Goal: Task Accomplishment & Management: Use online tool/utility

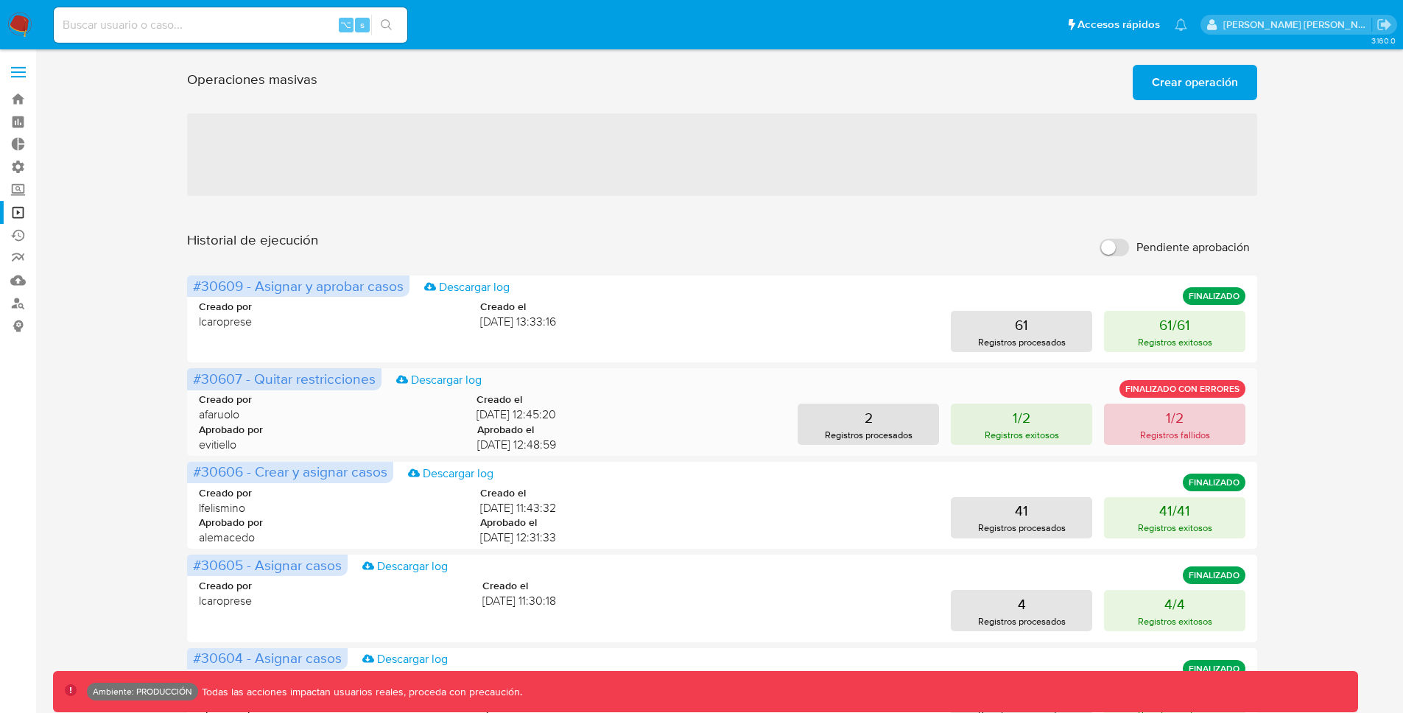
click at [1176, 426] on p "1/2" at bounding box center [1175, 417] width 18 height 21
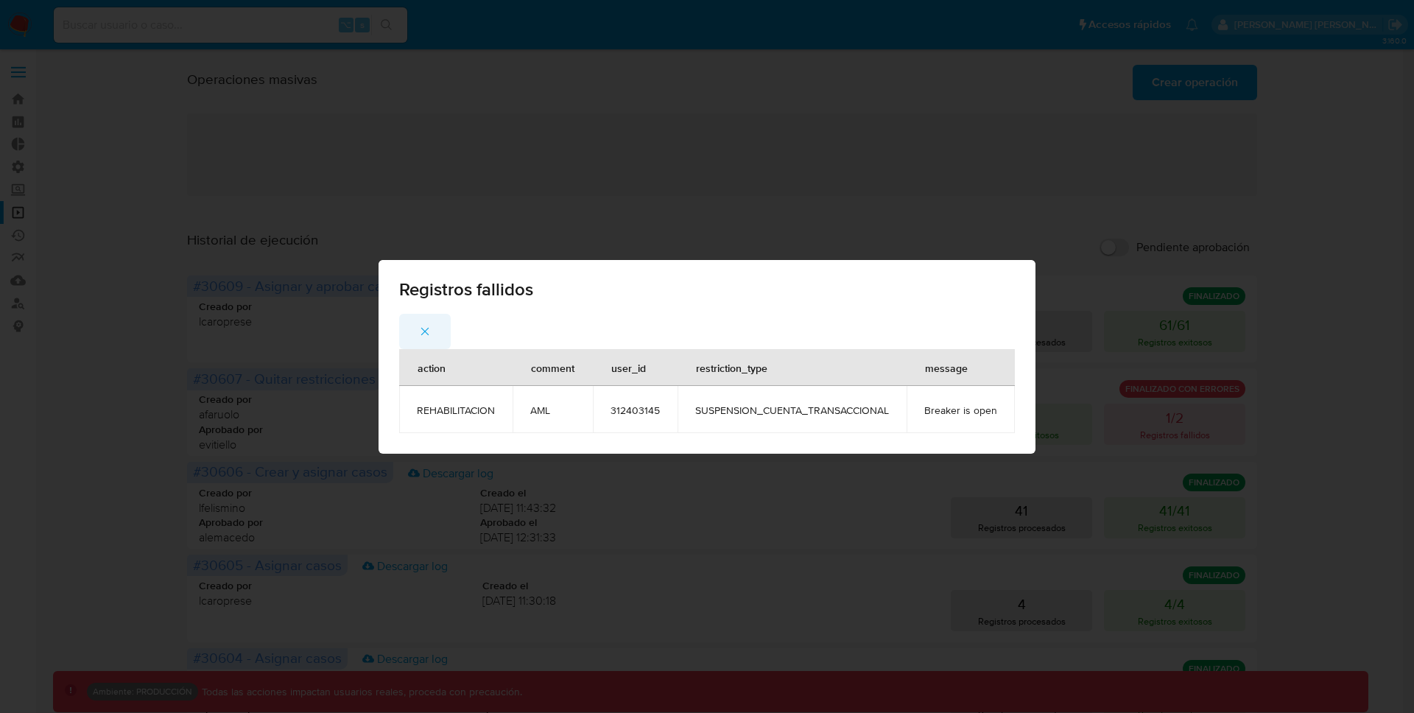
click at [427, 330] on icon "button" at bounding box center [424, 331] width 13 height 13
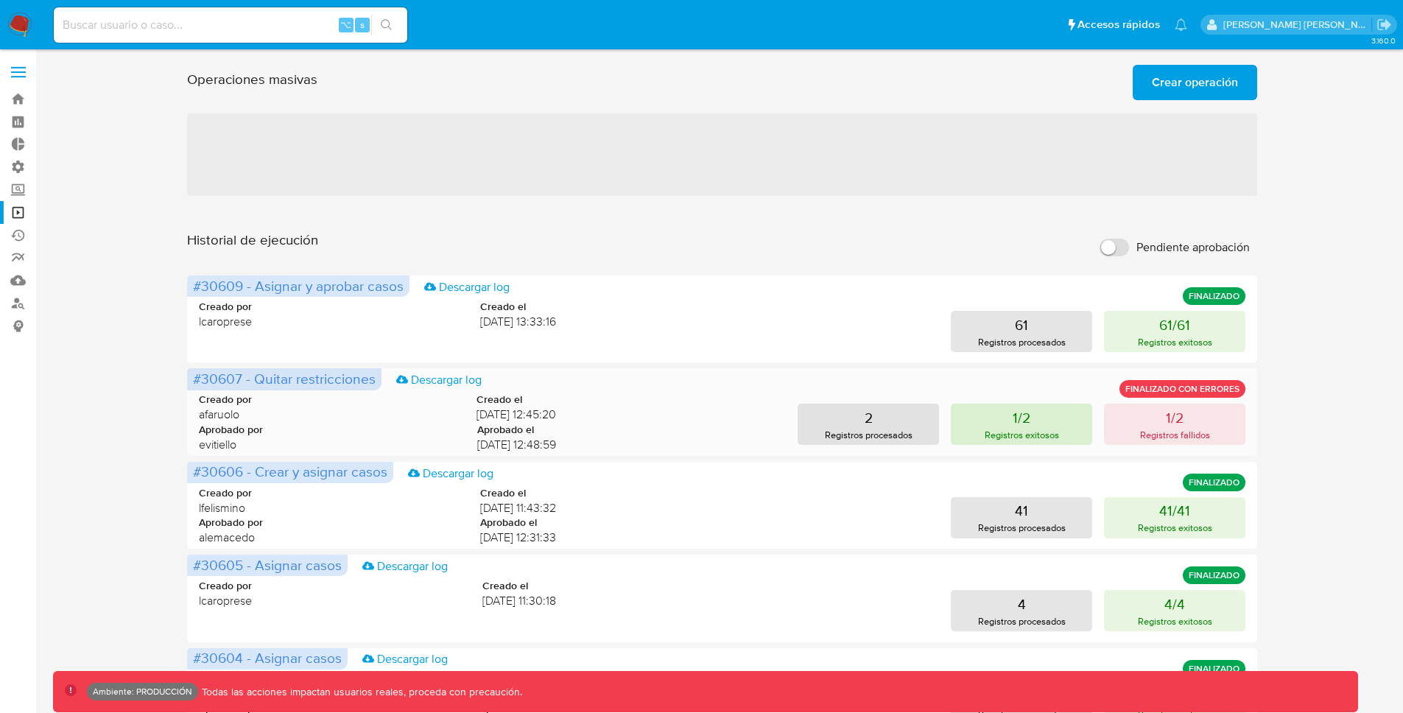
click at [1051, 418] on button "1/2 Registros exitosos" at bounding box center [1021, 424] width 141 height 41
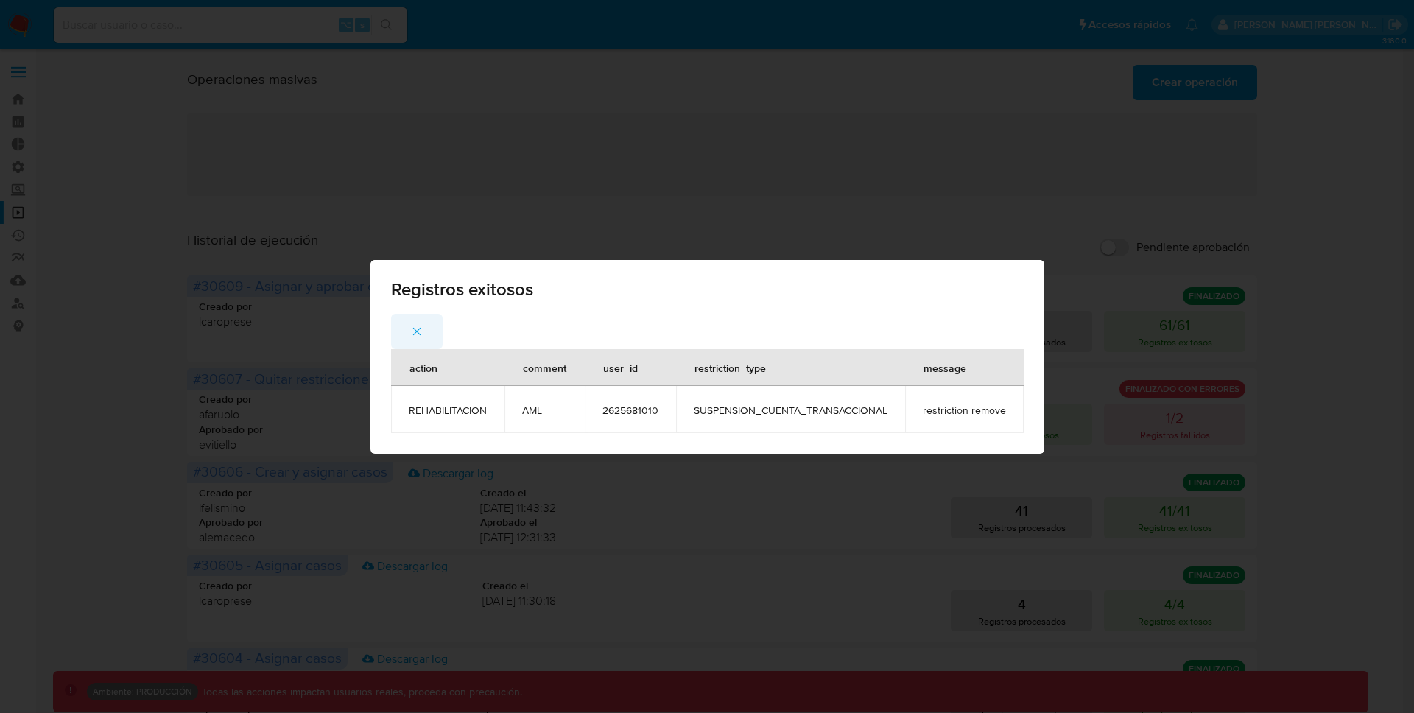
click at [411, 333] on icon "button" at bounding box center [416, 331] width 13 height 13
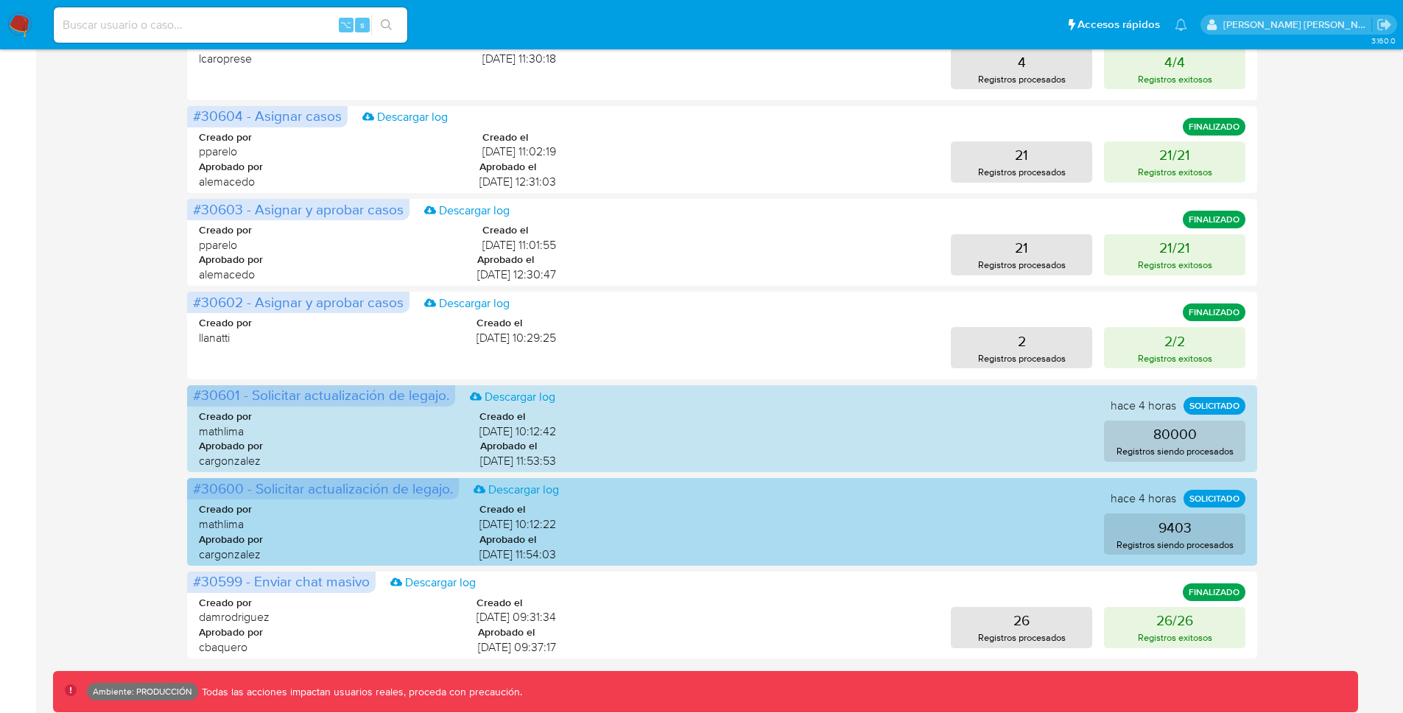
scroll to position [597, 0]
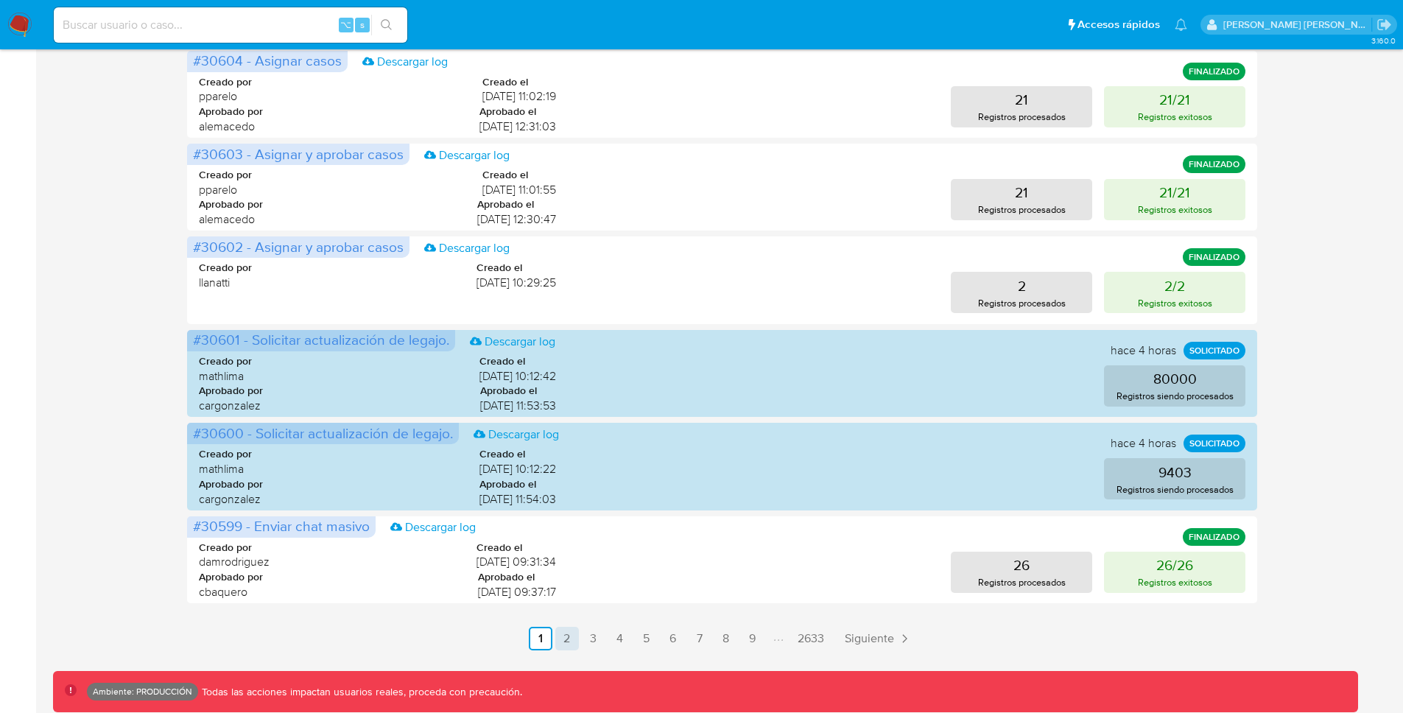
click at [571, 637] on link "2" at bounding box center [567, 639] width 24 height 24
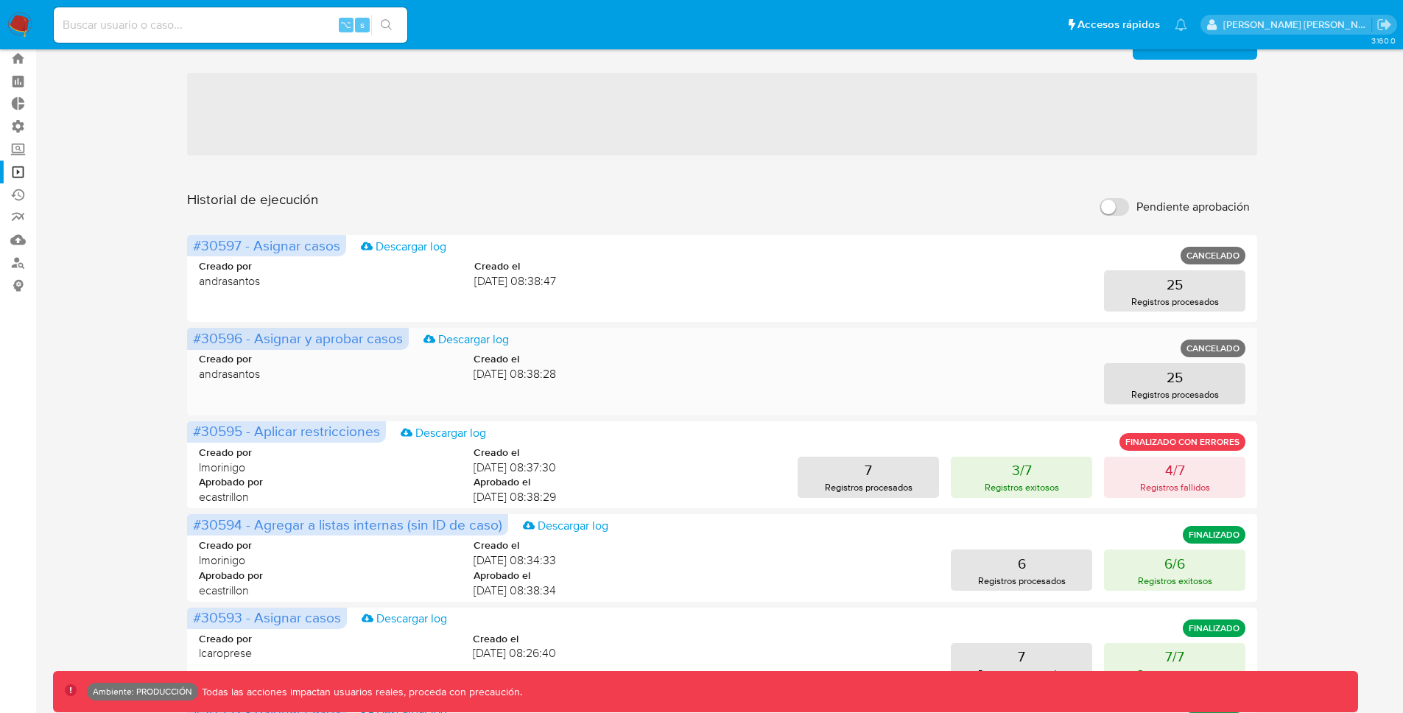
scroll to position [0, 0]
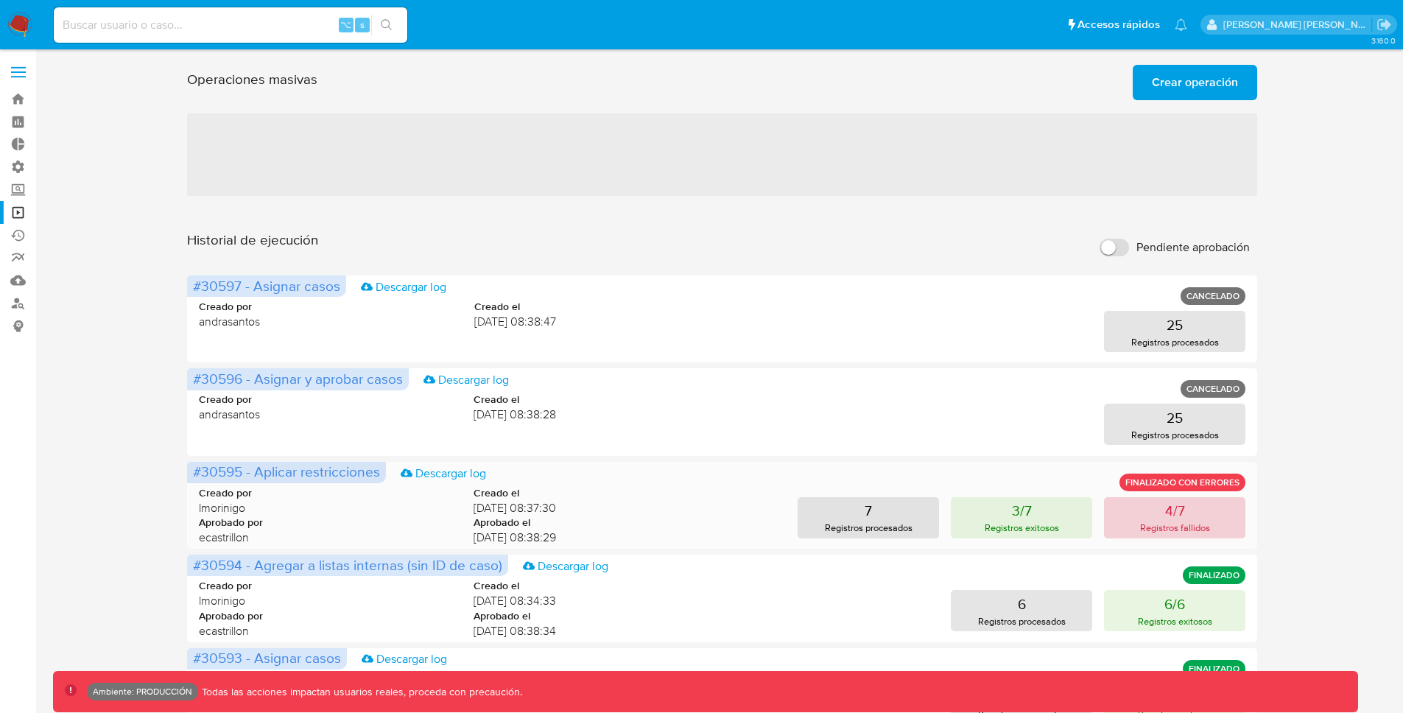
click at [1169, 522] on p "Registros fallidos" at bounding box center [1175, 528] width 70 height 14
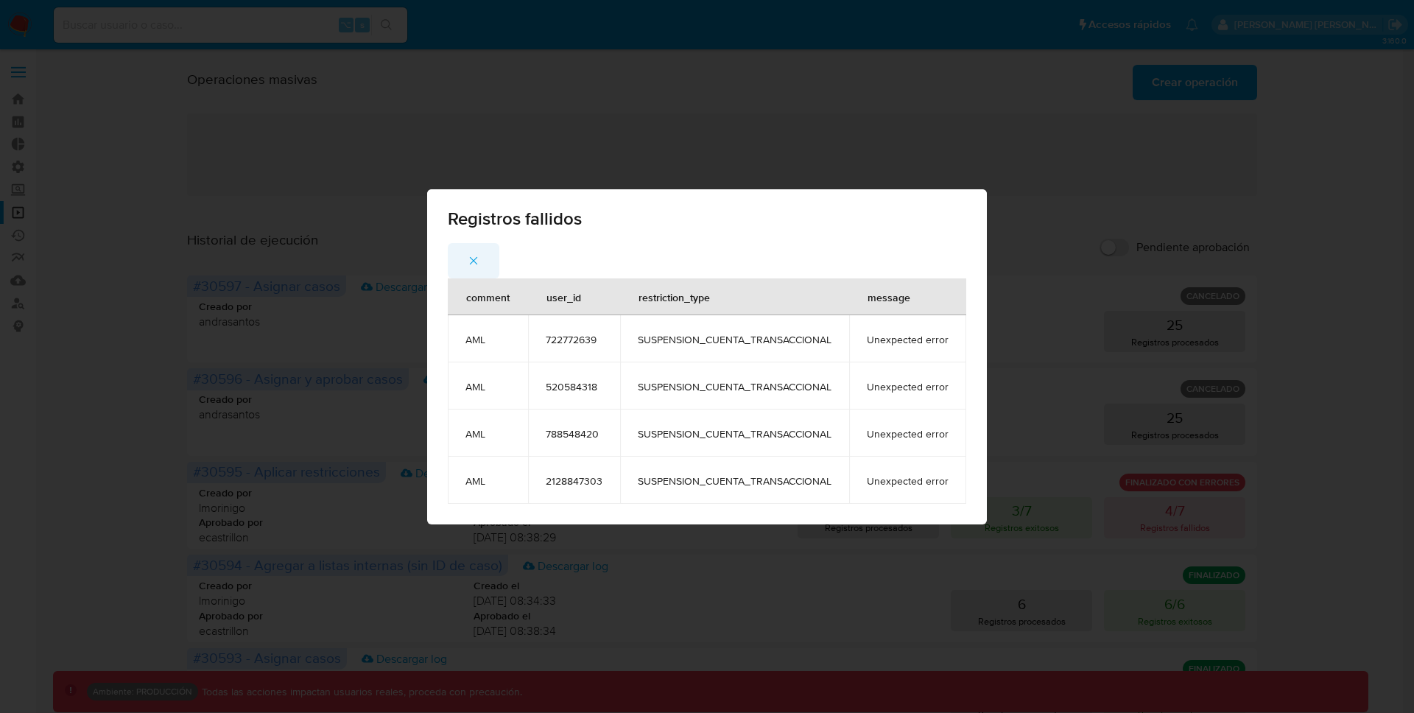
click at [477, 261] on icon "button" at bounding box center [473, 260] width 13 height 13
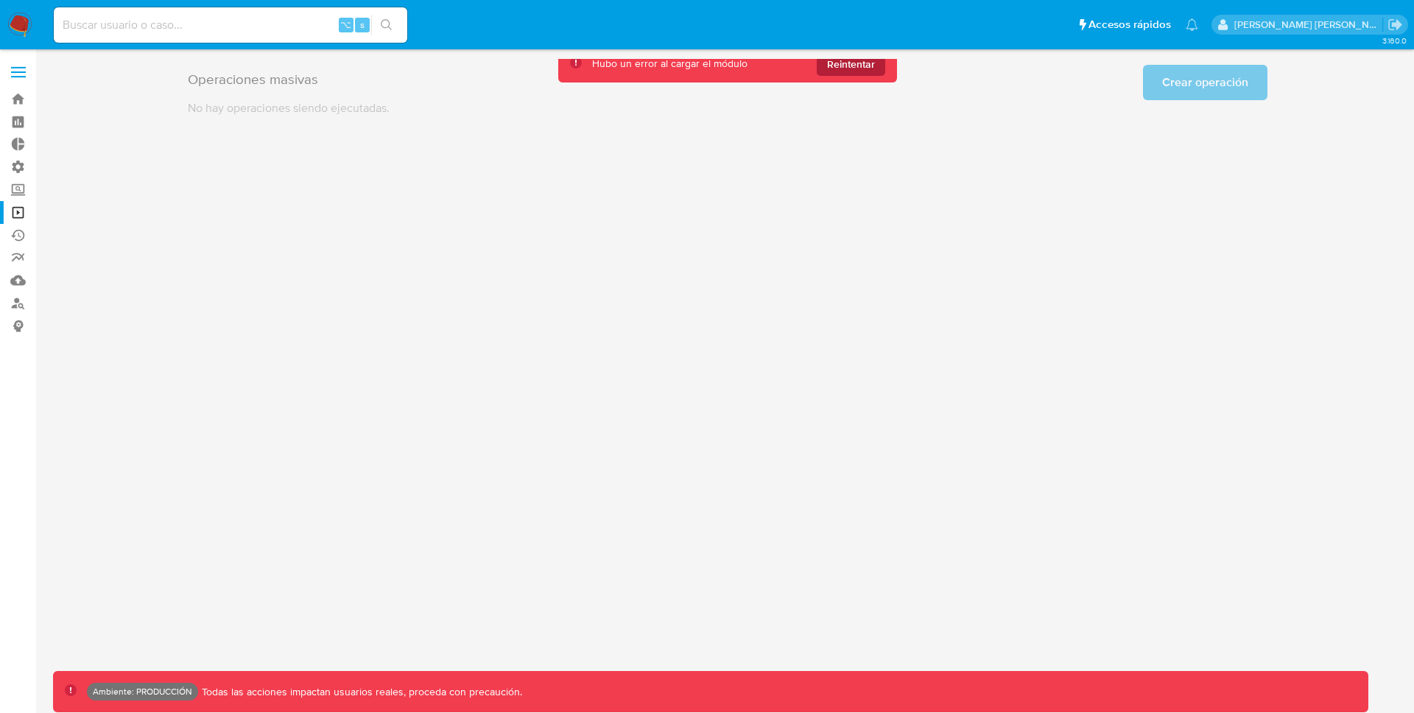
click at [872, 64] on span "Reintentar" at bounding box center [851, 64] width 48 height 24
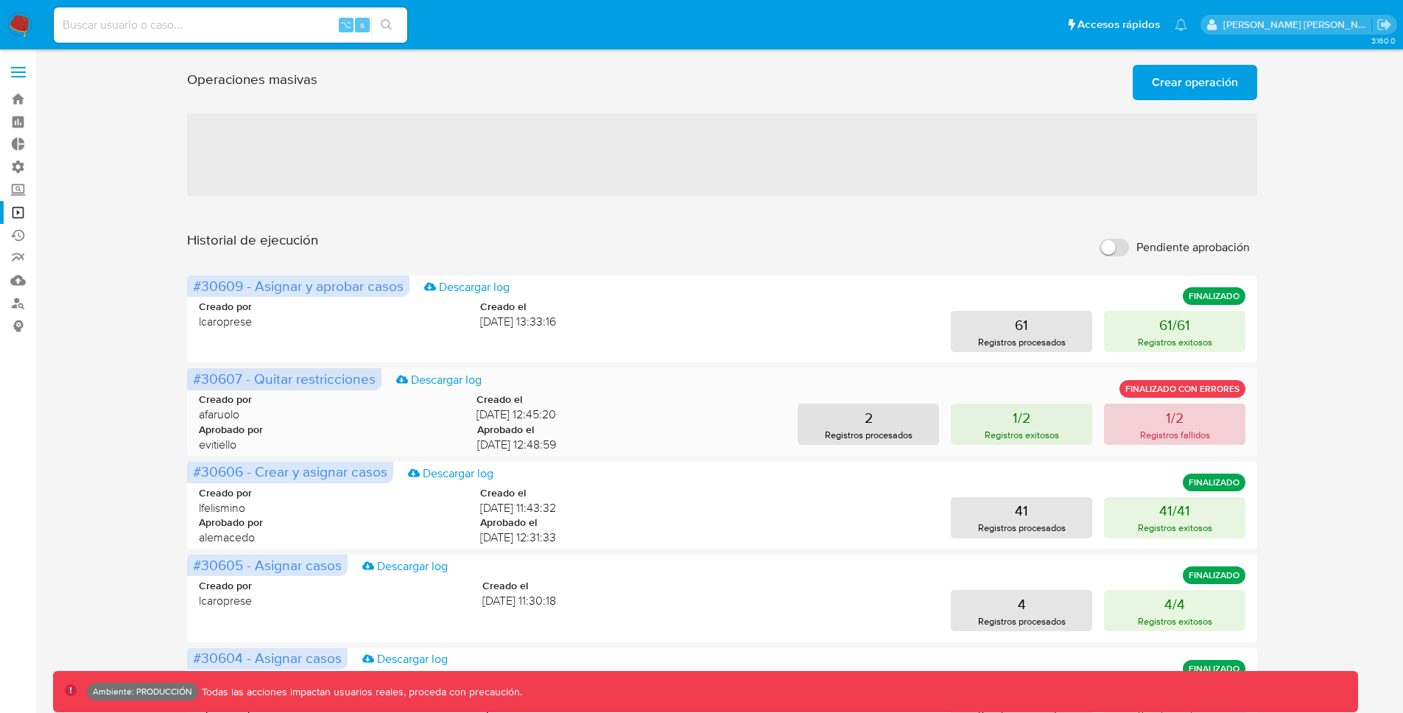
click at [1173, 442] on button "1/2 Registros fallidos" at bounding box center [1174, 424] width 141 height 41
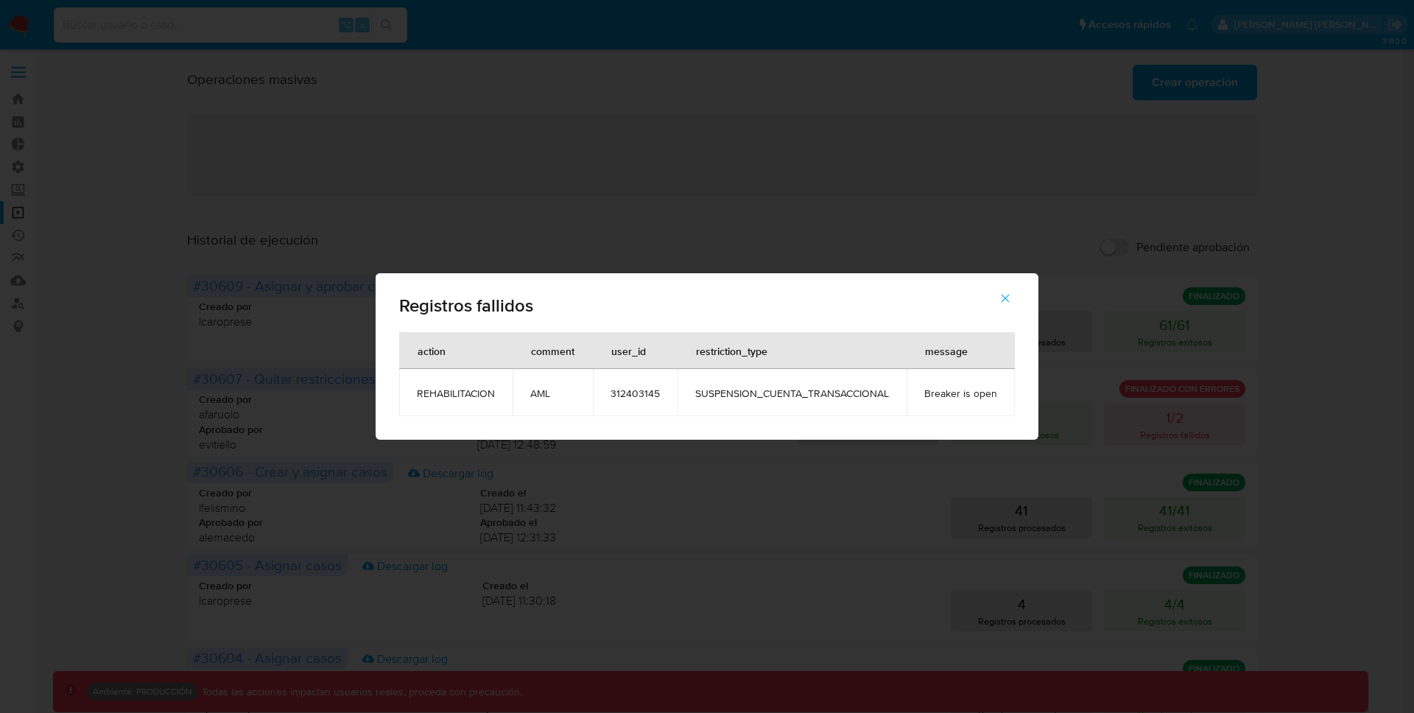
click at [642, 395] on span "312403145" at bounding box center [635, 393] width 49 height 13
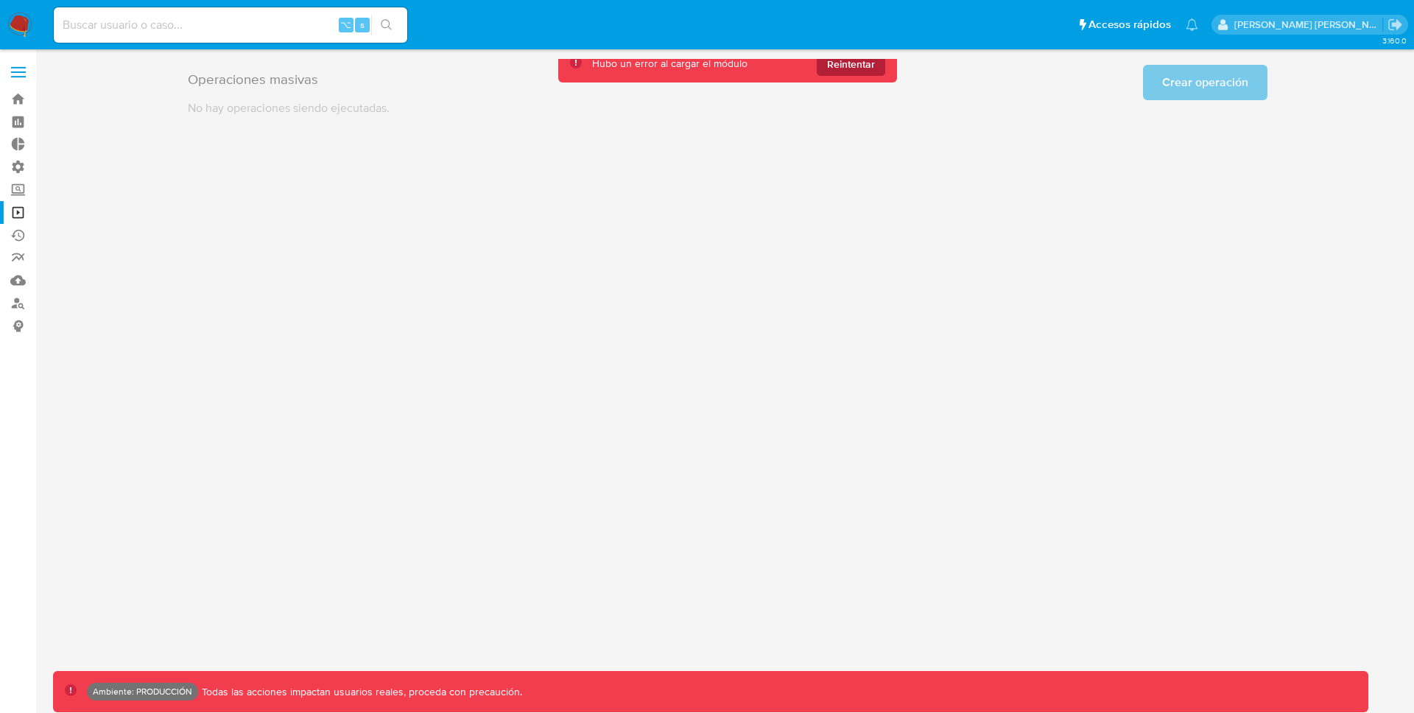
click at [860, 68] on span "Reintentar" at bounding box center [851, 64] width 48 height 24
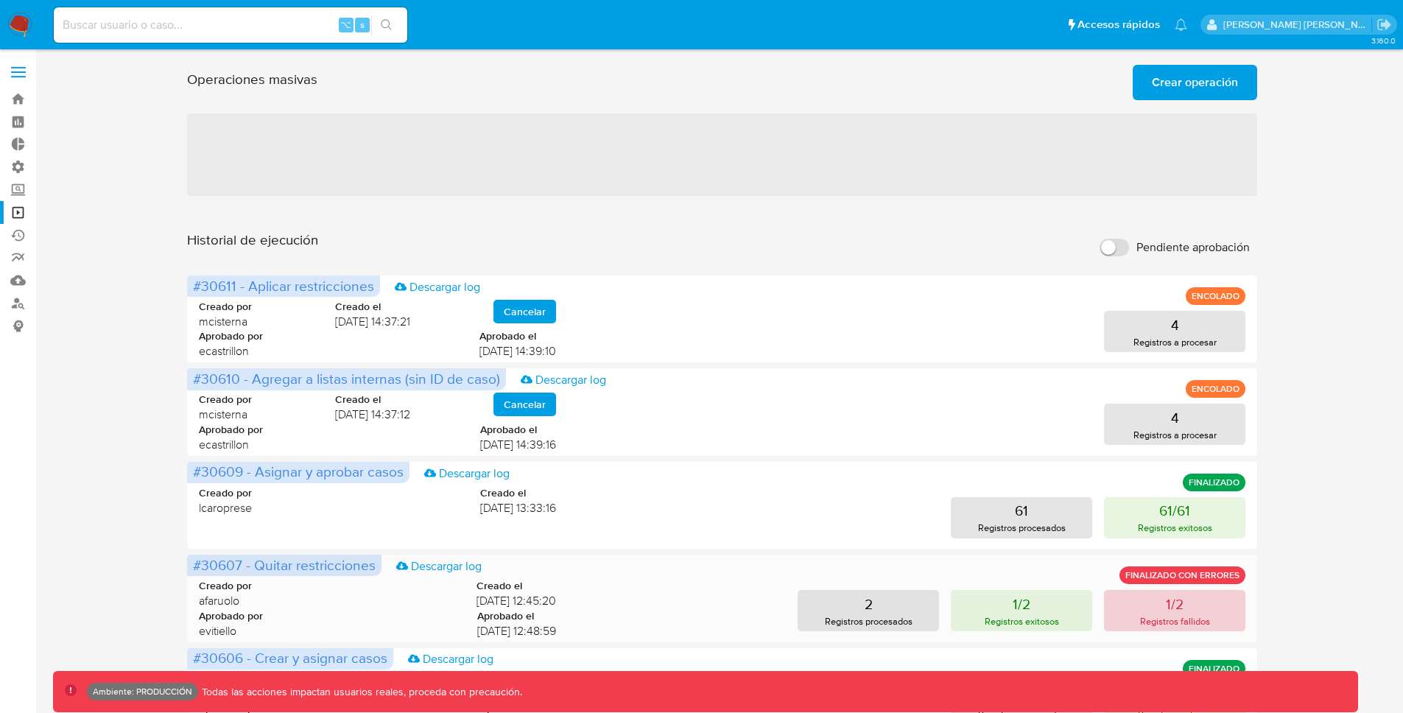
click at [1162, 604] on button "1/2 Registros fallidos" at bounding box center [1174, 610] width 141 height 41
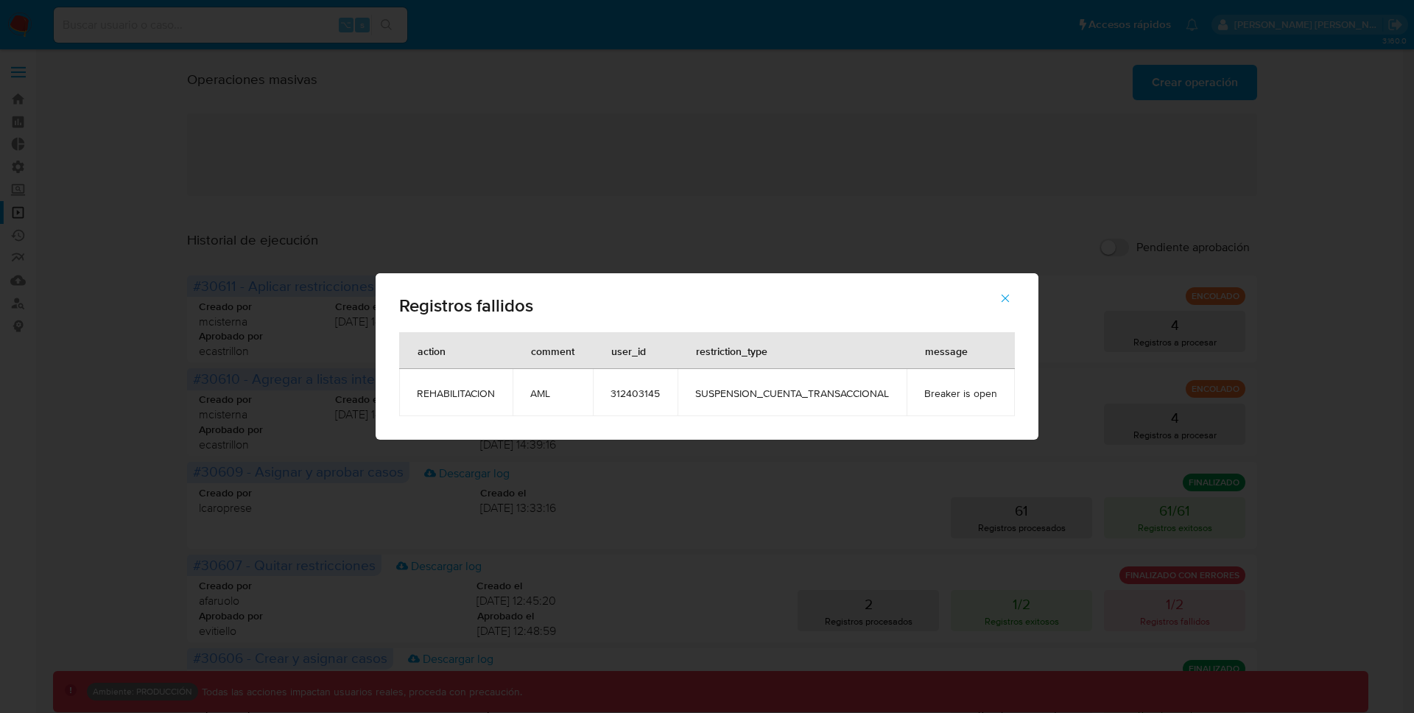
drag, startPoint x: 1001, startPoint y: 300, endPoint x: 947, endPoint y: 371, distance: 89.9
click at [1000, 305] on span "button" at bounding box center [1005, 298] width 13 height 32
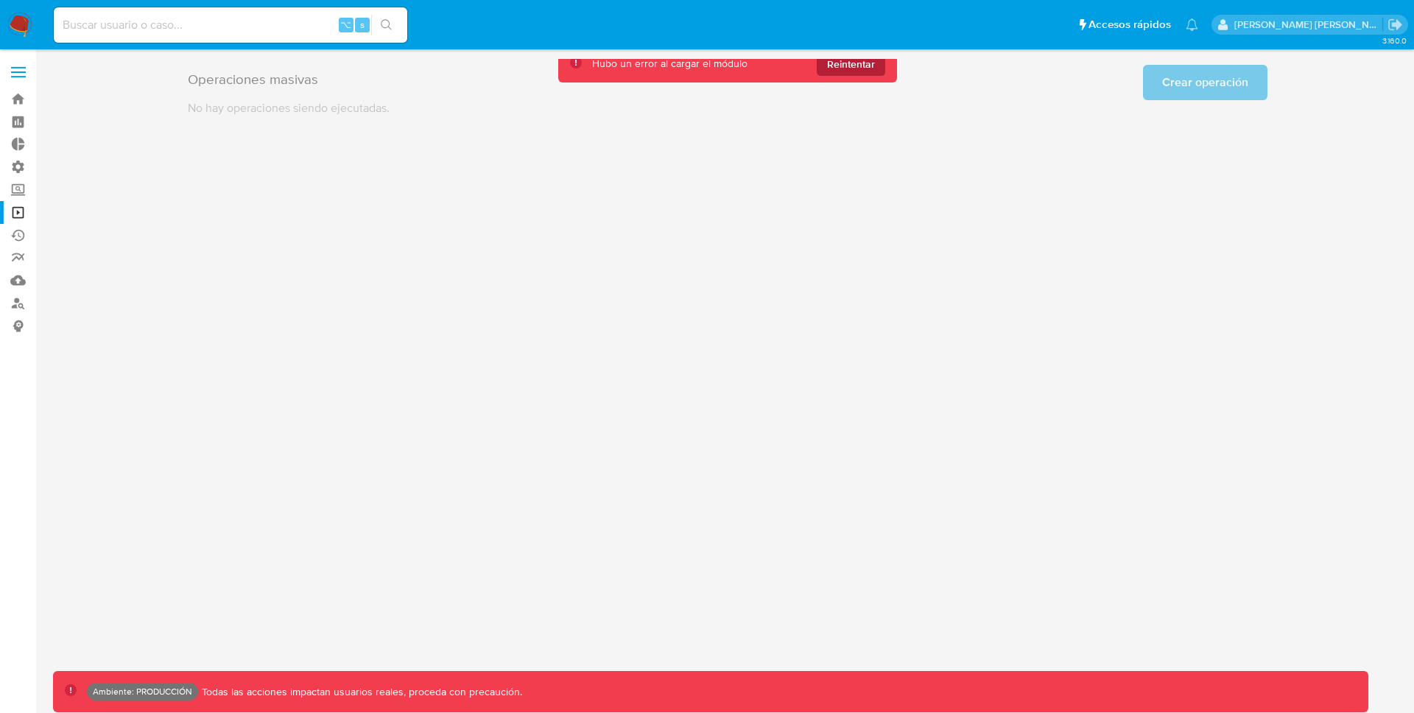
click at [844, 69] on span "Reintentar" at bounding box center [851, 64] width 48 height 24
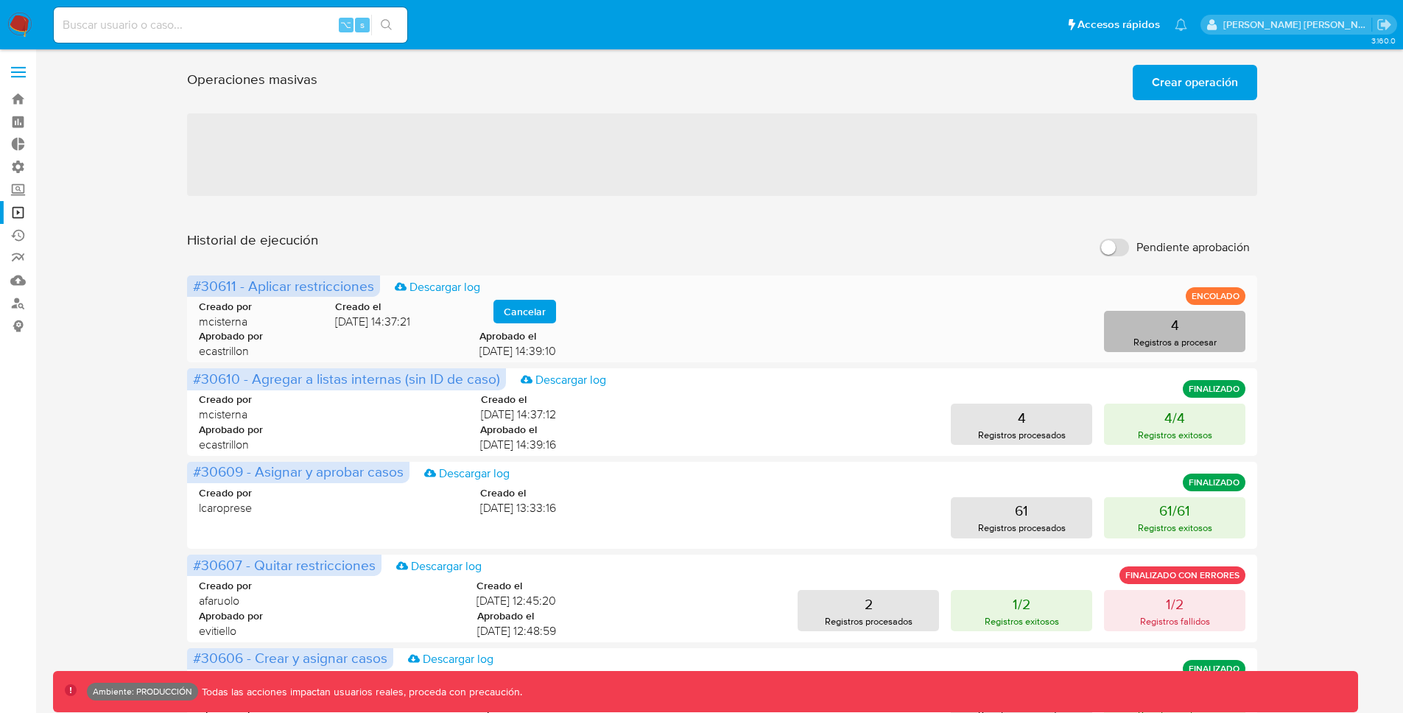
click at [1157, 335] on p "Registros a procesar" at bounding box center [1175, 342] width 83 height 14
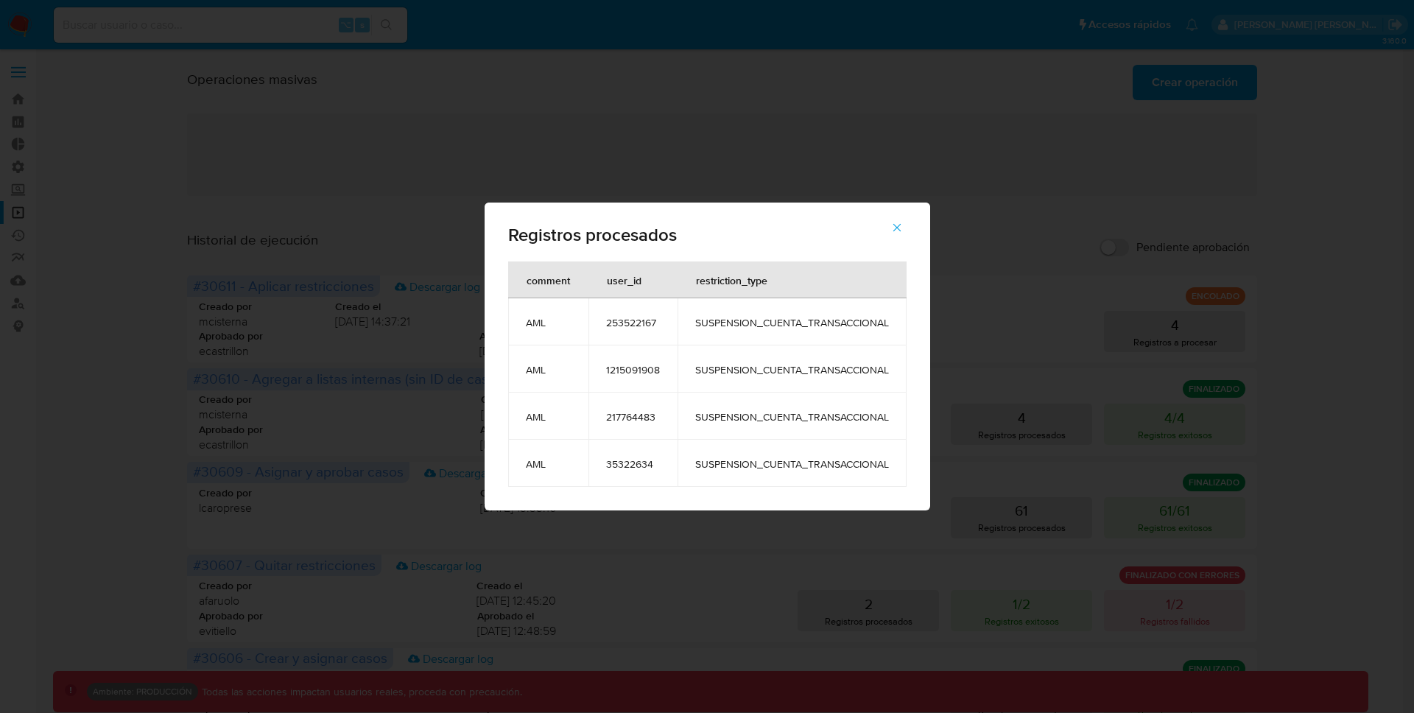
click at [902, 228] on icon "button" at bounding box center [897, 227] width 13 height 13
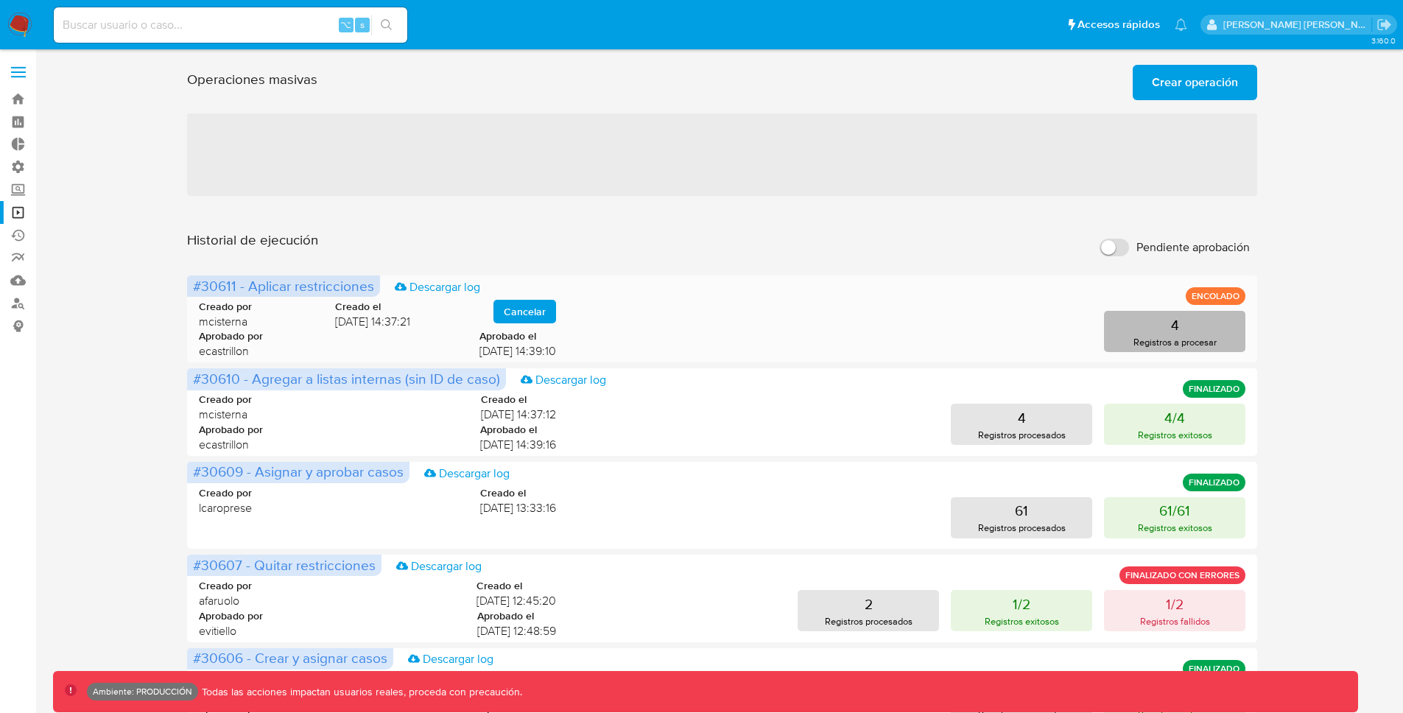
click at [1170, 329] on button "4 Registros a procesar" at bounding box center [1174, 331] width 141 height 41
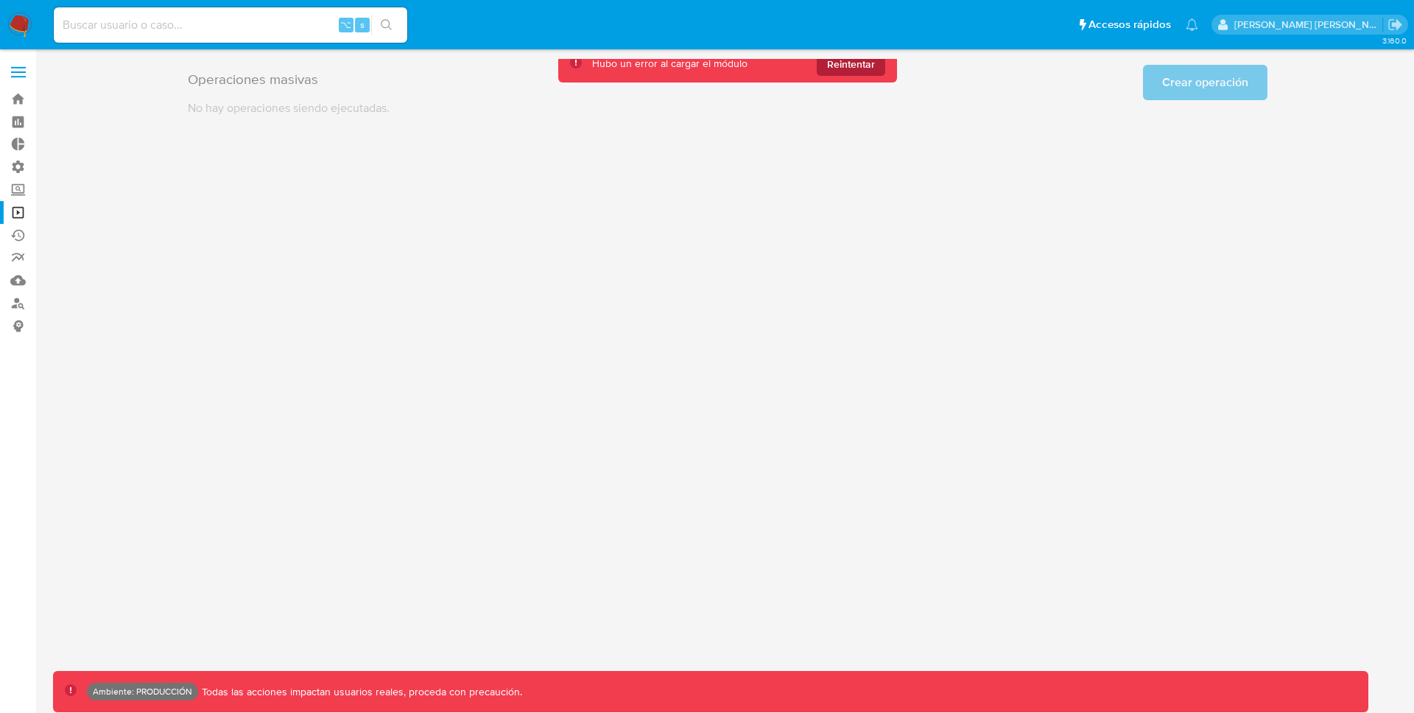
click at [855, 58] on span "Reintentar" at bounding box center [851, 64] width 48 height 24
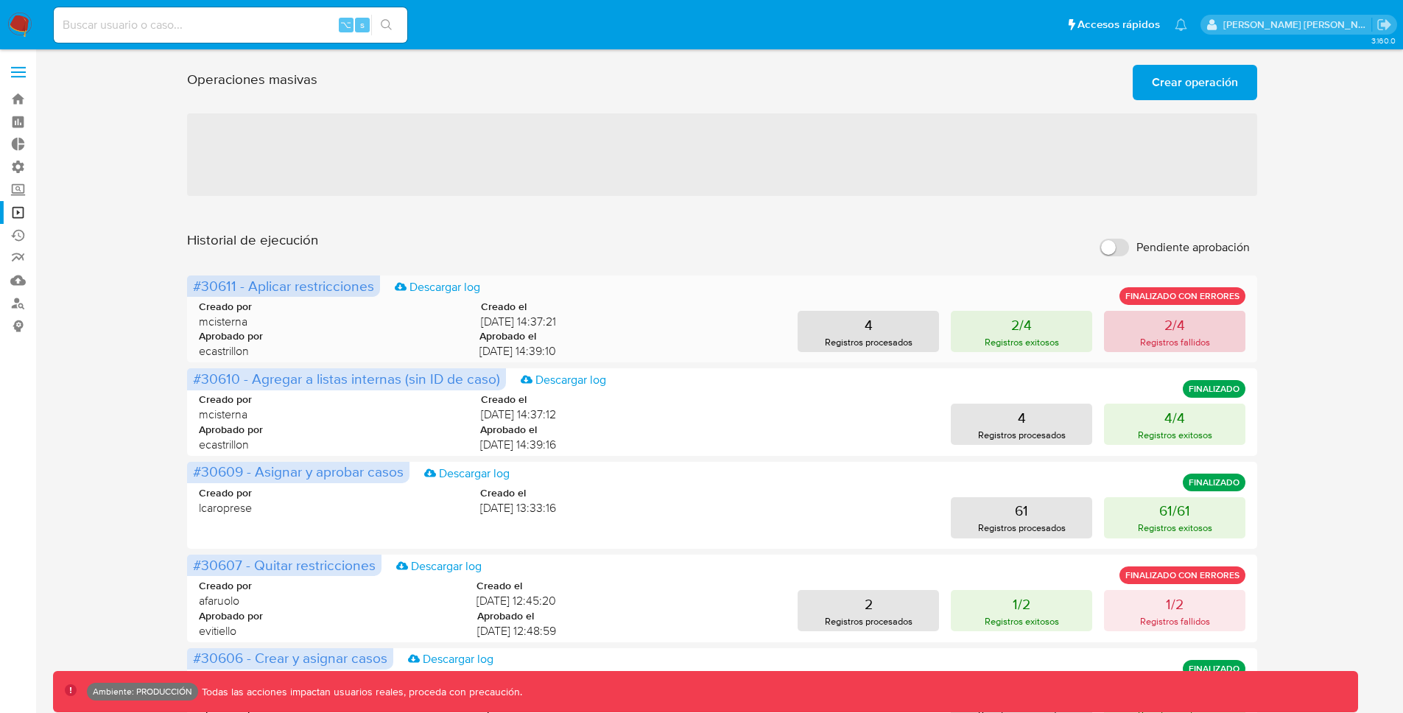
click at [1166, 339] on p "Registros fallidos" at bounding box center [1175, 342] width 70 height 14
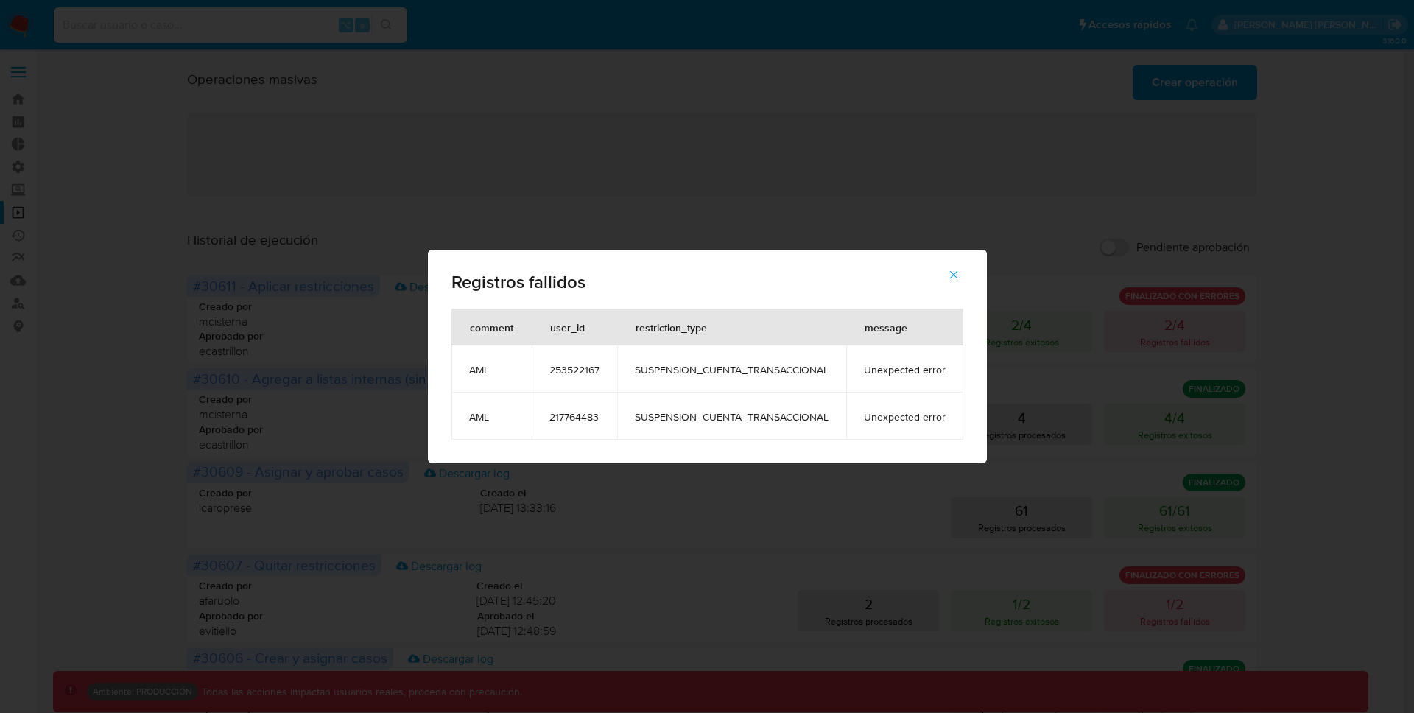
click at [576, 371] on span "253522167" at bounding box center [575, 369] width 50 height 13
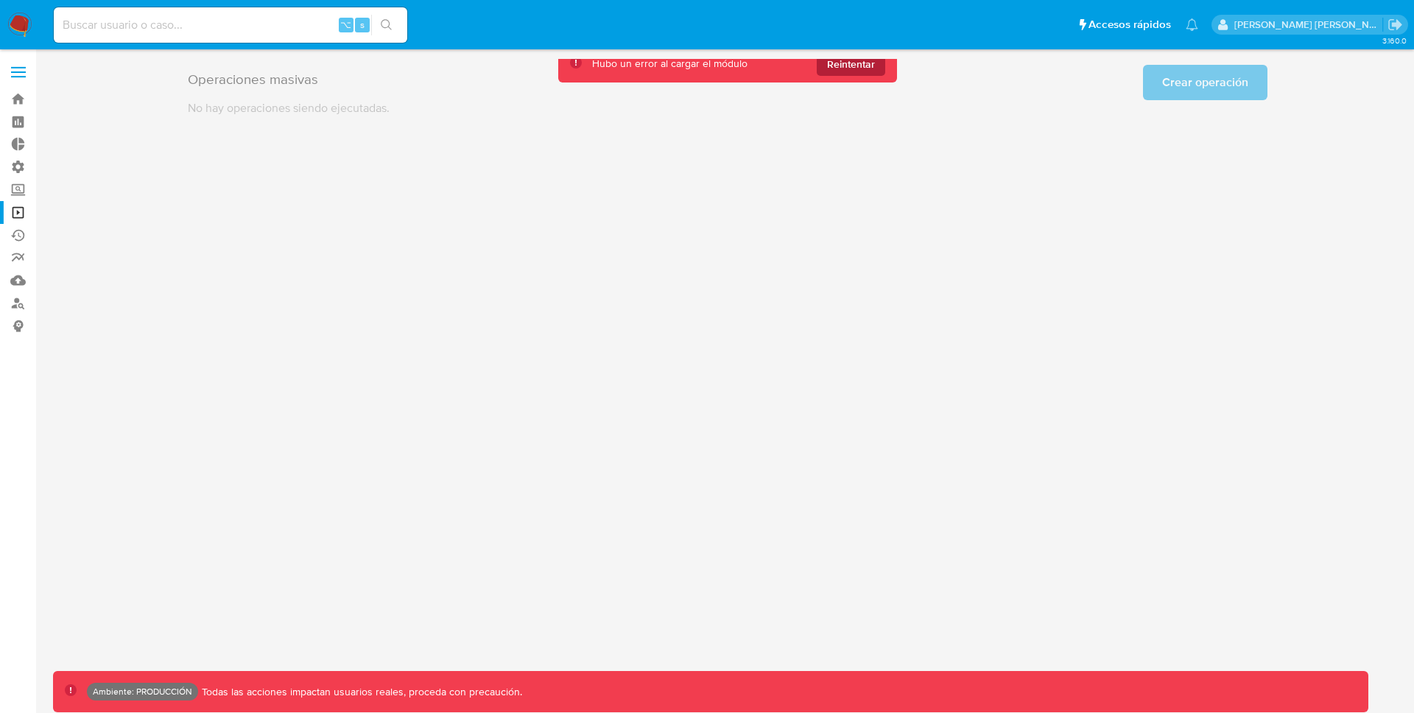
click at [873, 60] on span "Reintentar" at bounding box center [851, 64] width 48 height 24
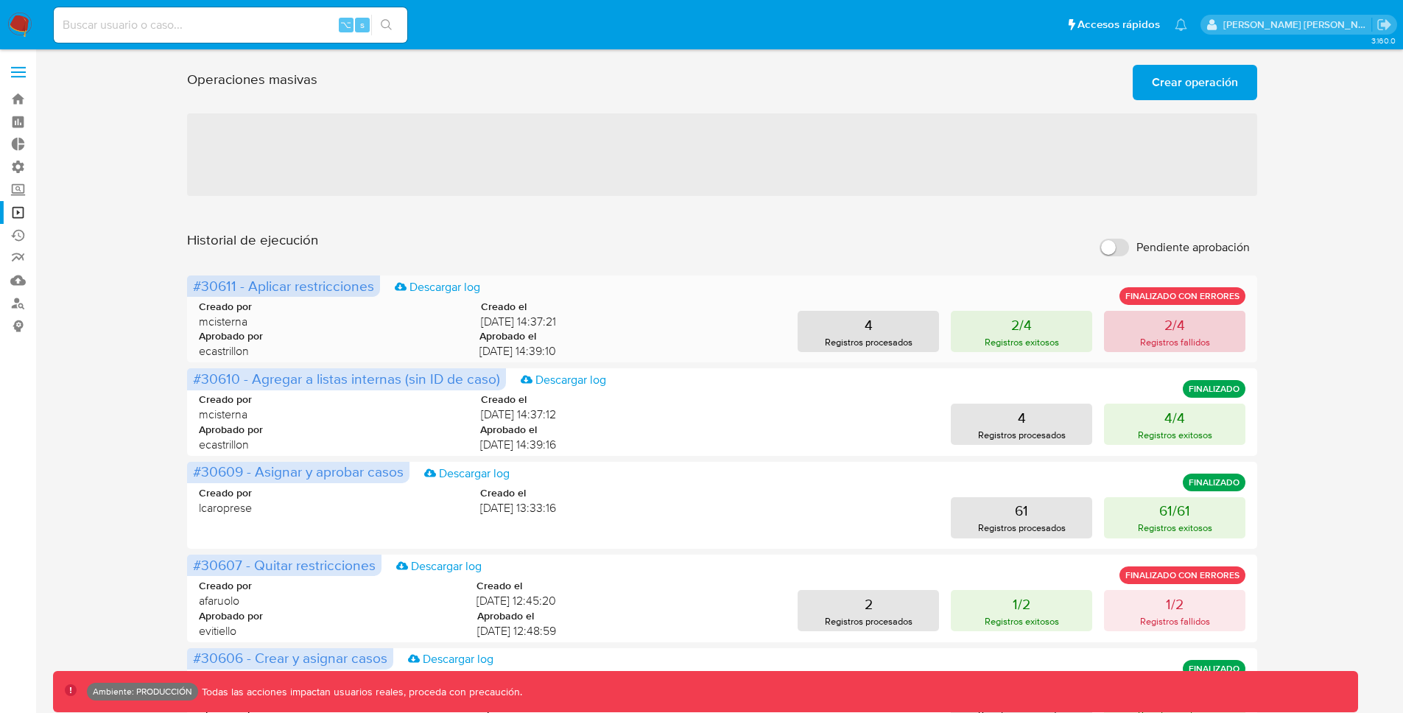
click at [1148, 336] on p "Registros fallidos" at bounding box center [1175, 342] width 70 height 14
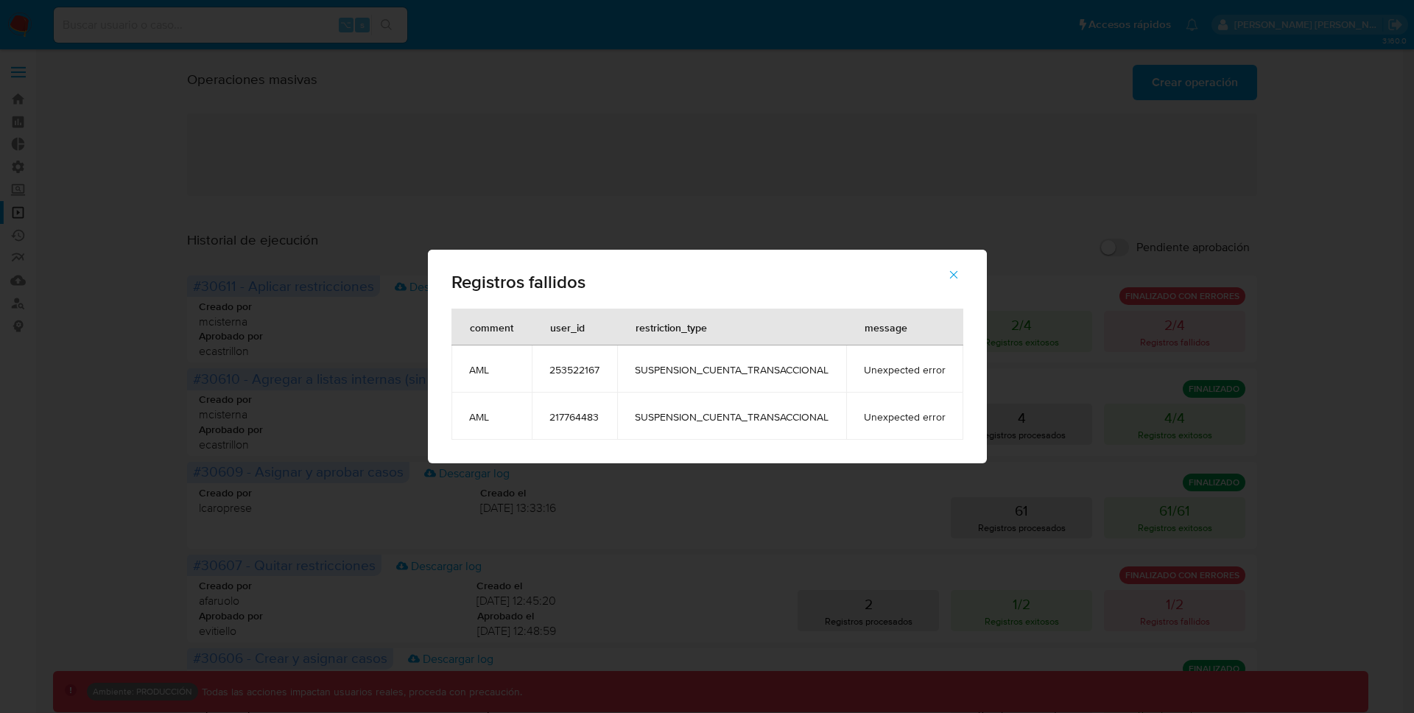
click at [948, 276] on icon "button" at bounding box center [953, 274] width 13 height 13
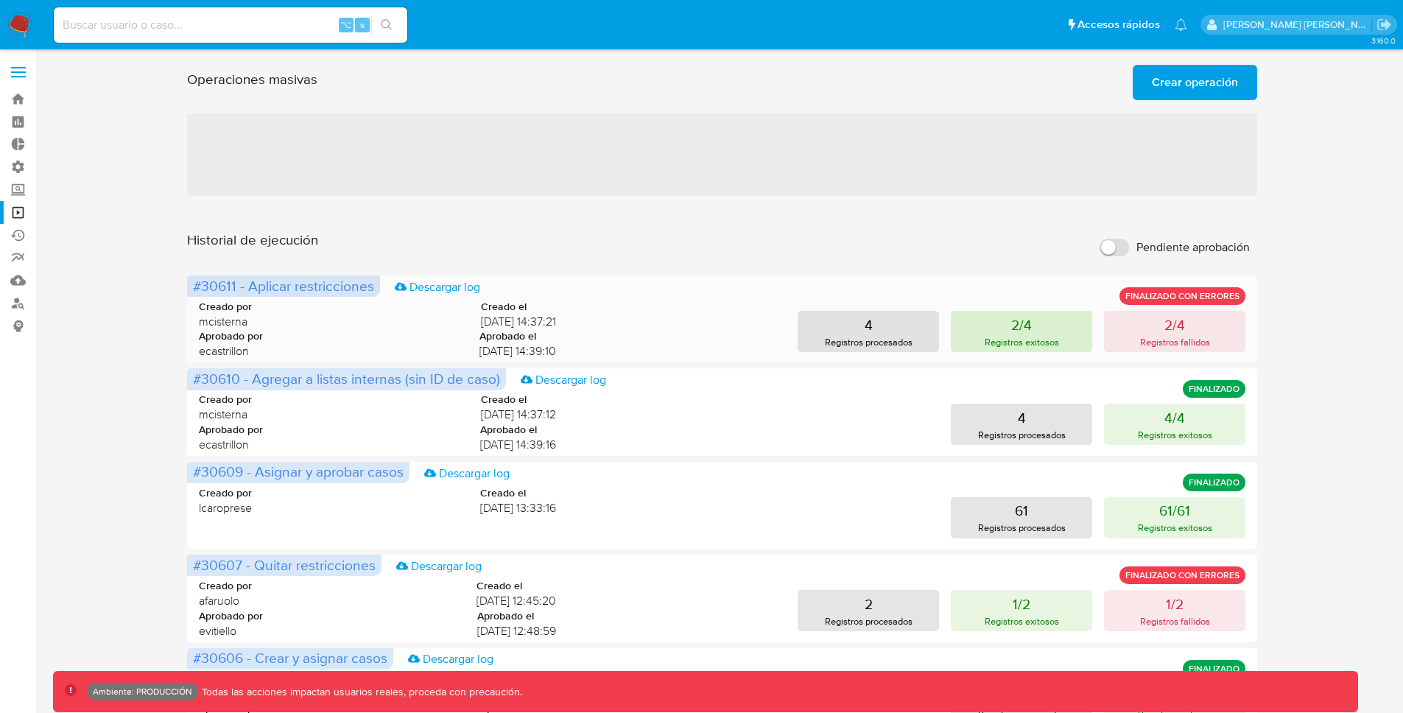
click at [1008, 328] on button "2/4 Registros exitosos" at bounding box center [1021, 331] width 141 height 41
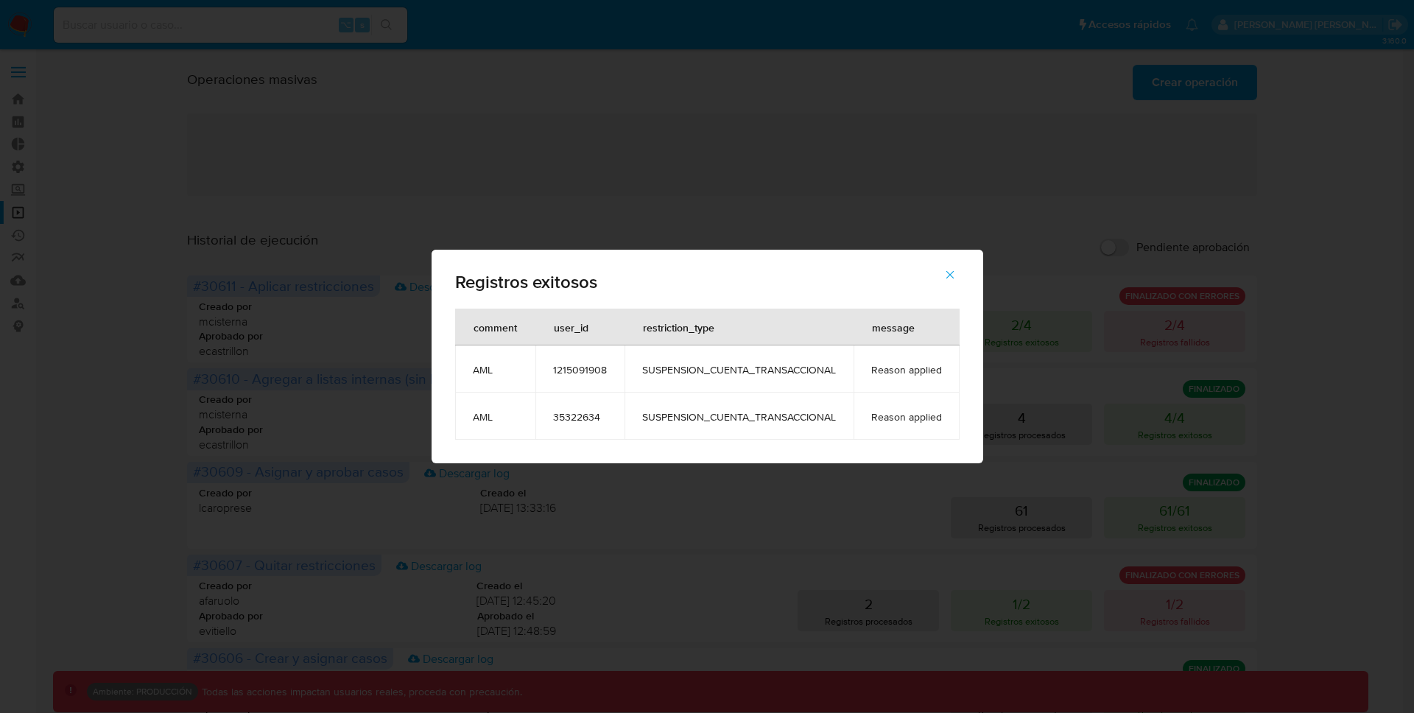
click at [580, 374] on span "1215091908" at bounding box center [580, 369] width 54 height 13
click at [949, 276] on icon "button" at bounding box center [950, 275] width 8 height 8
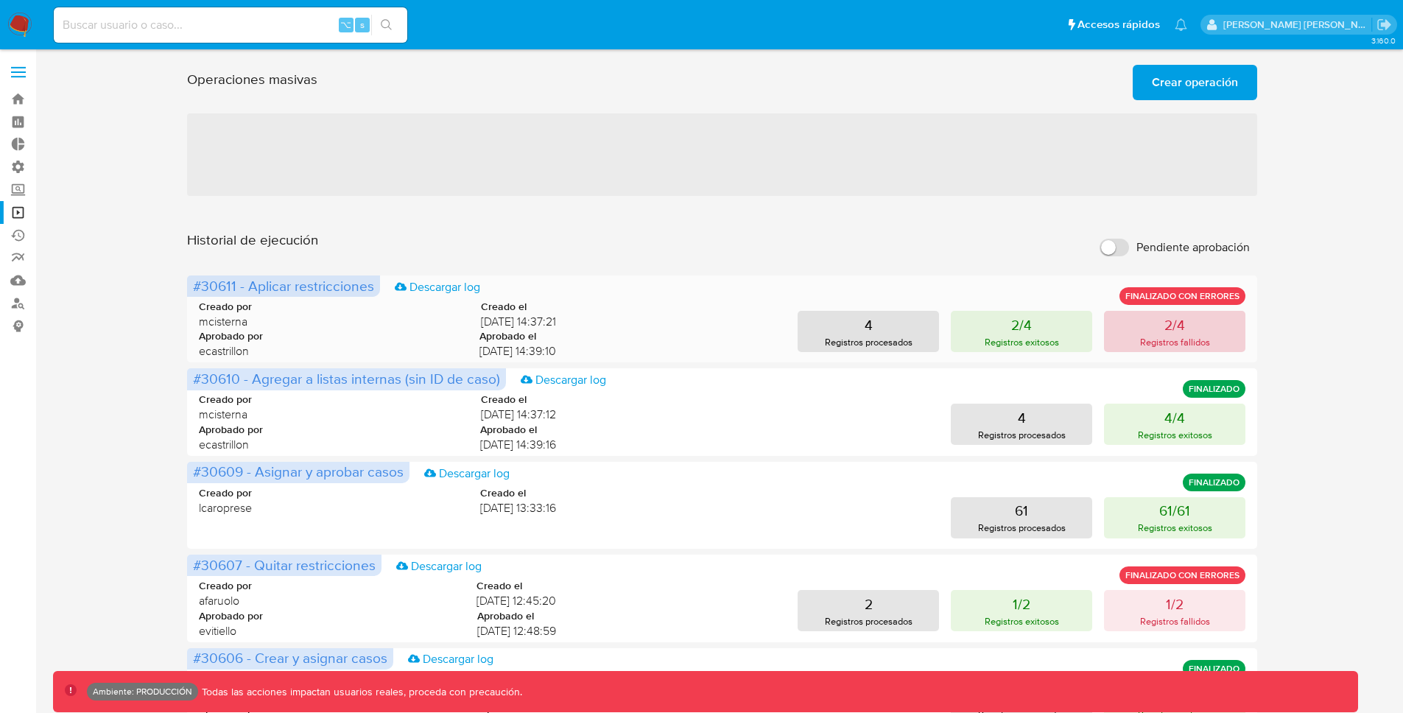
click at [1167, 331] on p "2/4" at bounding box center [1175, 325] width 21 height 21
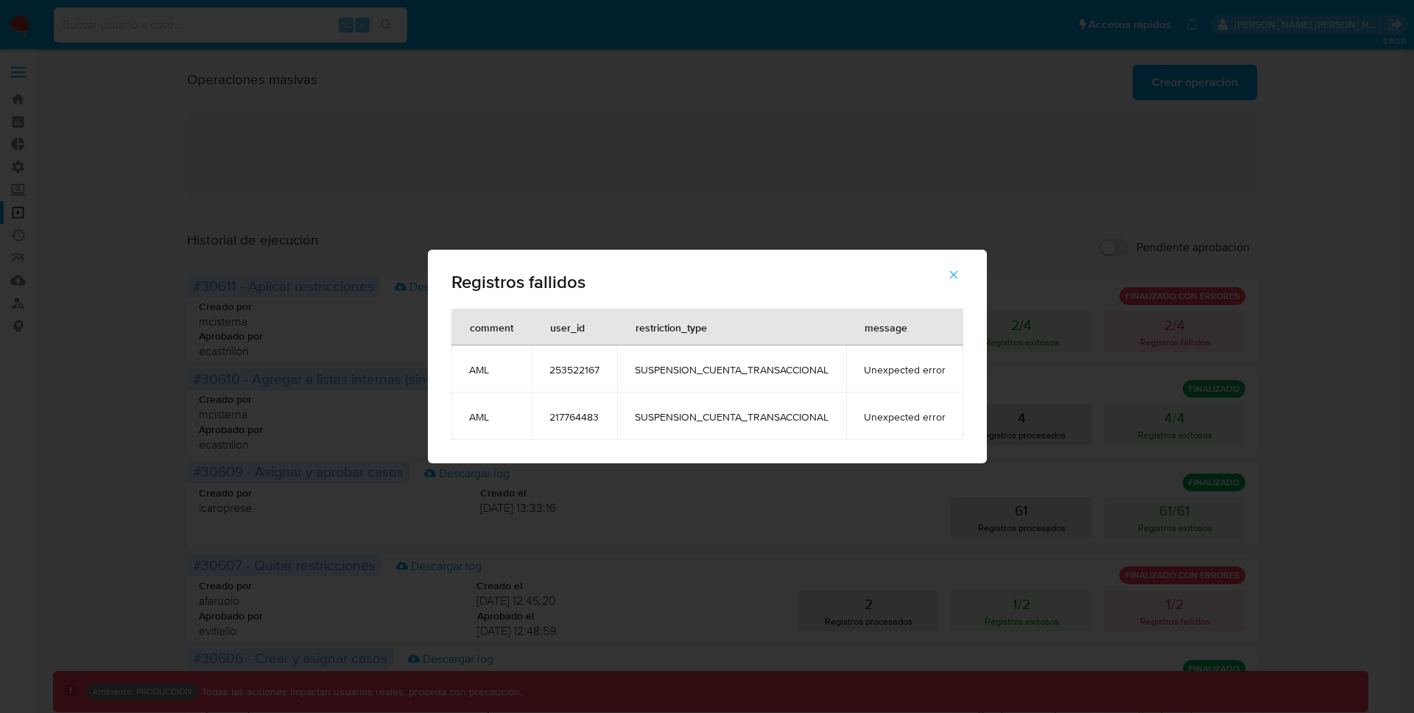
click at [588, 371] on span "253522167" at bounding box center [575, 369] width 50 height 13
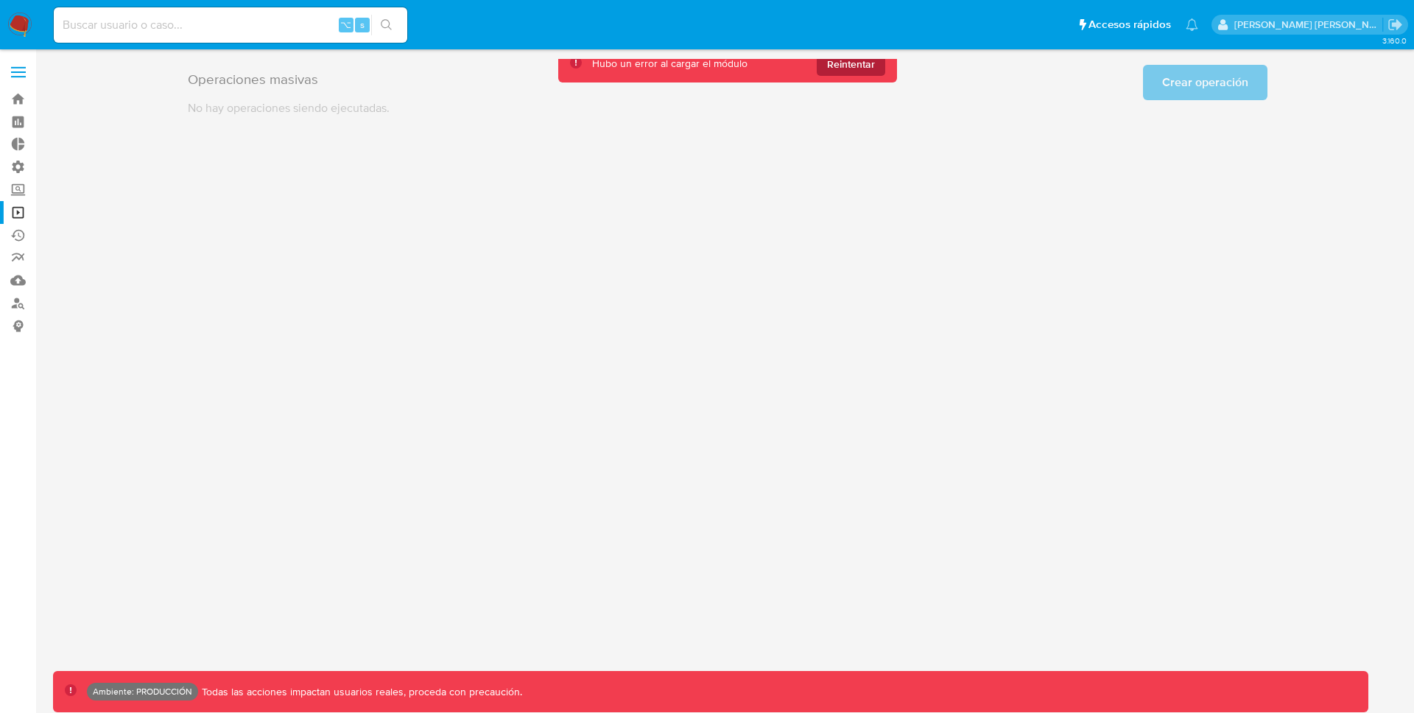
click at [845, 68] on span "Reintentar" at bounding box center [851, 64] width 48 height 24
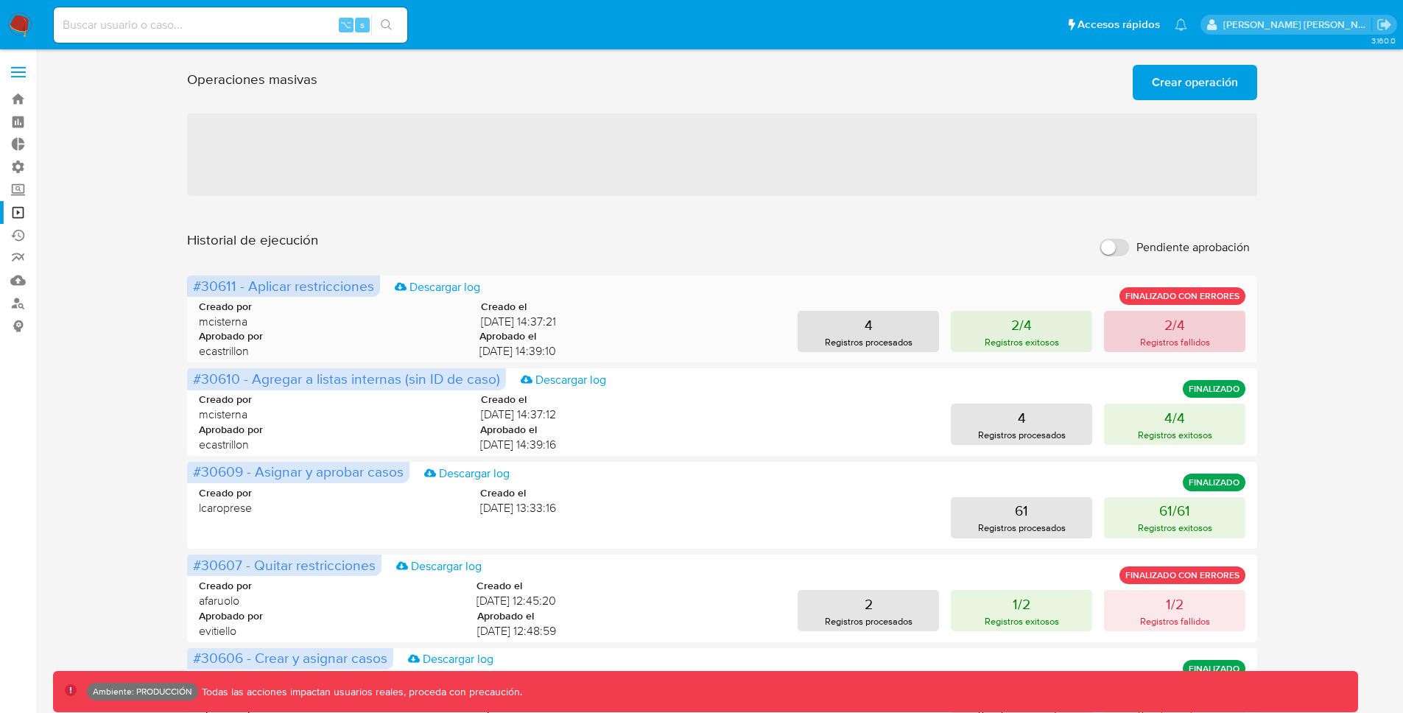
click at [1162, 331] on button "2/4 Registros fallidos" at bounding box center [1174, 331] width 141 height 41
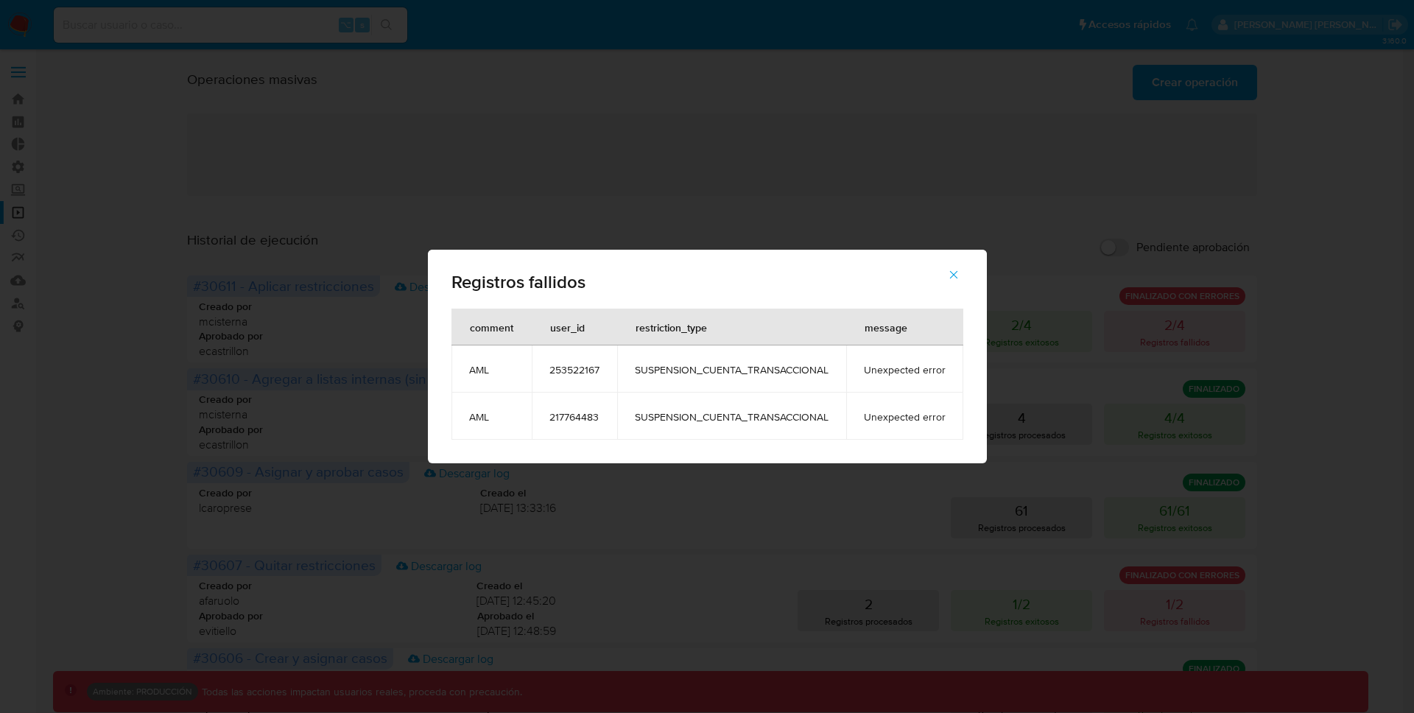
click at [567, 373] on span "253522167" at bounding box center [575, 369] width 50 height 13
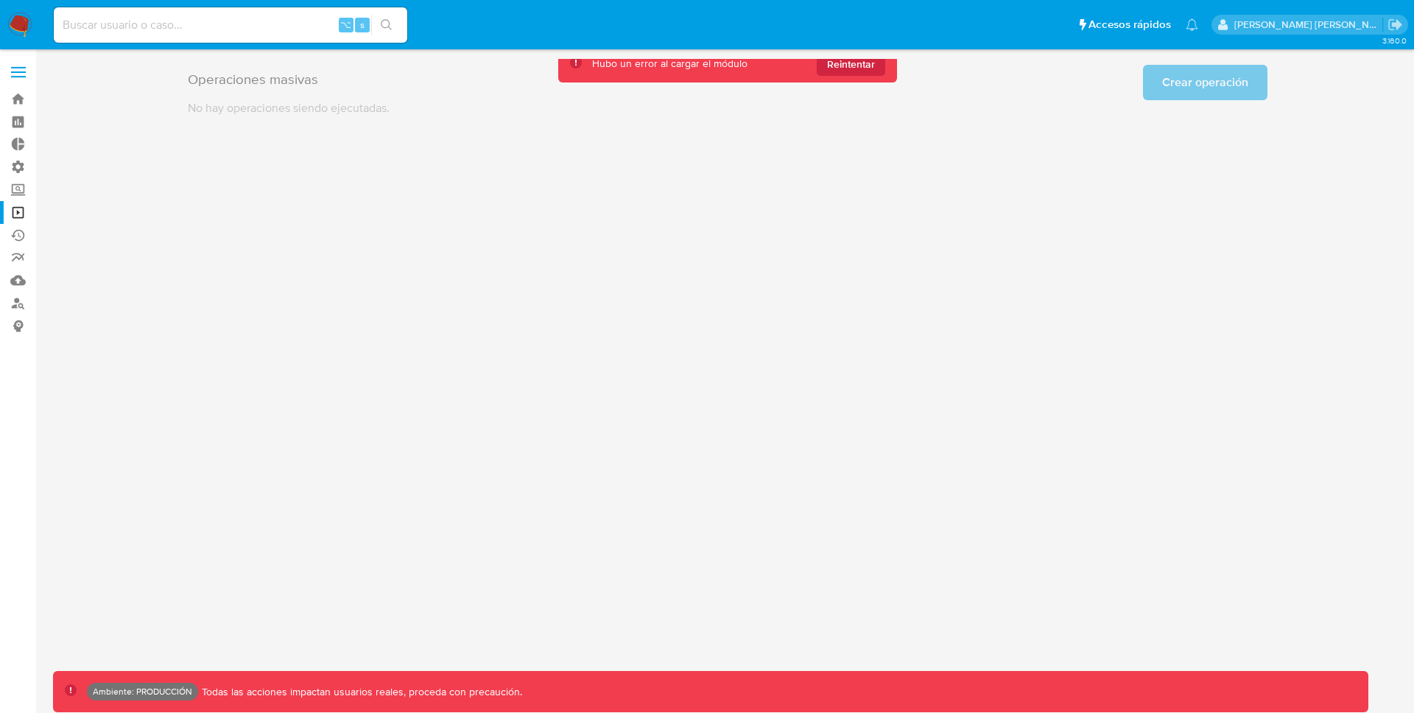
click at [836, 71] on span "Reintentar" at bounding box center [851, 64] width 48 height 24
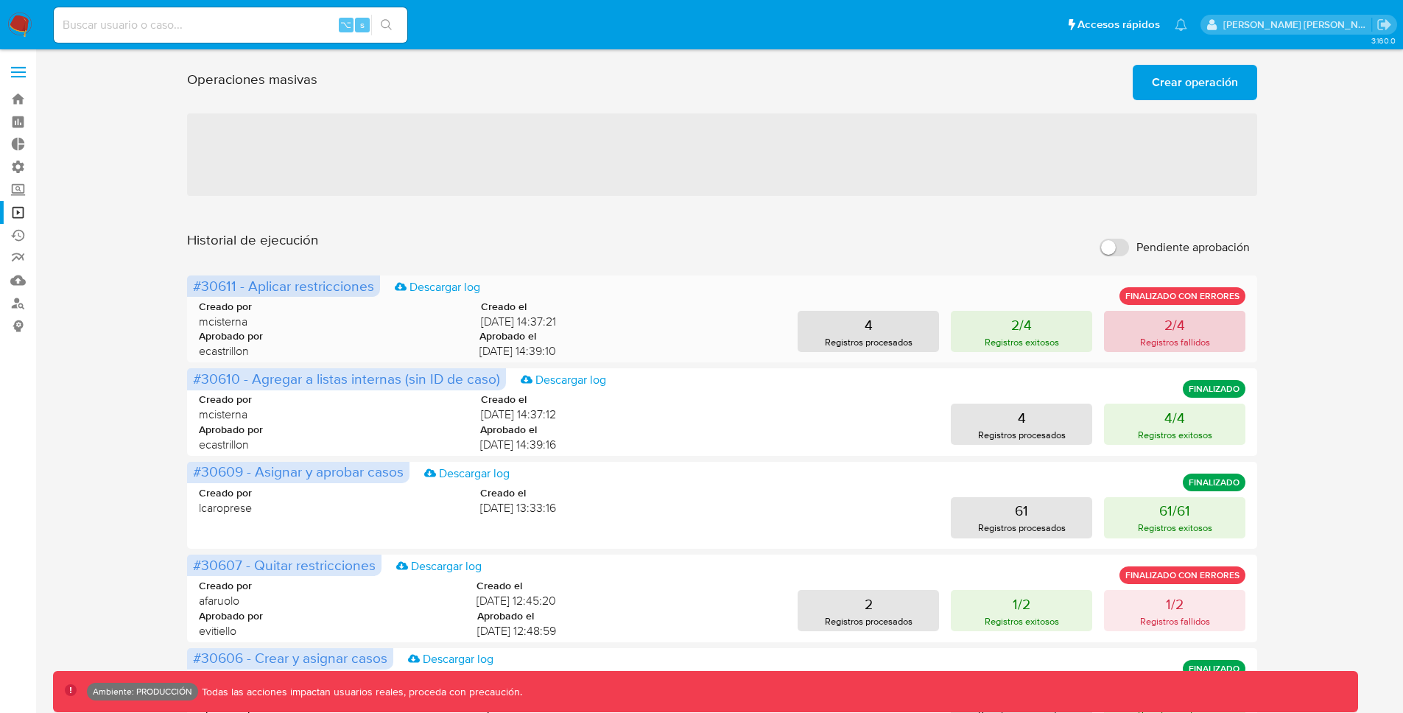
click at [1171, 339] on p "Registros fallidos" at bounding box center [1175, 342] width 70 height 14
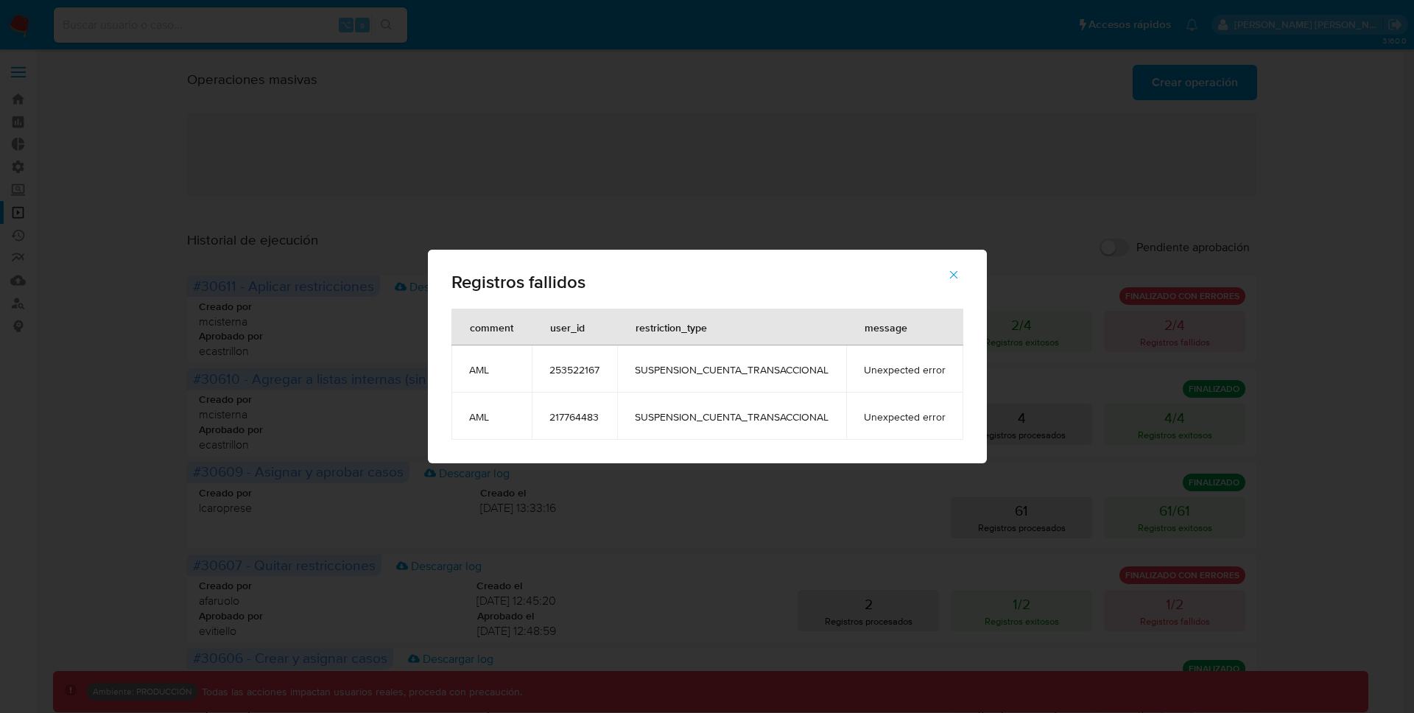
click at [924, 368] on span "Unexpected error" at bounding box center [905, 369] width 82 height 13
drag, startPoint x: 911, startPoint y: 351, endPoint x: 889, endPoint y: 359, distance: 23.8
click at [910, 351] on td "Unexpected error" at bounding box center [904, 368] width 117 height 47
drag, startPoint x: 868, startPoint y: 368, endPoint x: 949, endPoint y: 370, distance: 80.3
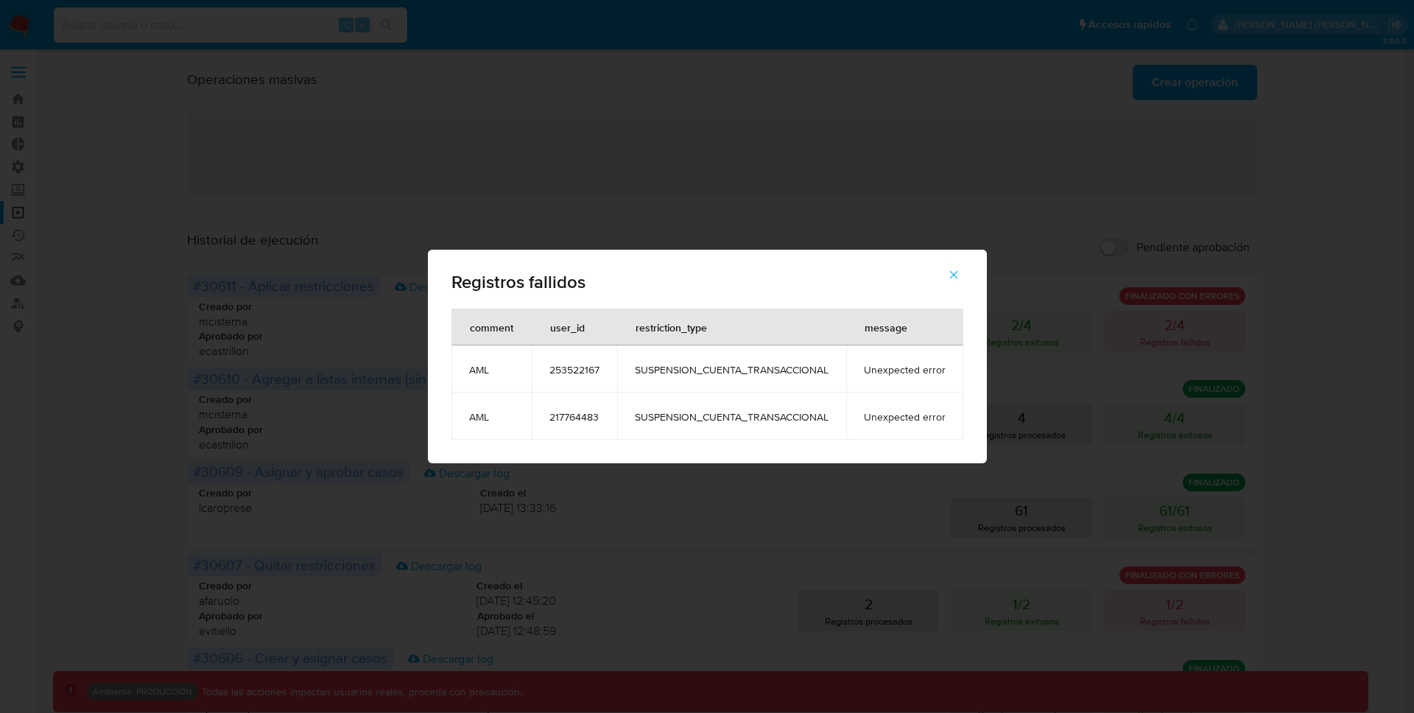
click at [949, 370] on td "Unexpected error" at bounding box center [904, 368] width 117 height 47
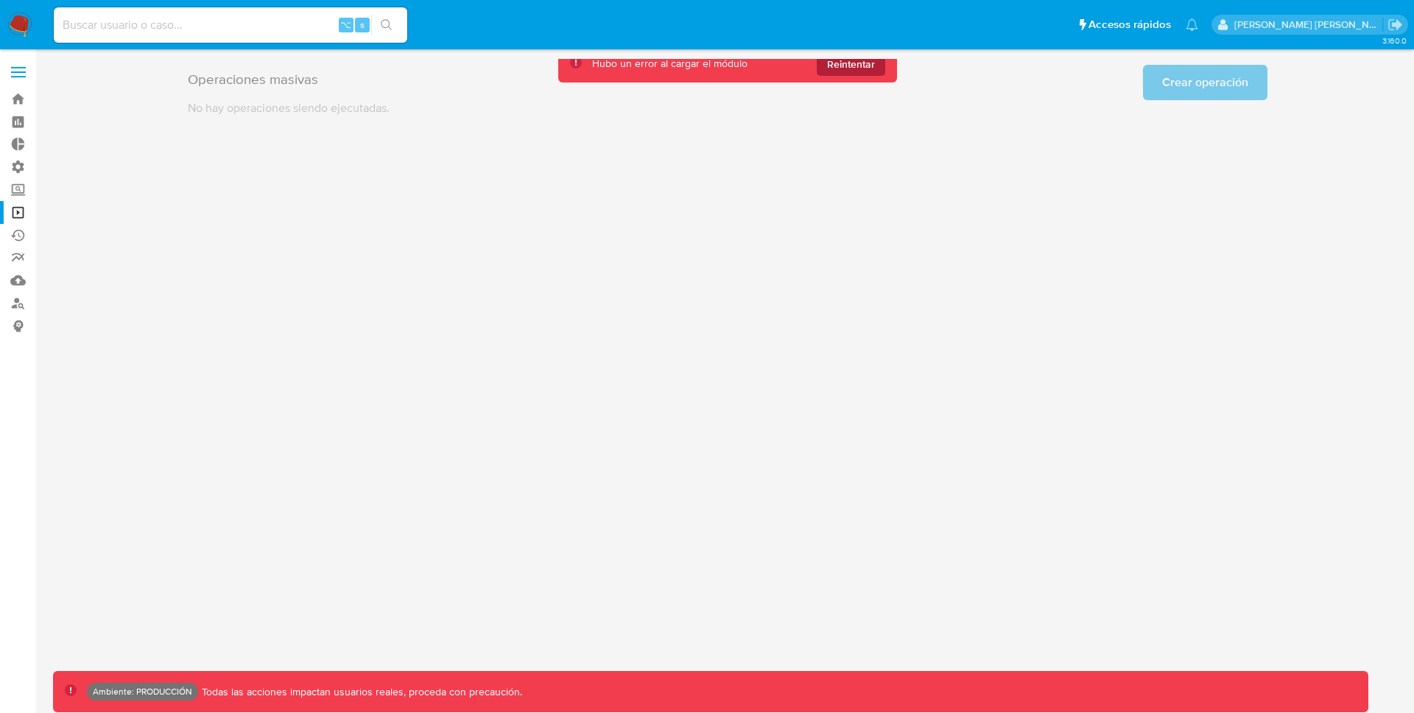
click at [866, 70] on span "Reintentar" at bounding box center [851, 64] width 48 height 24
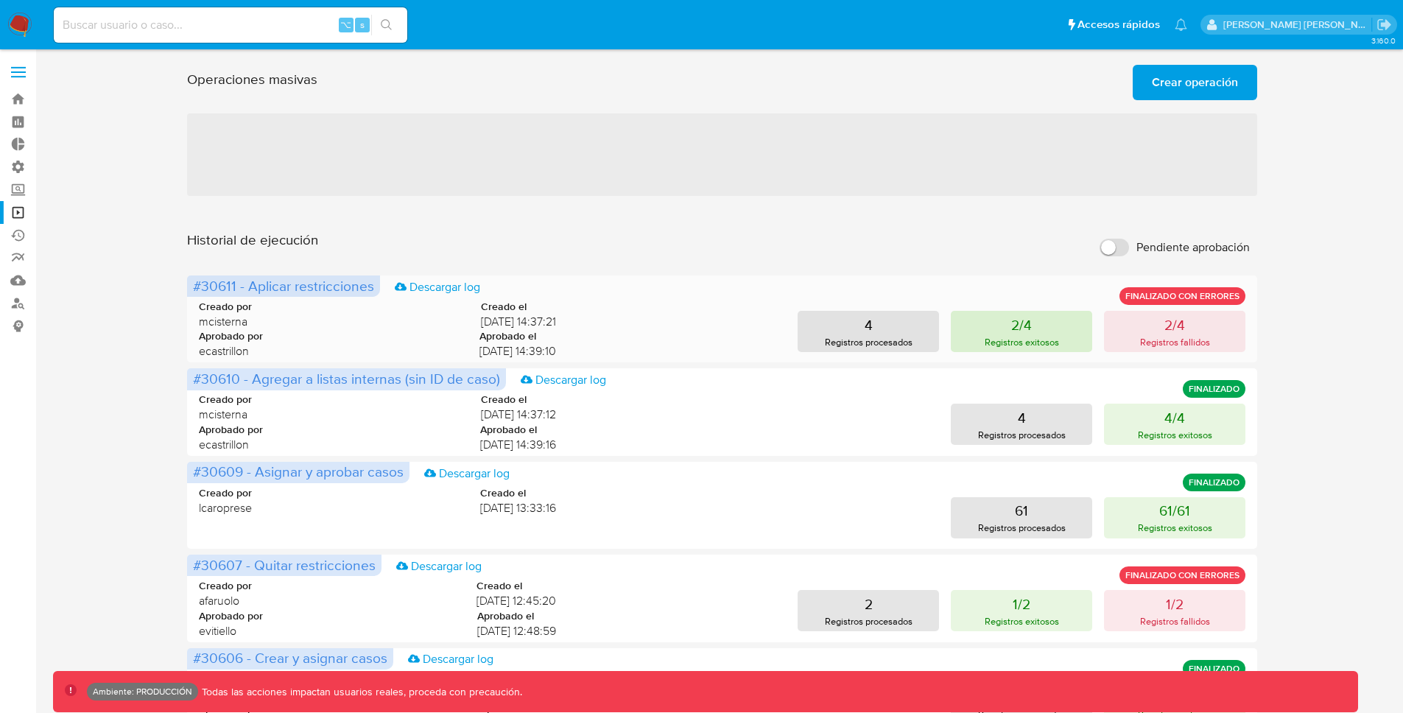
click at [1041, 324] on button "2/4 Registros exitosos" at bounding box center [1021, 331] width 141 height 41
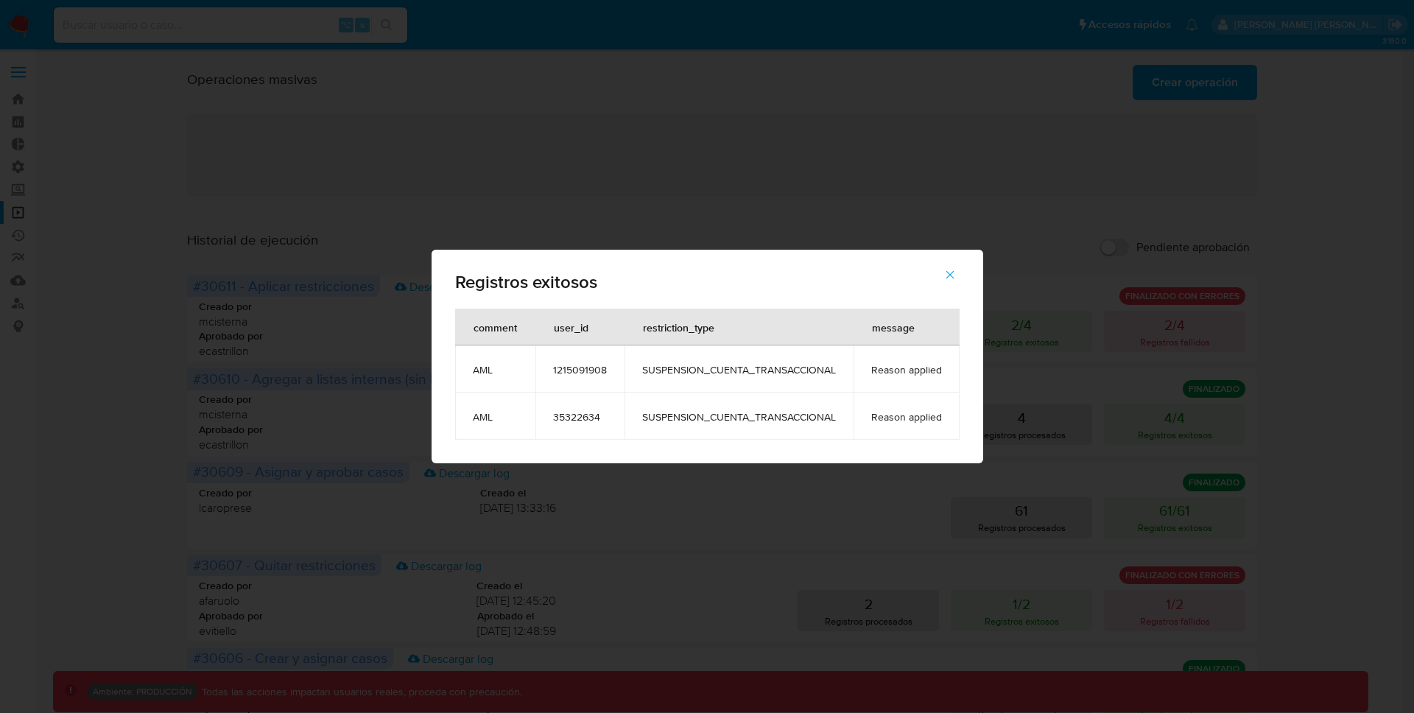
click at [594, 371] on span "1215091908" at bounding box center [580, 369] width 54 height 13
click at [952, 273] on icon "button" at bounding box center [950, 275] width 8 height 8
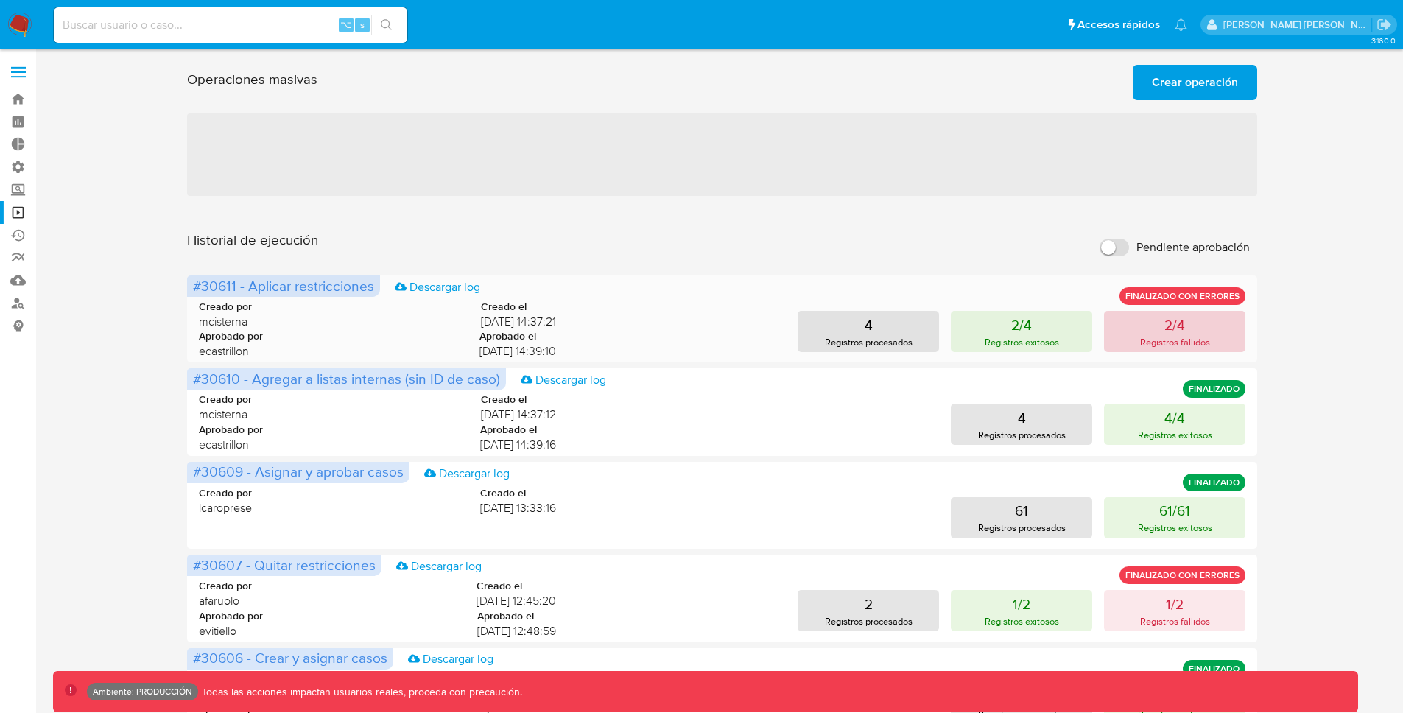
click at [1172, 340] on p "Registros fallidos" at bounding box center [1175, 342] width 70 height 14
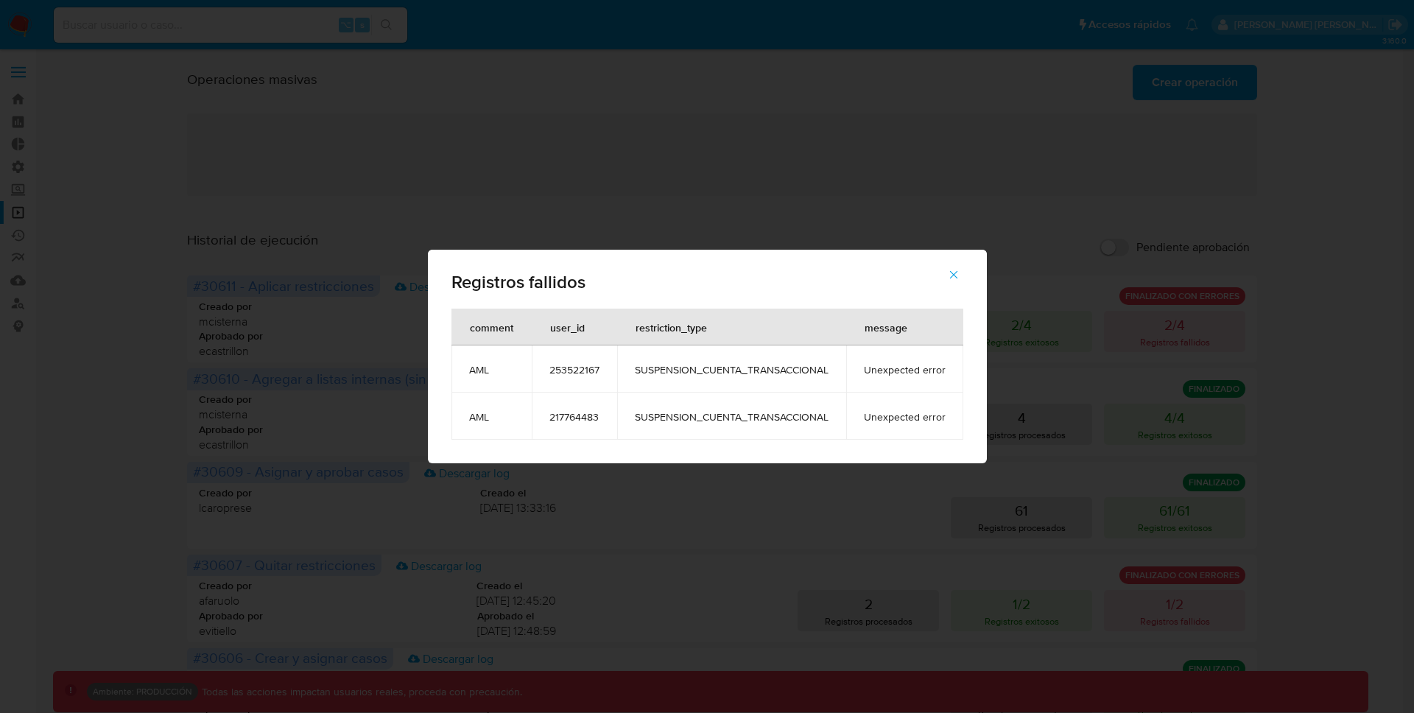
click at [571, 371] on span "253522167" at bounding box center [575, 369] width 50 height 13
click at [929, 369] on span "Unexpected error" at bounding box center [905, 369] width 82 height 13
drag, startPoint x: 867, startPoint y: 369, endPoint x: 946, endPoint y: 370, distance: 78.8
click at [946, 370] on td "Unexpected error" at bounding box center [904, 368] width 117 height 47
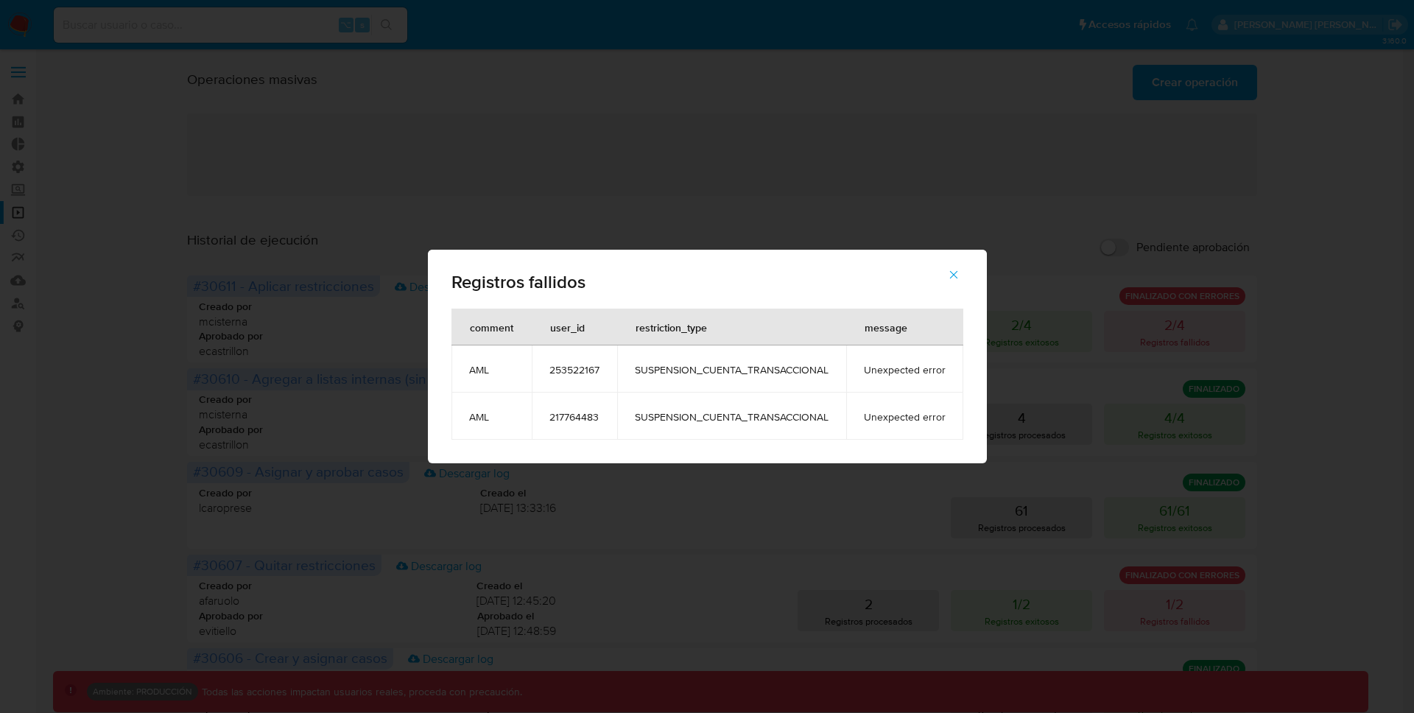
click at [562, 370] on span "253522167" at bounding box center [575, 369] width 50 height 13
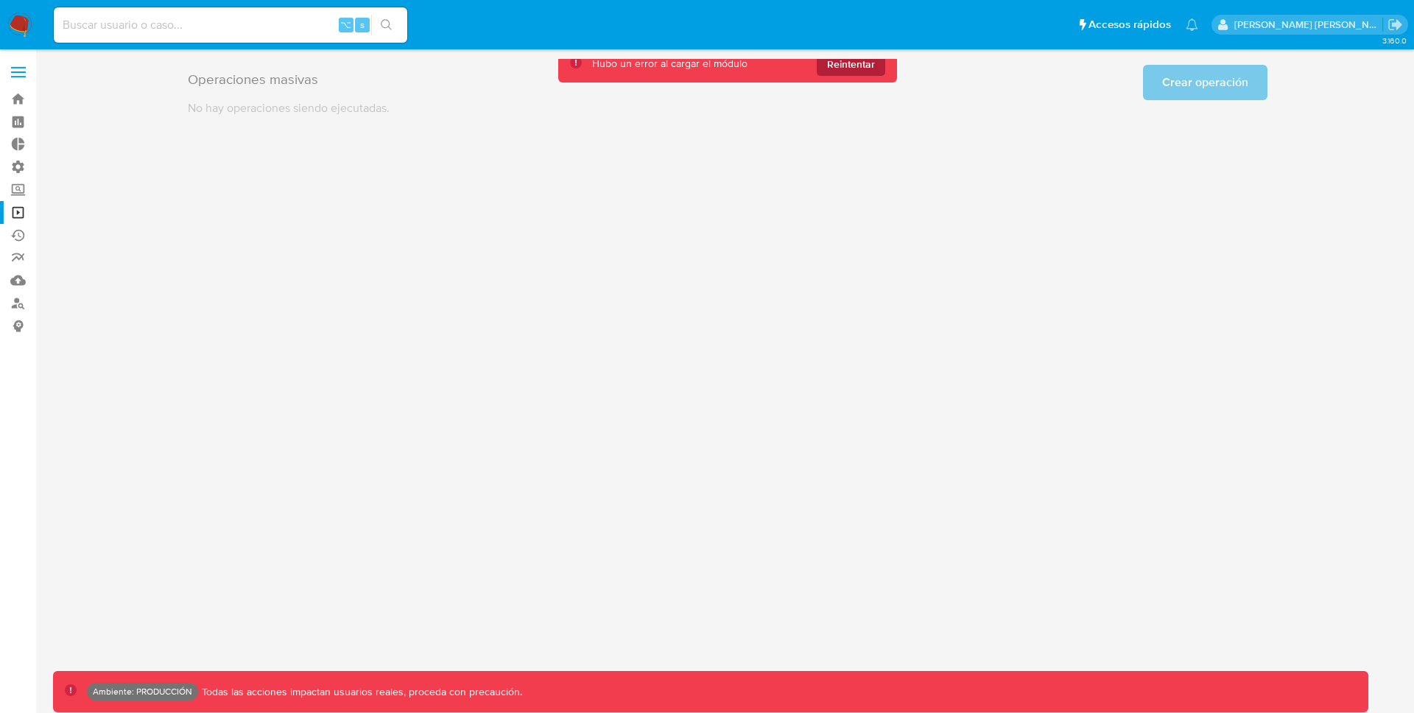
click at [859, 67] on span "Reintentar" at bounding box center [851, 64] width 48 height 24
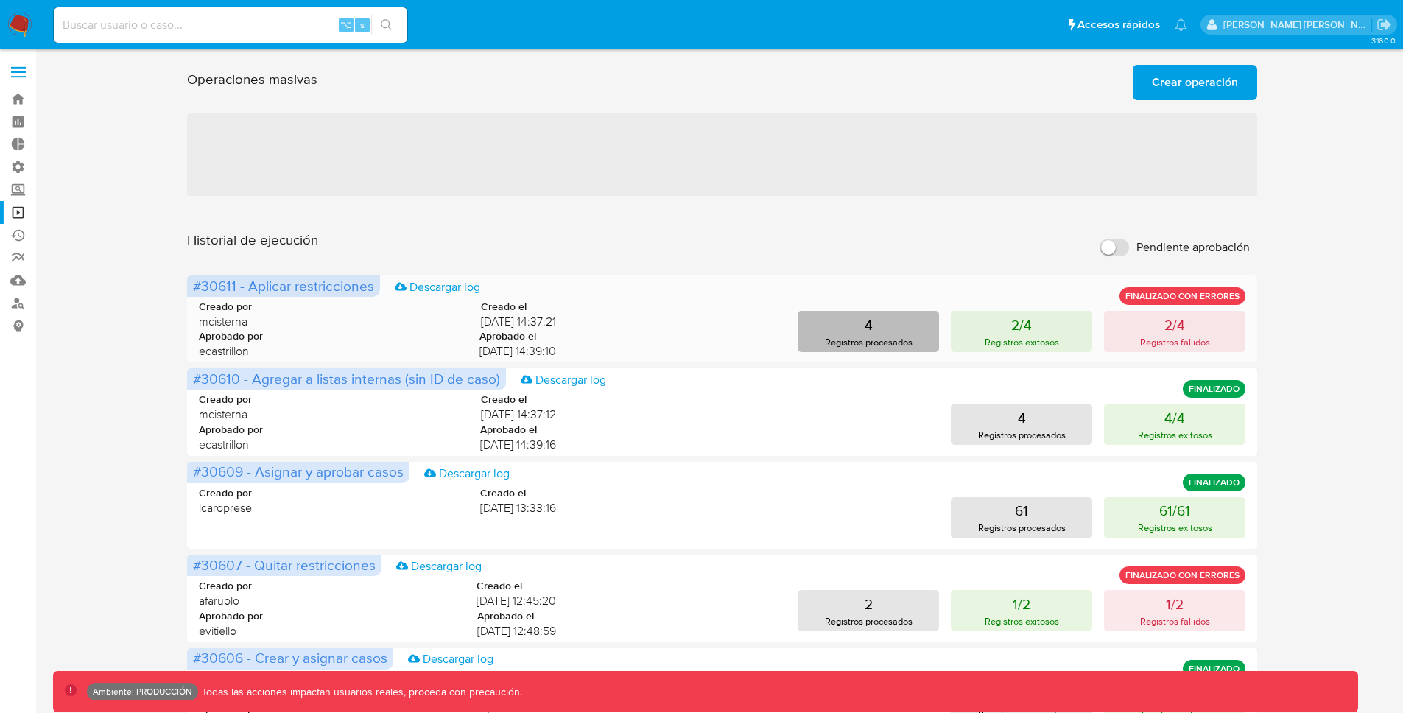
click at [910, 328] on button "4 Registros procesados" at bounding box center [868, 331] width 141 height 41
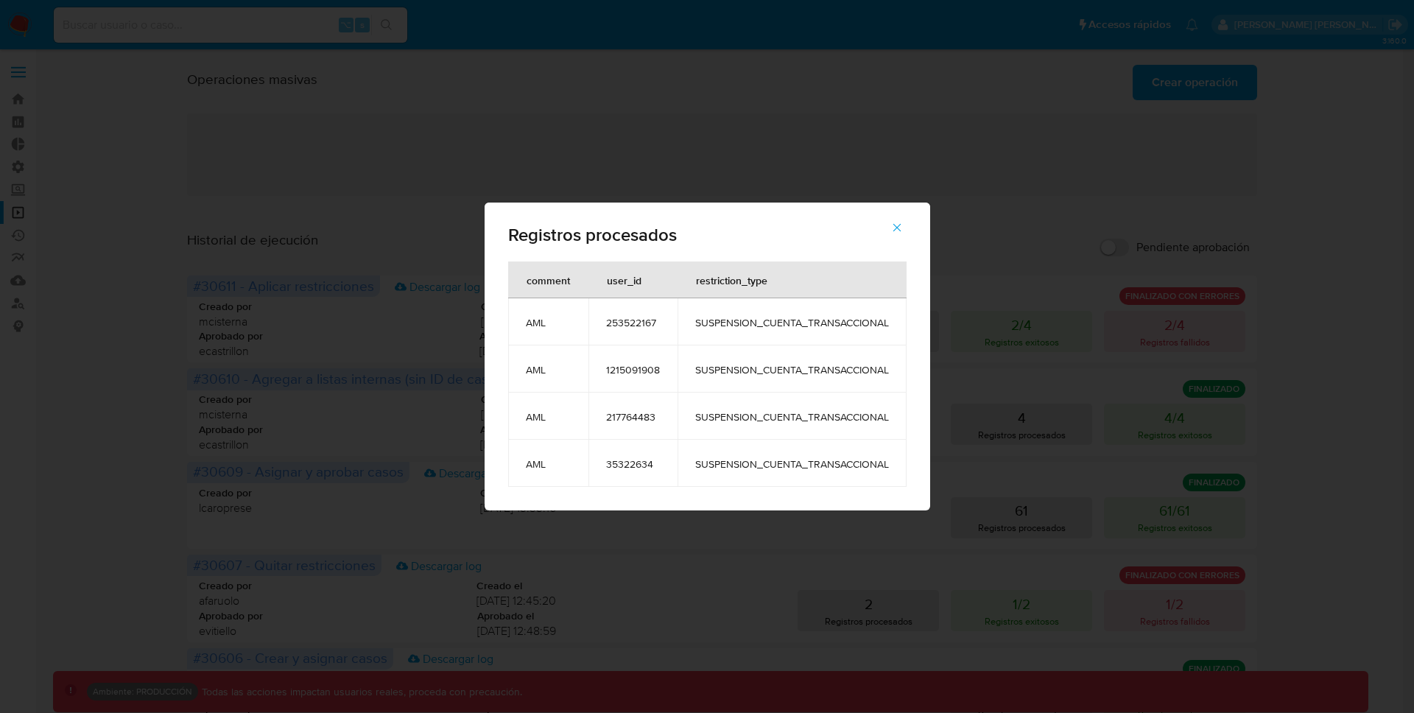
click at [894, 230] on icon "button" at bounding box center [897, 227] width 13 height 13
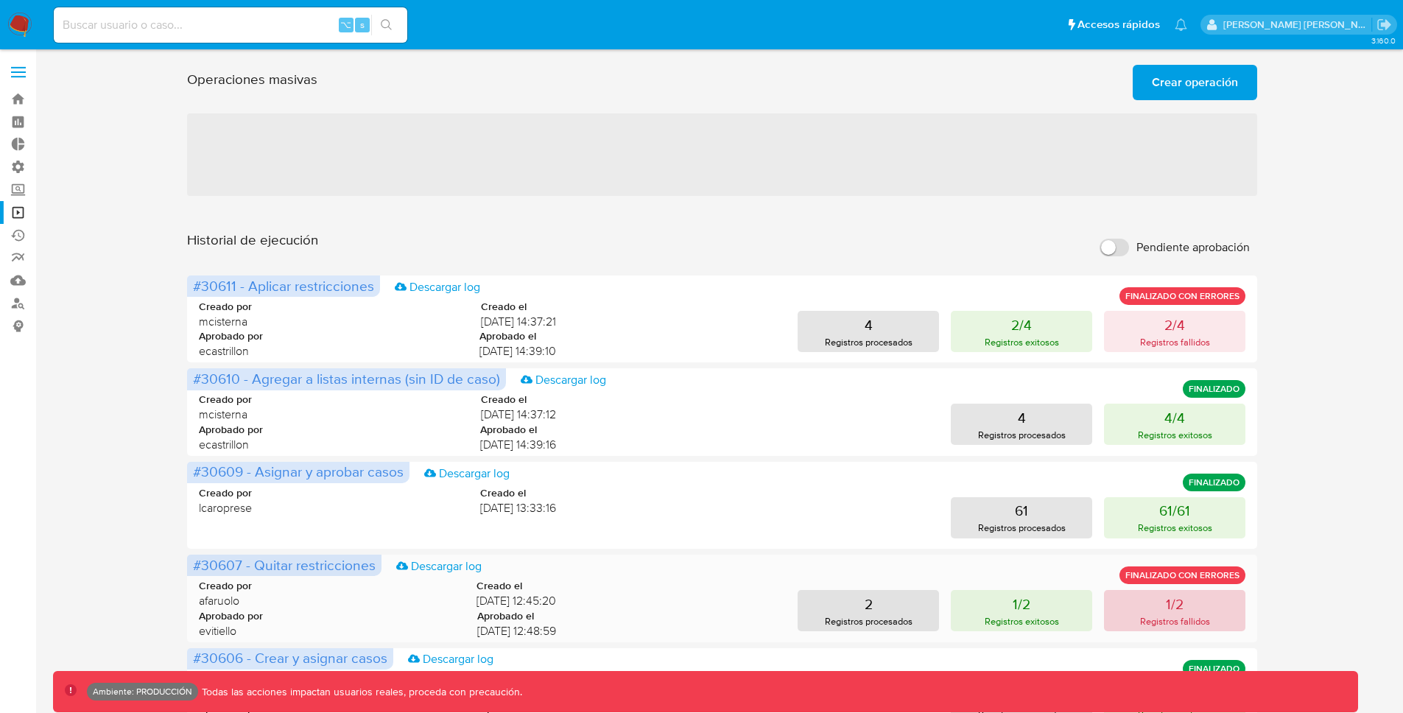
click at [1155, 610] on button "1/2 Registros fallidos" at bounding box center [1174, 610] width 141 height 41
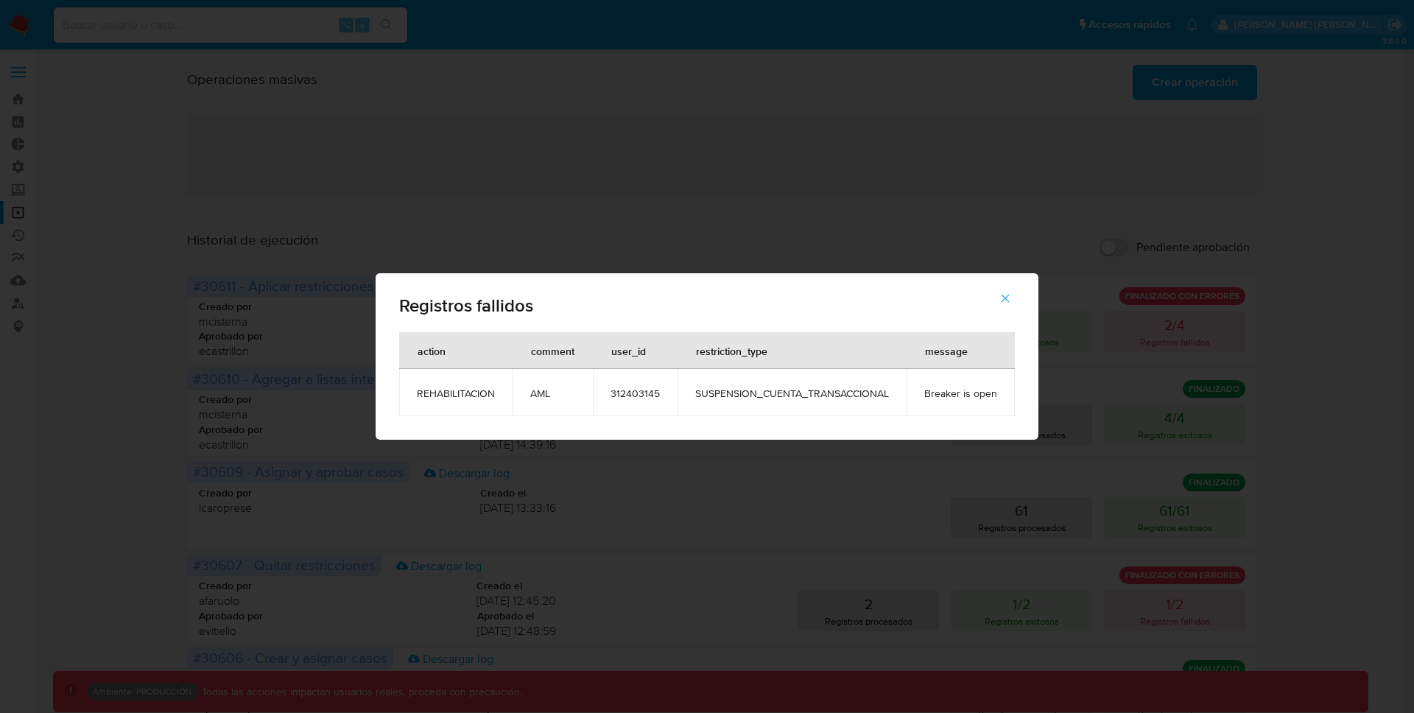
click at [627, 392] on span "312403145" at bounding box center [635, 393] width 49 height 13
click at [1014, 301] on button "button" at bounding box center [1006, 298] width 52 height 35
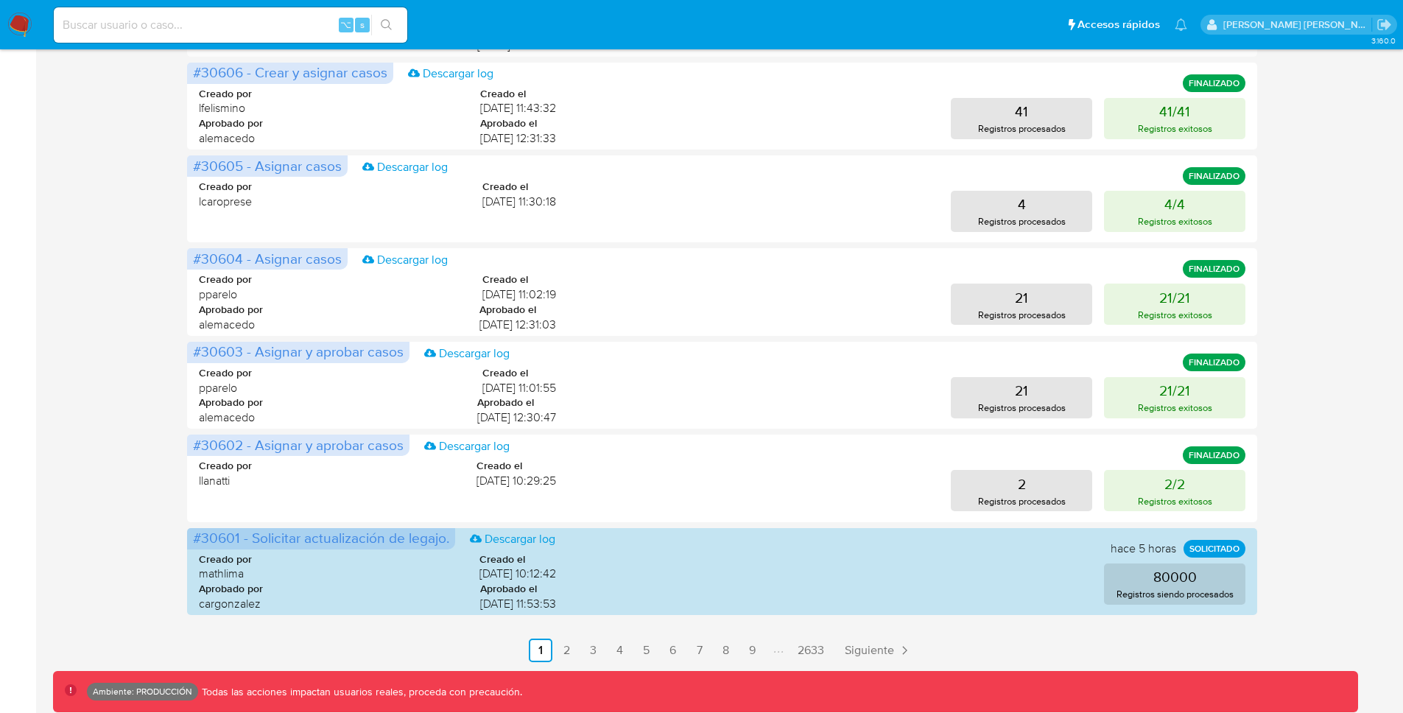
scroll to position [597, 0]
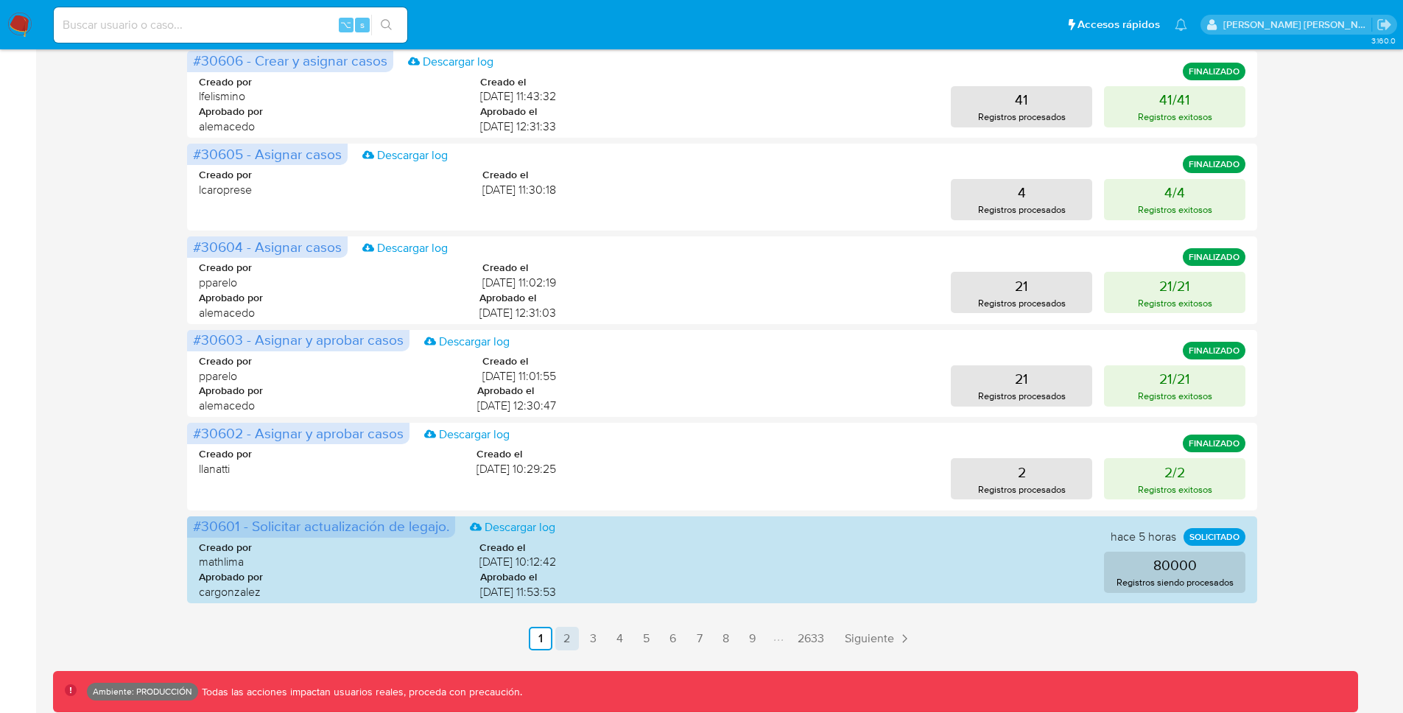
click at [564, 636] on link "2" at bounding box center [567, 639] width 24 height 24
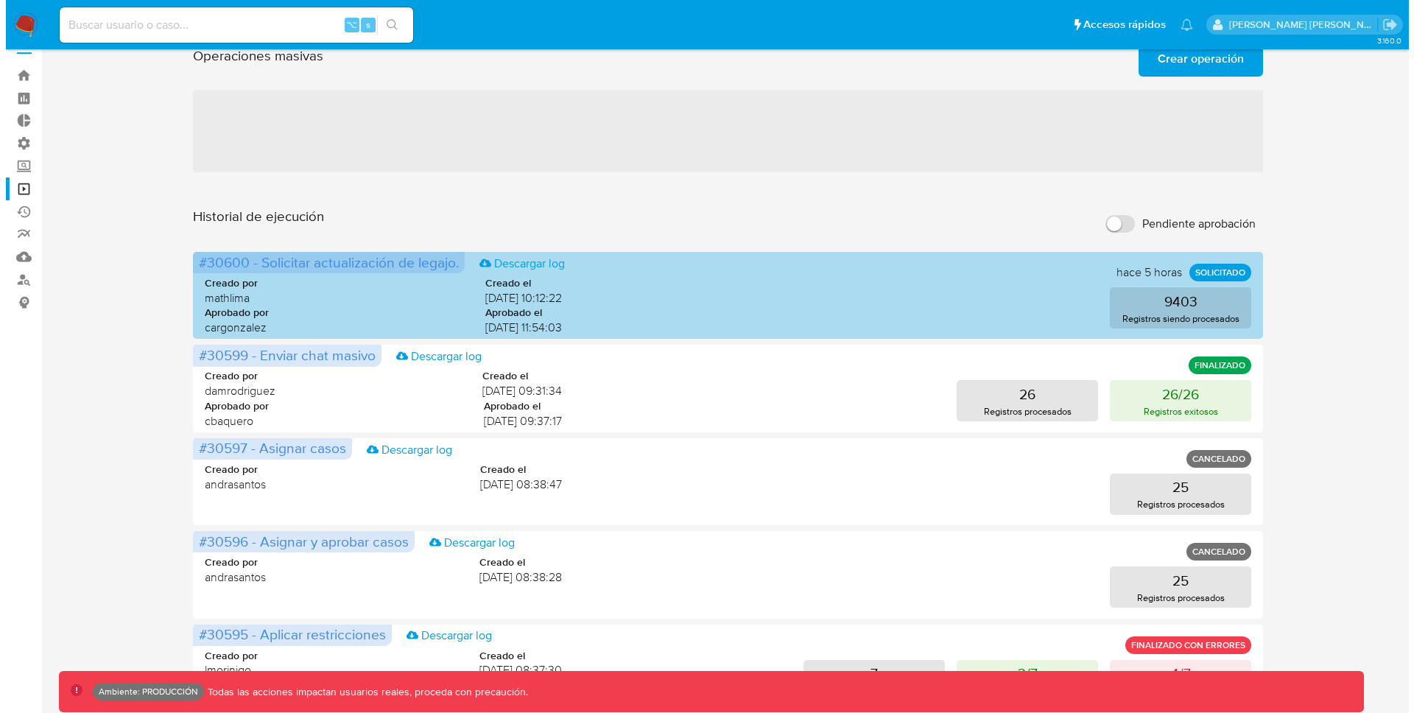
scroll to position [341, 0]
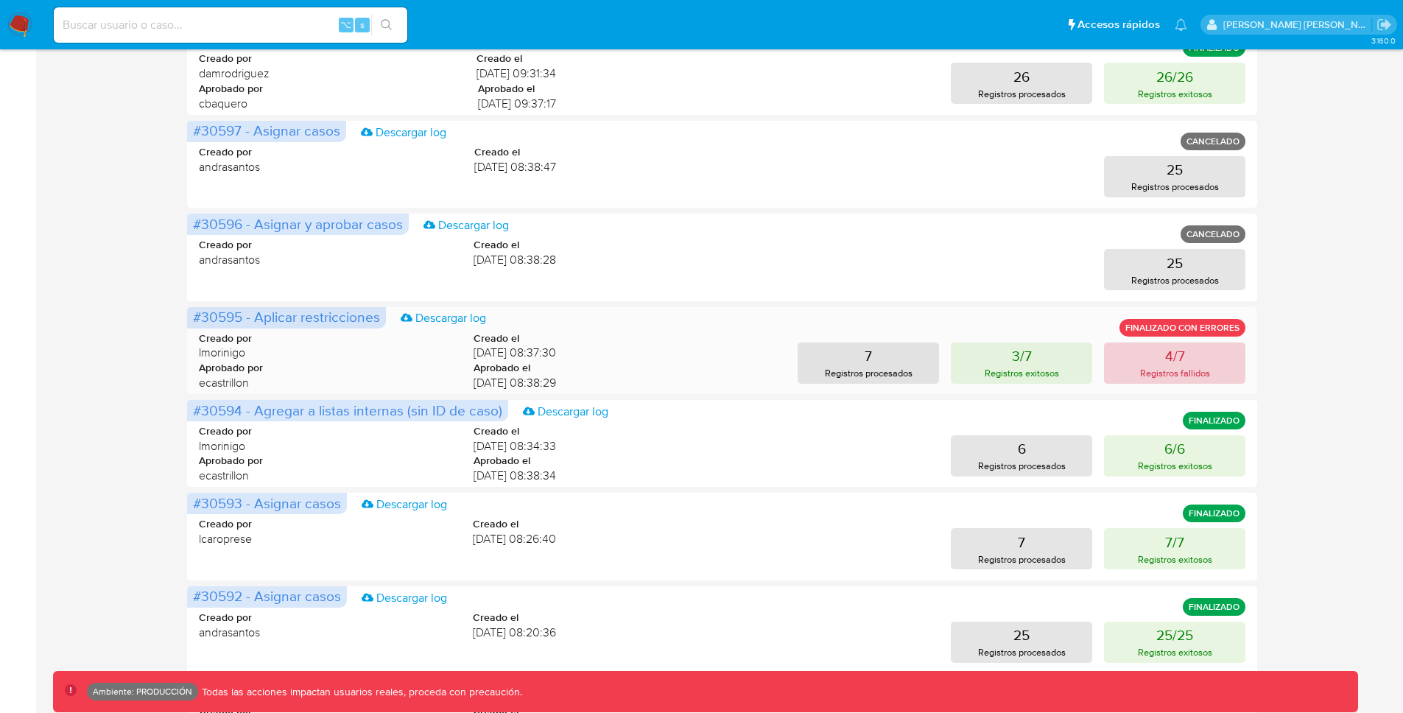
click at [1142, 359] on button "4/7 Registros fallidos" at bounding box center [1174, 363] width 141 height 41
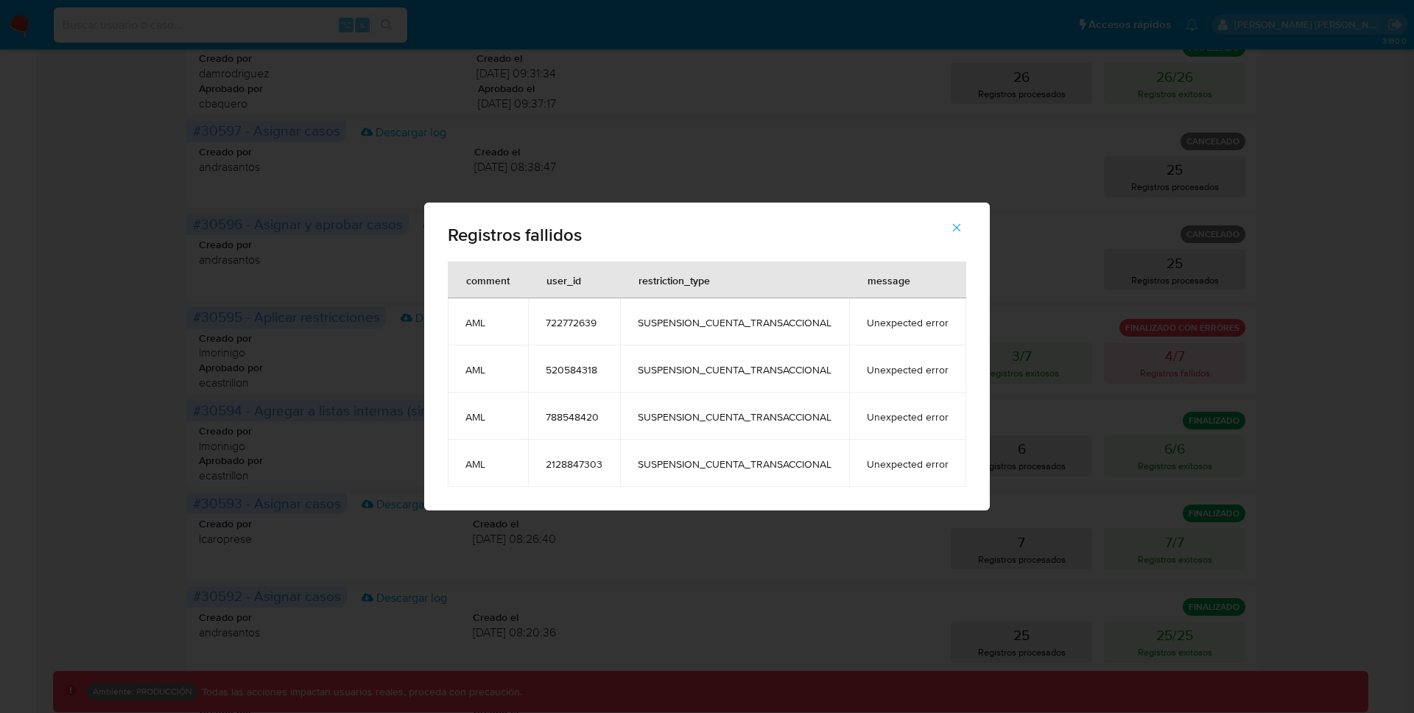
click at [566, 321] on span "722772639" at bounding box center [574, 322] width 57 height 13
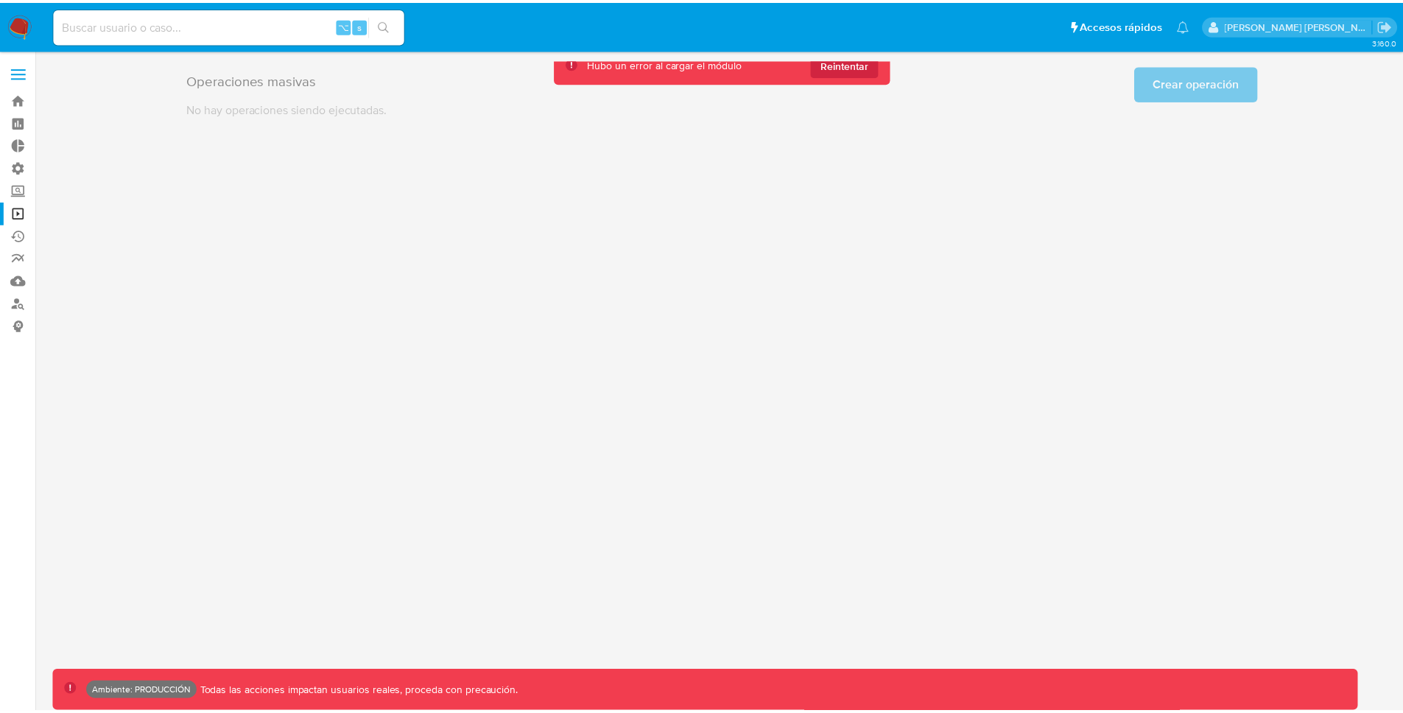
scroll to position [0, 0]
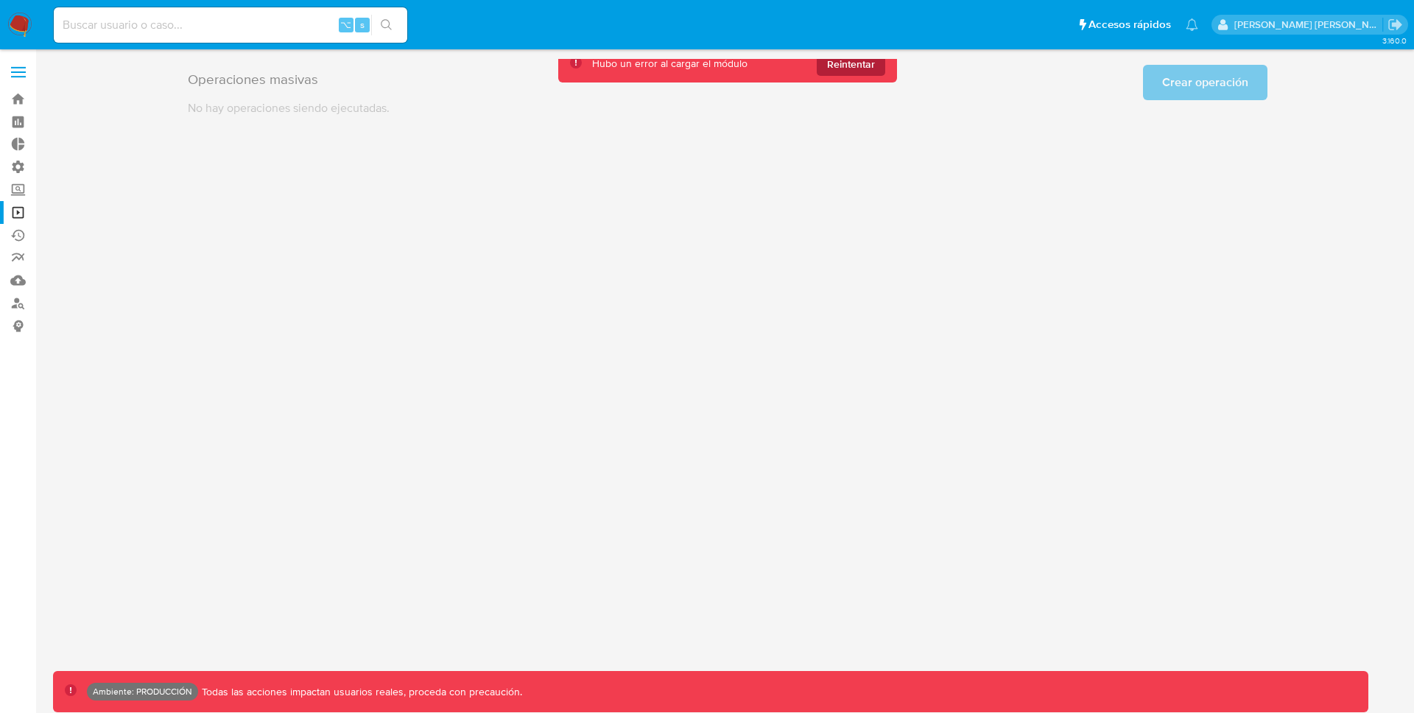
click at [843, 62] on span "Reintentar" at bounding box center [851, 64] width 48 height 24
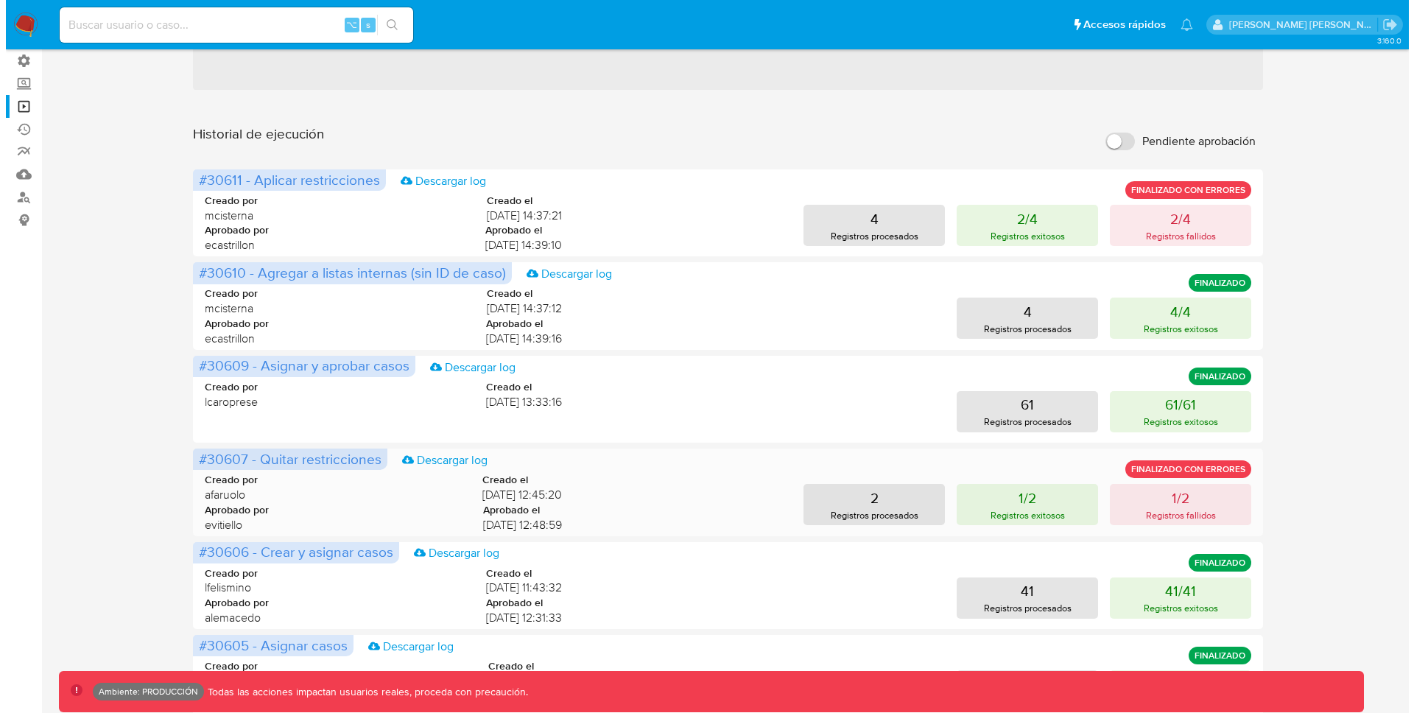
scroll to position [274, 0]
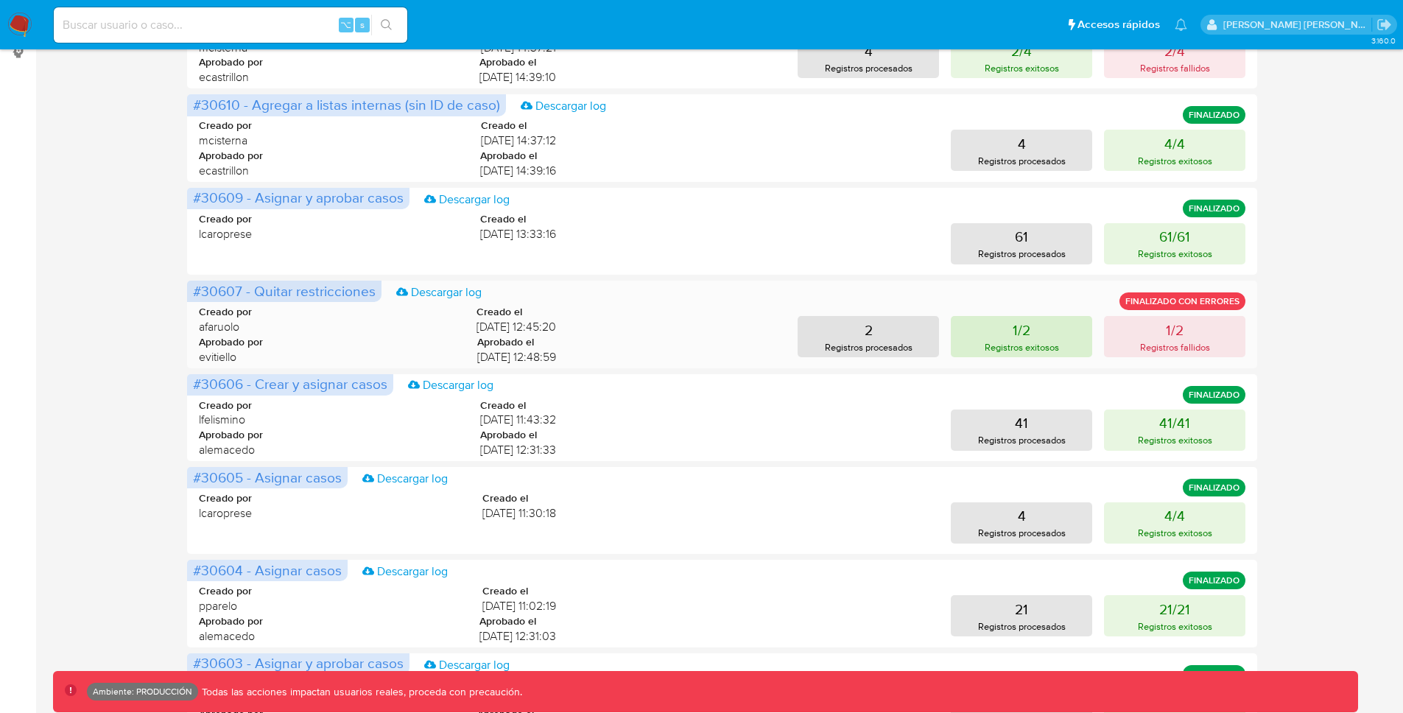
click at [1020, 345] on p "Registros exitosos" at bounding box center [1022, 347] width 74 height 14
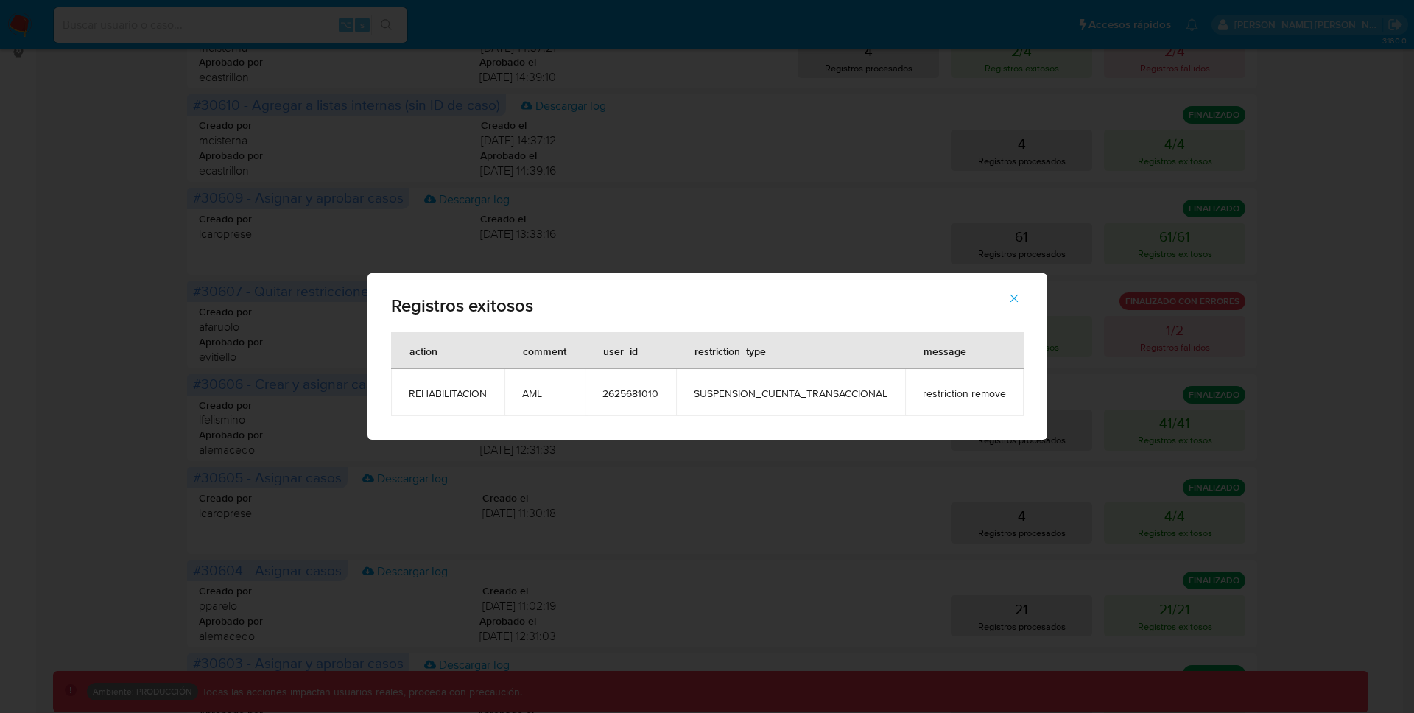
click at [624, 393] on span "2625681010" at bounding box center [631, 393] width 56 height 13
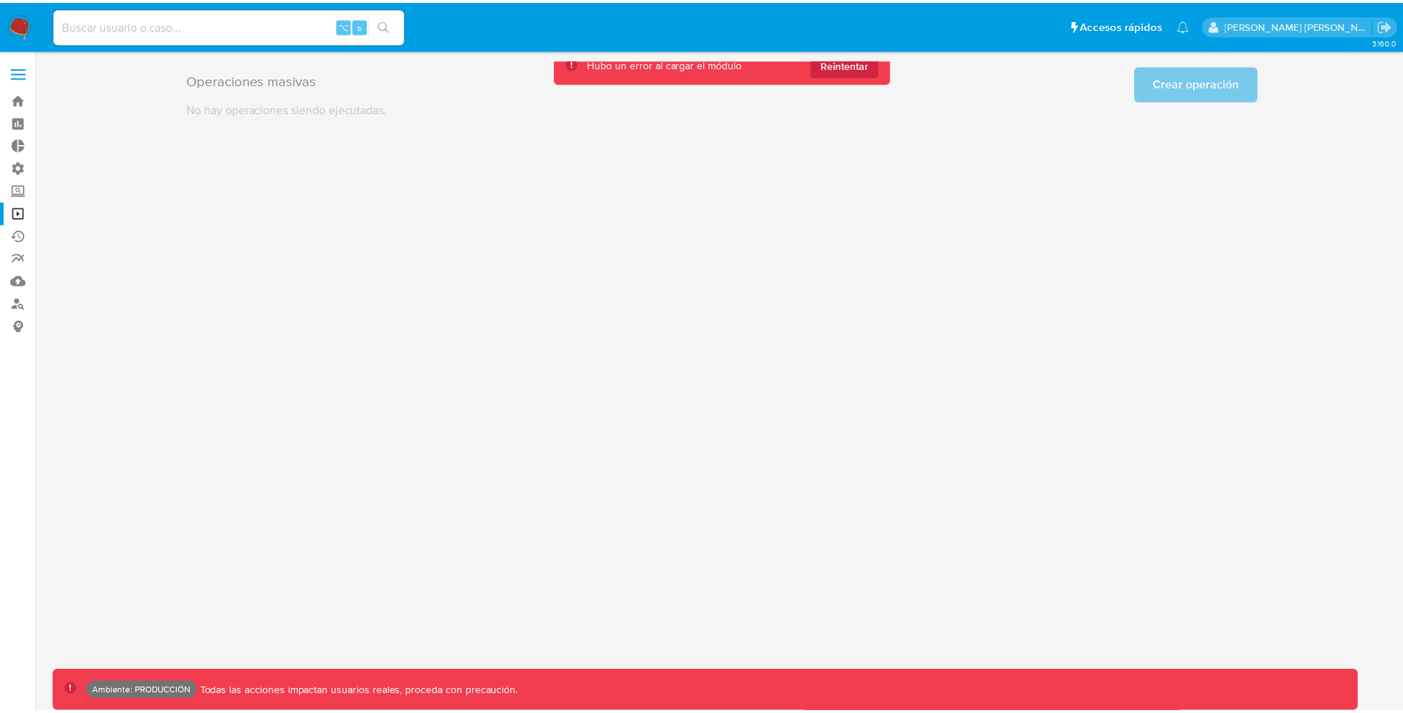
scroll to position [0, 0]
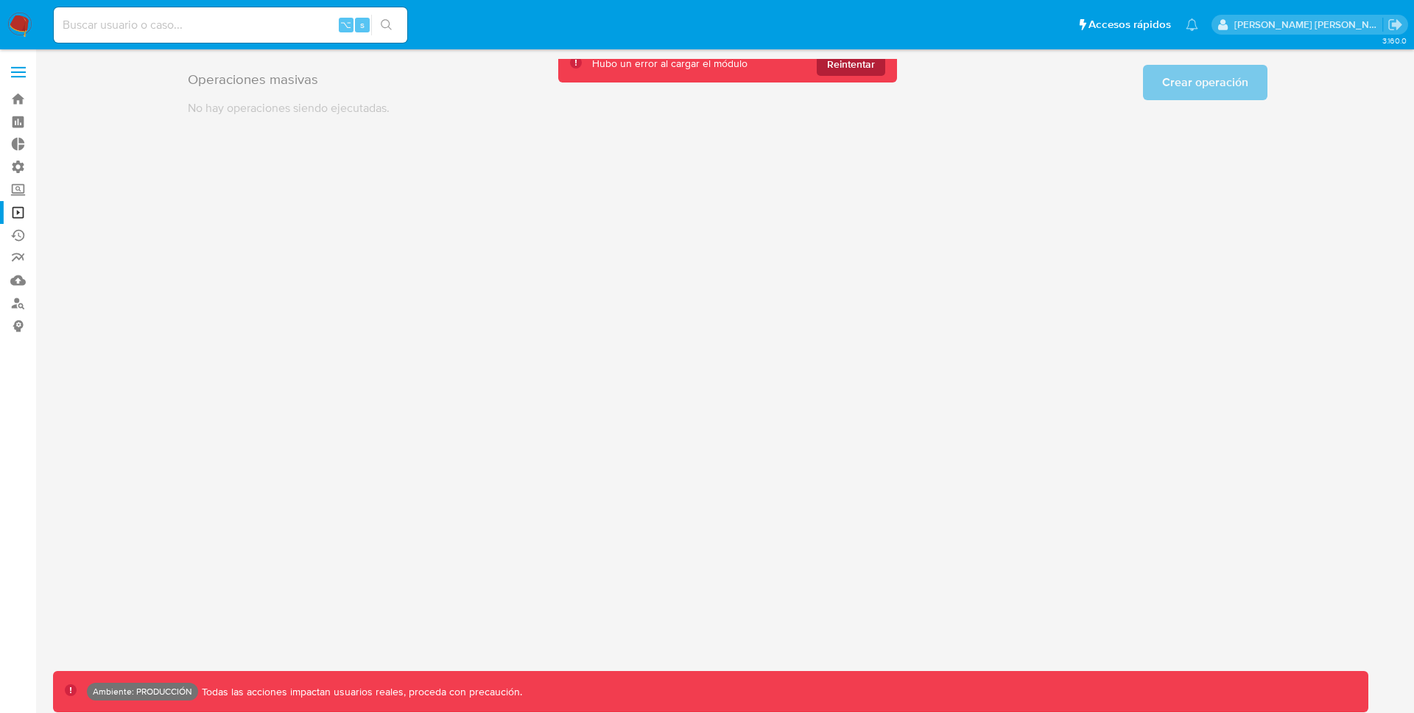
click at [848, 69] on span "Reintentar" at bounding box center [851, 64] width 48 height 24
click at [835, 65] on span "Reintentar" at bounding box center [851, 64] width 48 height 24
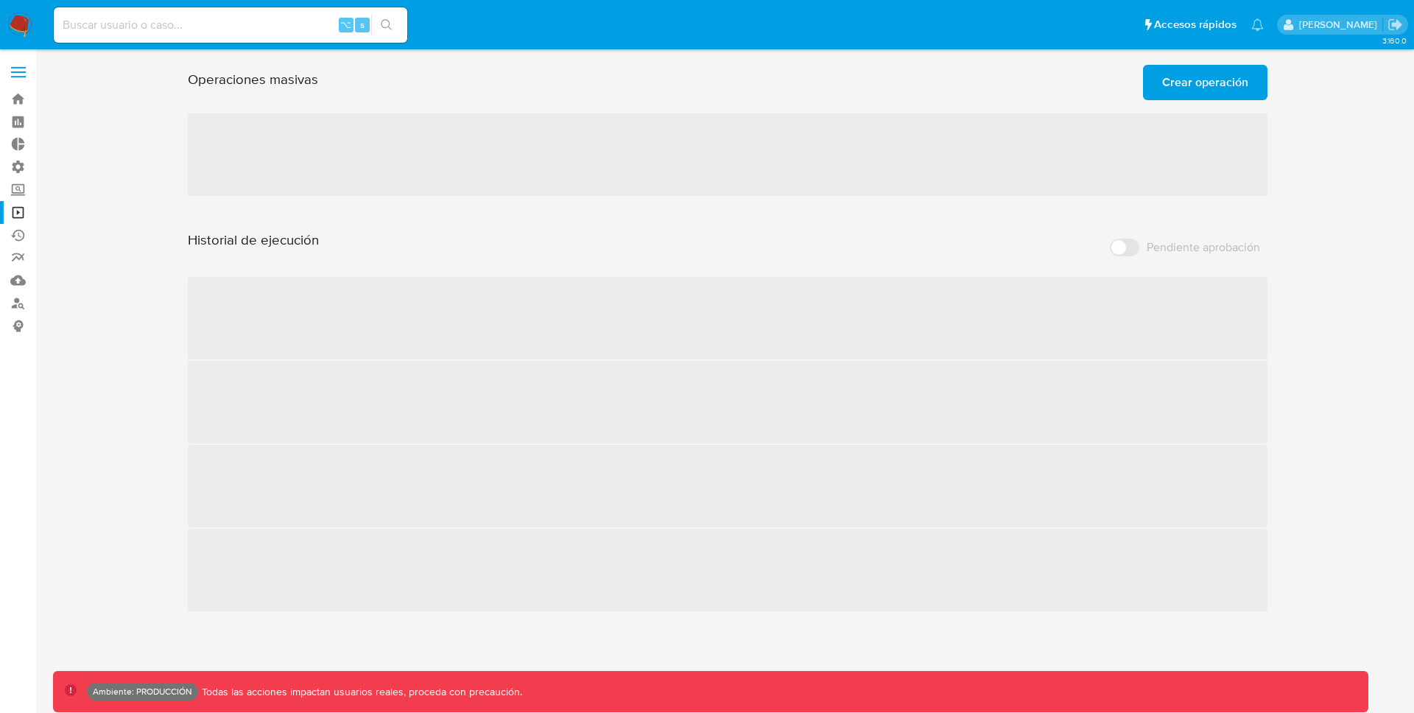
click at [277, 36] on div "⌥ s" at bounding box center [231, 24] width 354 height 35
click at [277, 31] on input at bounding box center [231, 24] width 354 height 19
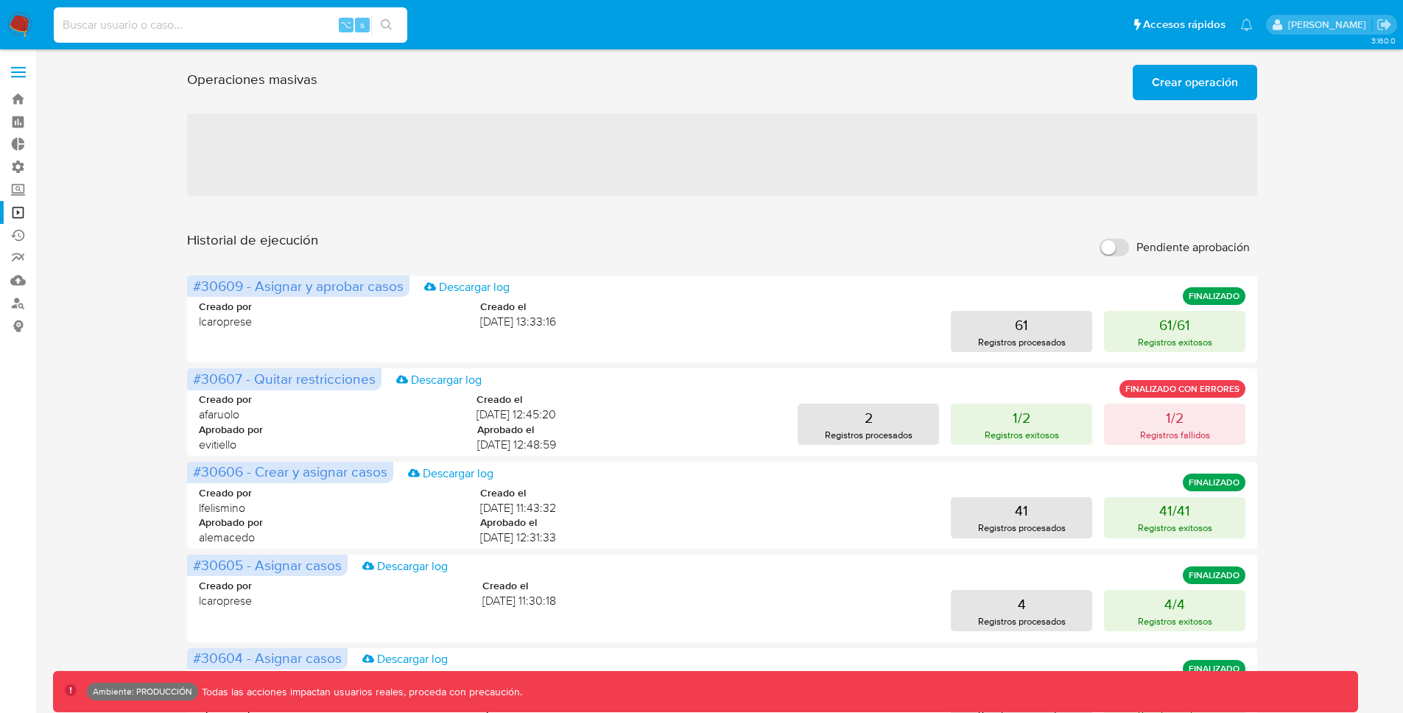
paste input "312403145"
type input "312403145"
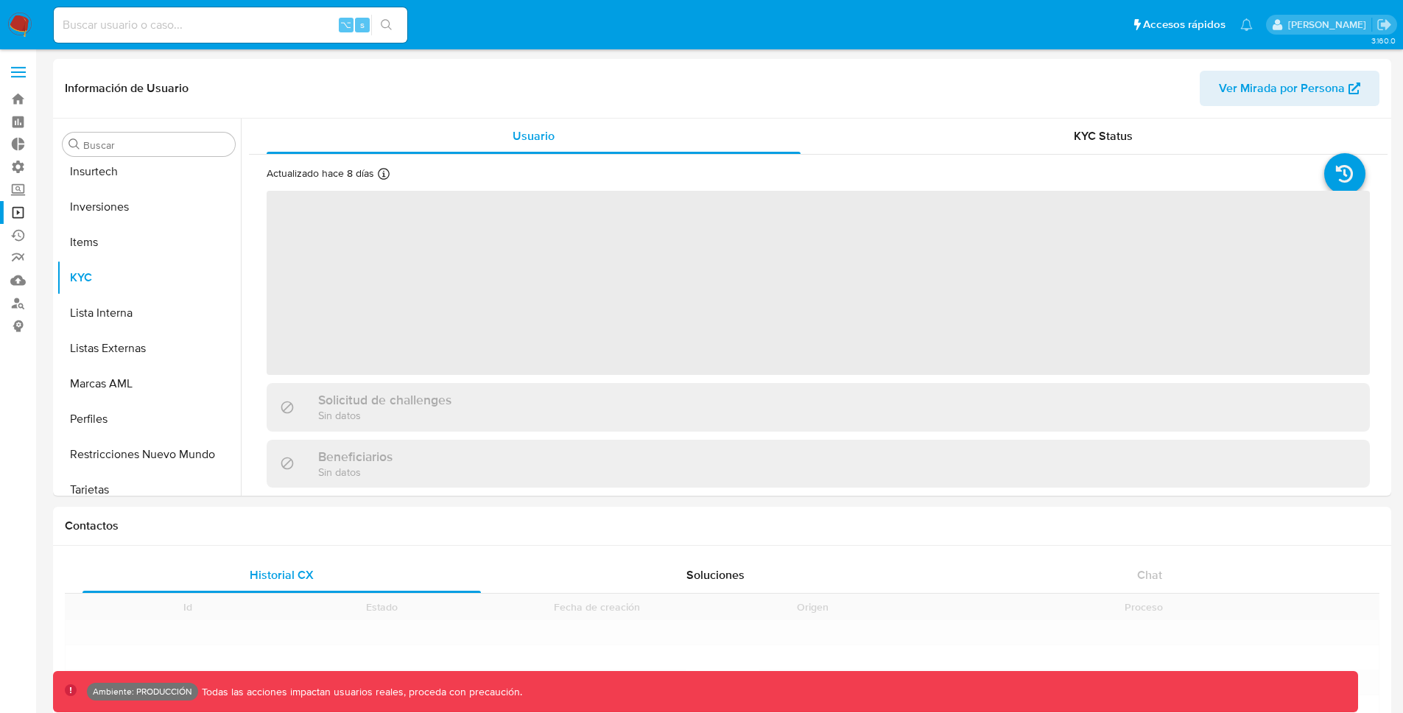
scroll to position [693, 0]
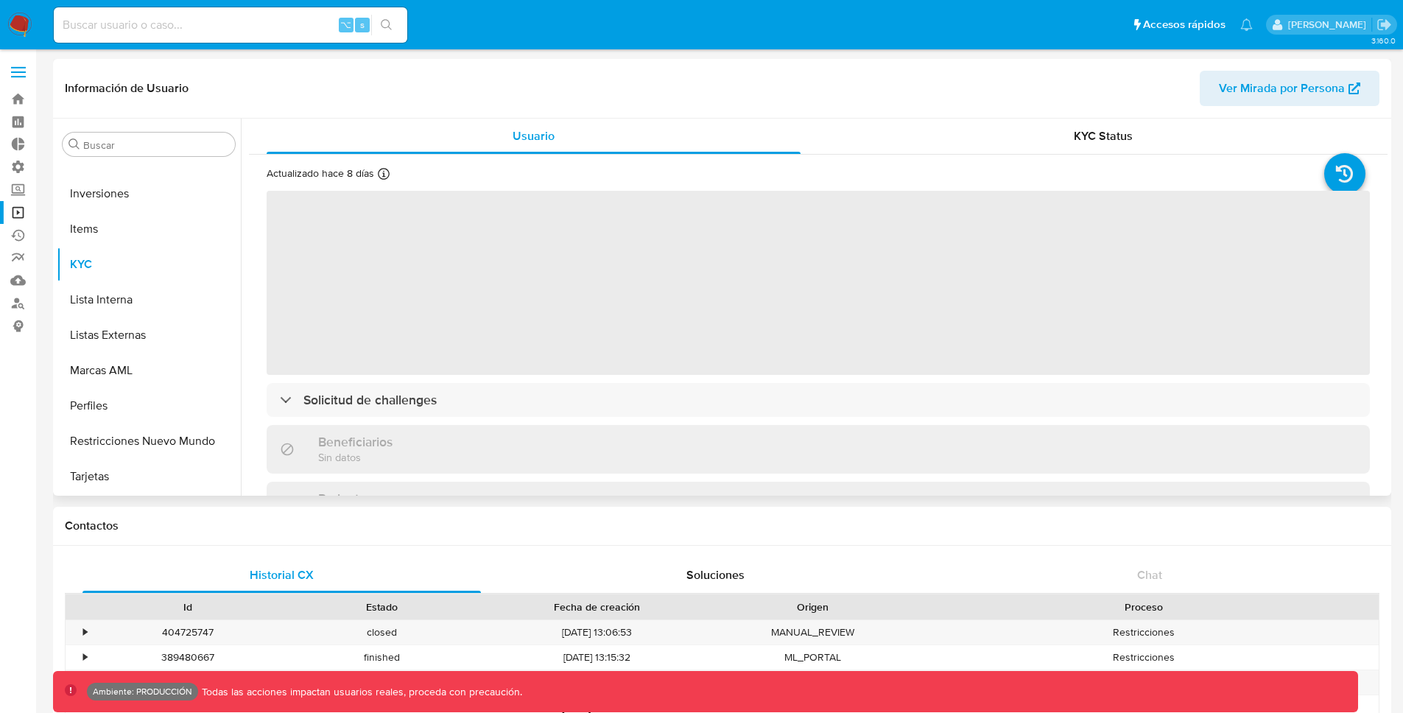
select select "10"
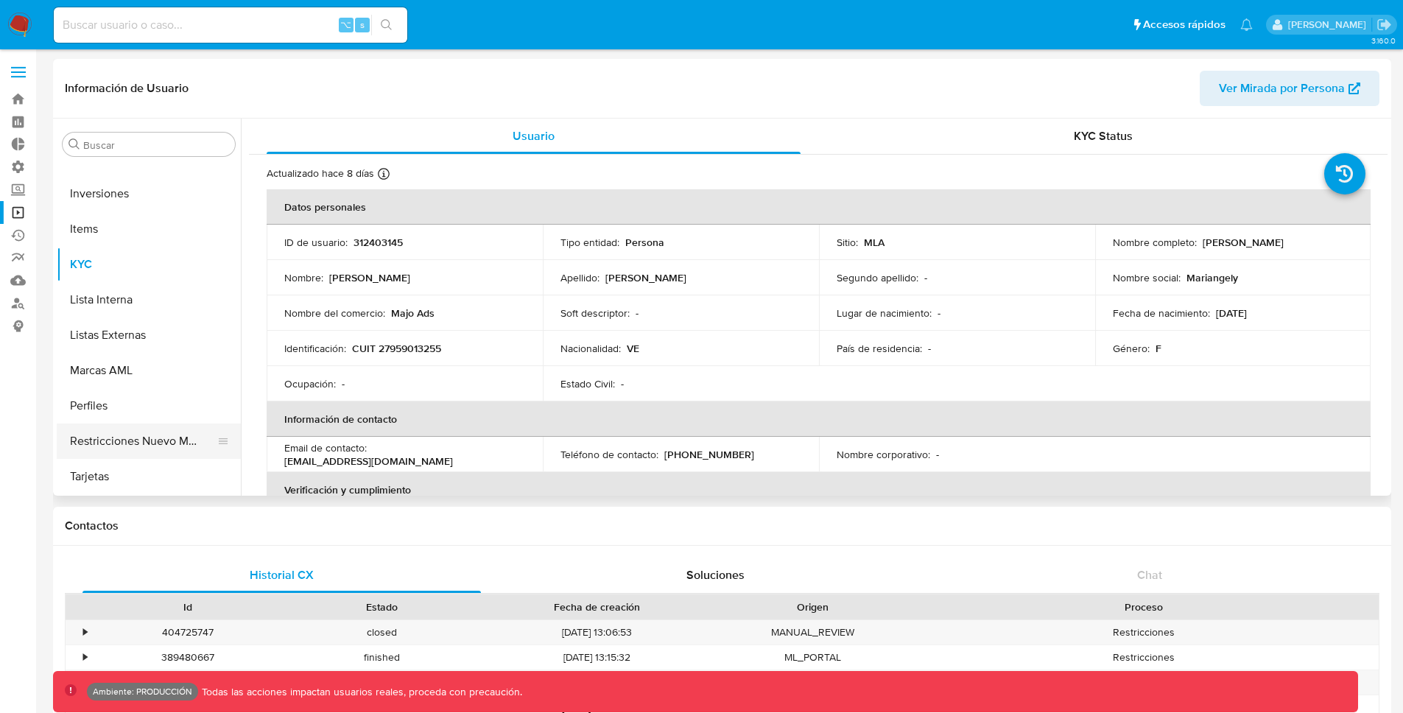
click at [179, 435] on button "Restricciones Nuevo Mundo" at bounding box center [143, 441] width 172 height 35
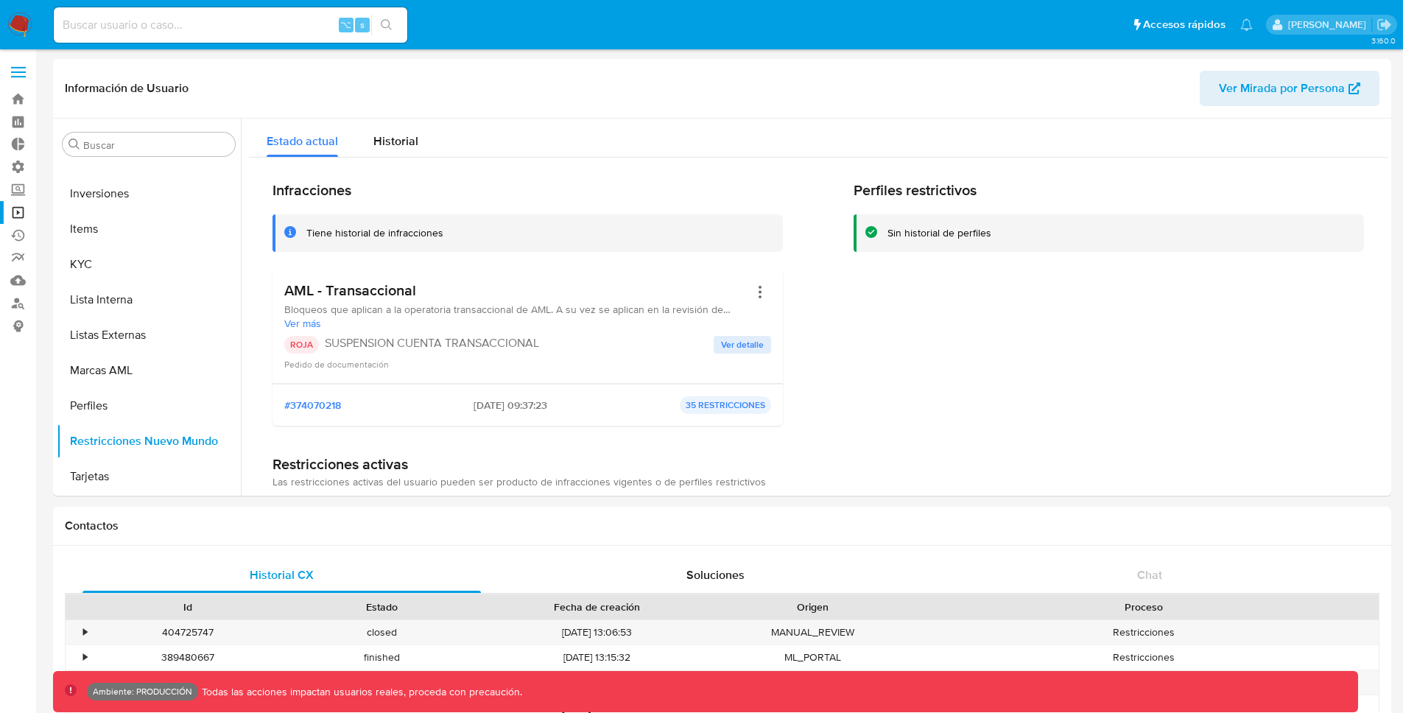
scroll to position [0, 0]
click at [287, 33] on input at bounding box center [231, 24] width 354 height 19
paste input "2532711862"
type input "2532711862"
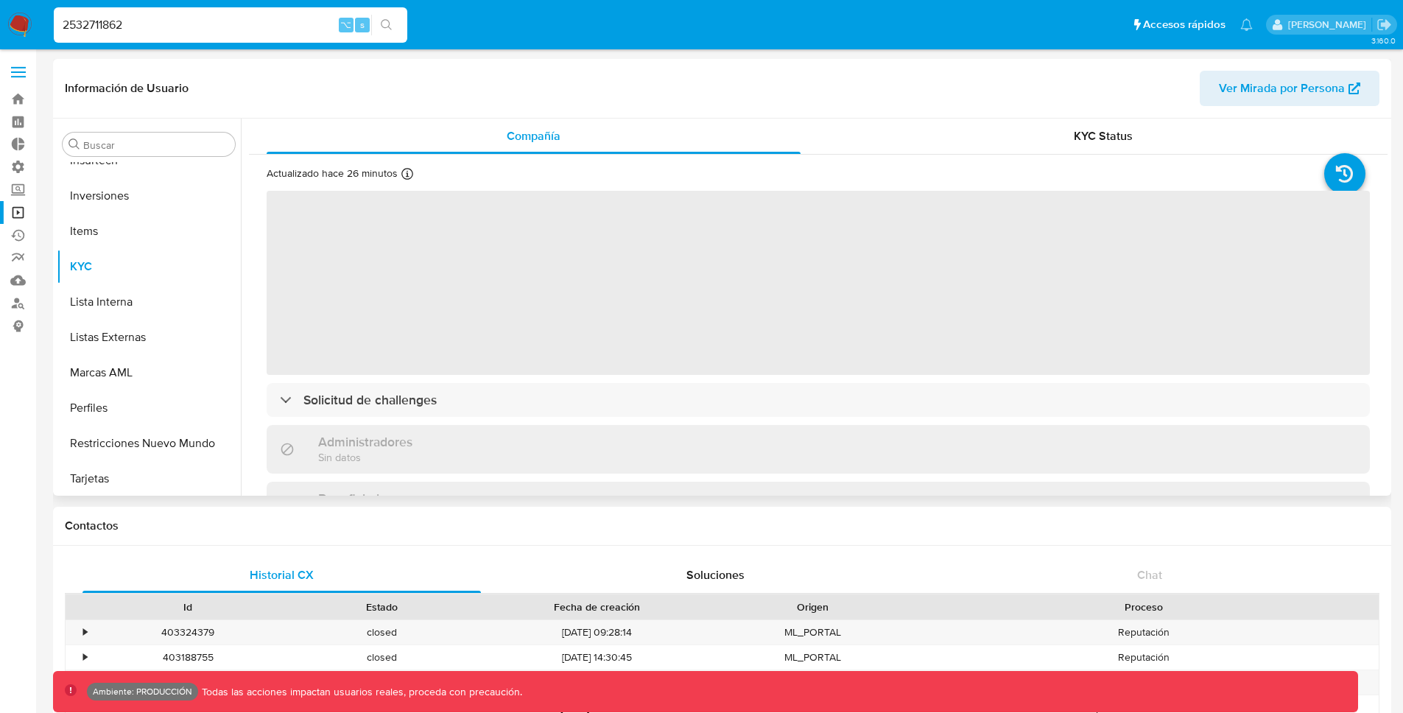
scroll to position [693, 0]
select select "10"
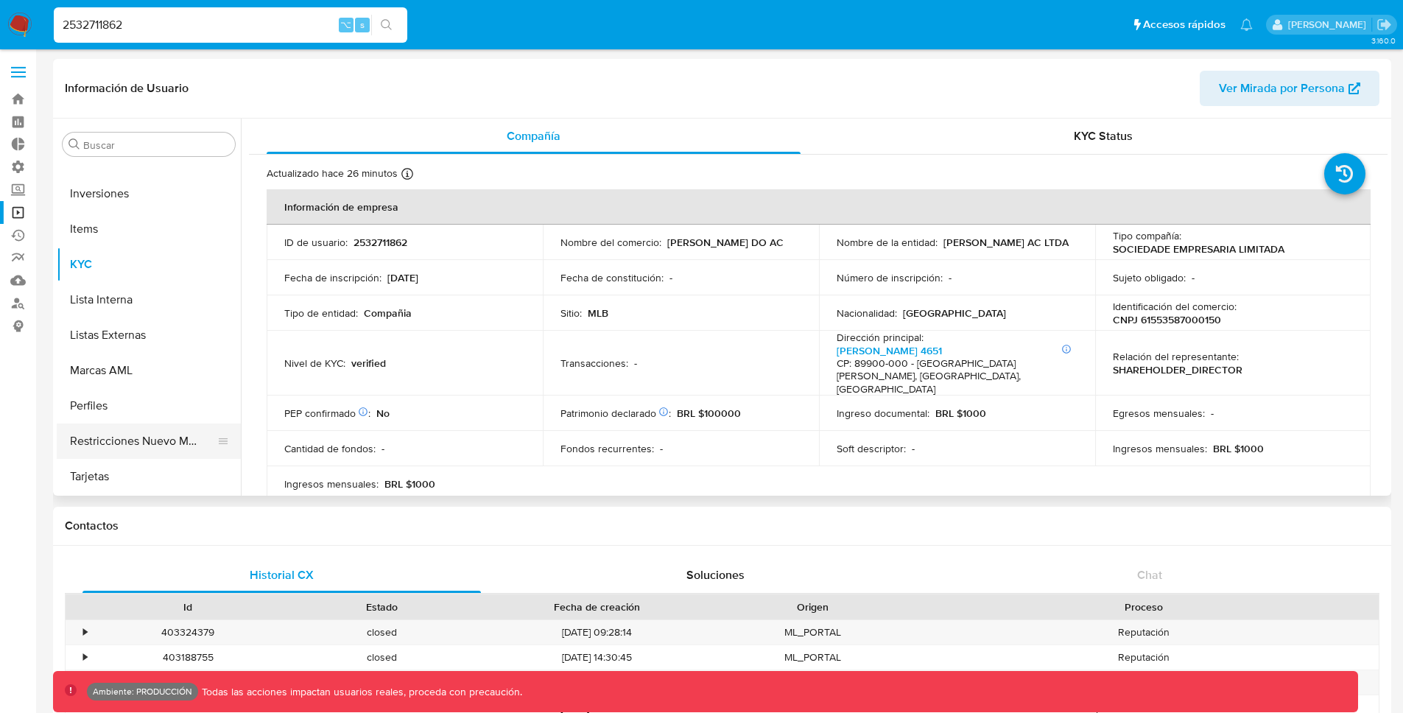
click at [125, 438] on button "Restricciones Nuevo Mundo" at bounding box center [143, 441] width 172 height 35
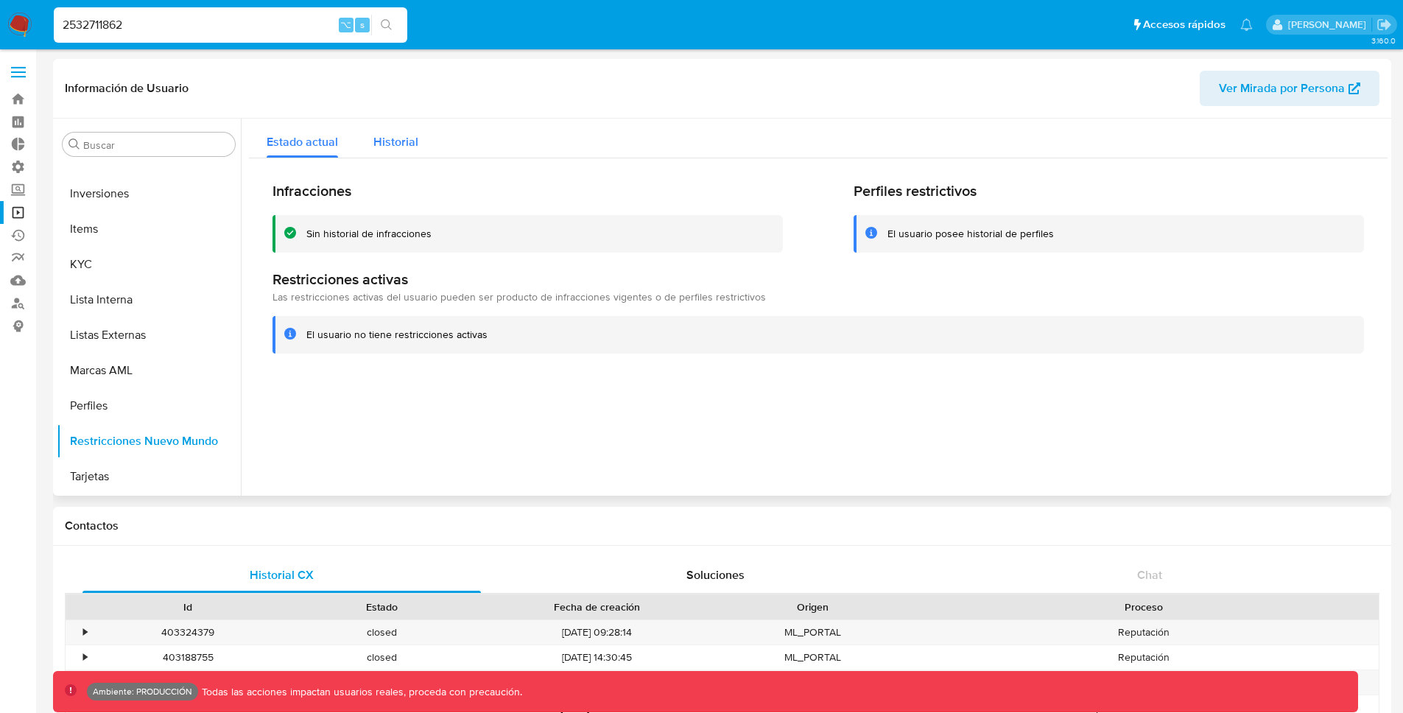
click at [407, 150] on div "Historial" at bounding box center [395, 138] width 45 height 39
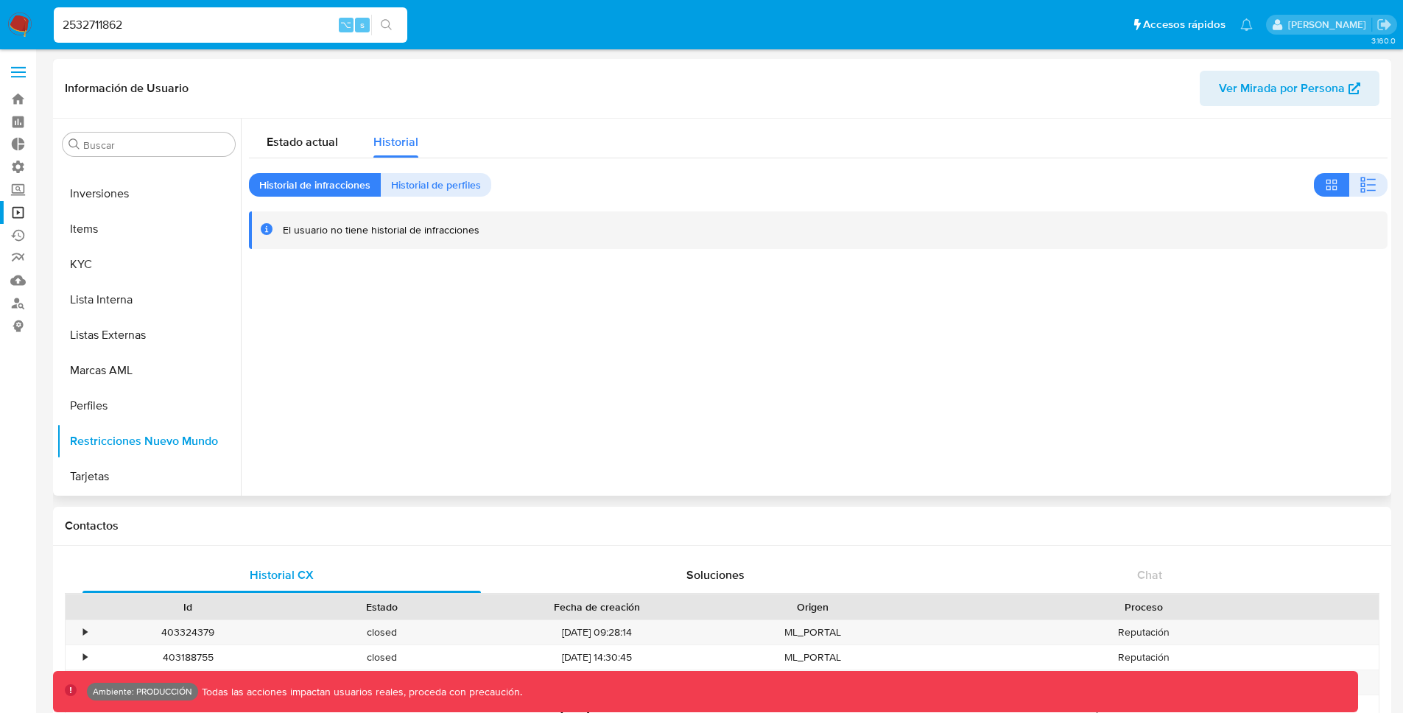
click at [431, 169] on div "Estado actual Historial Historial de infracciones Historial de perfiles El usua…" at bounding box center [818, 184] width 1139 height 130
click at [433, 177] on span "Historial de perfiles" at bounding box center [436, 185] width 90 height 21
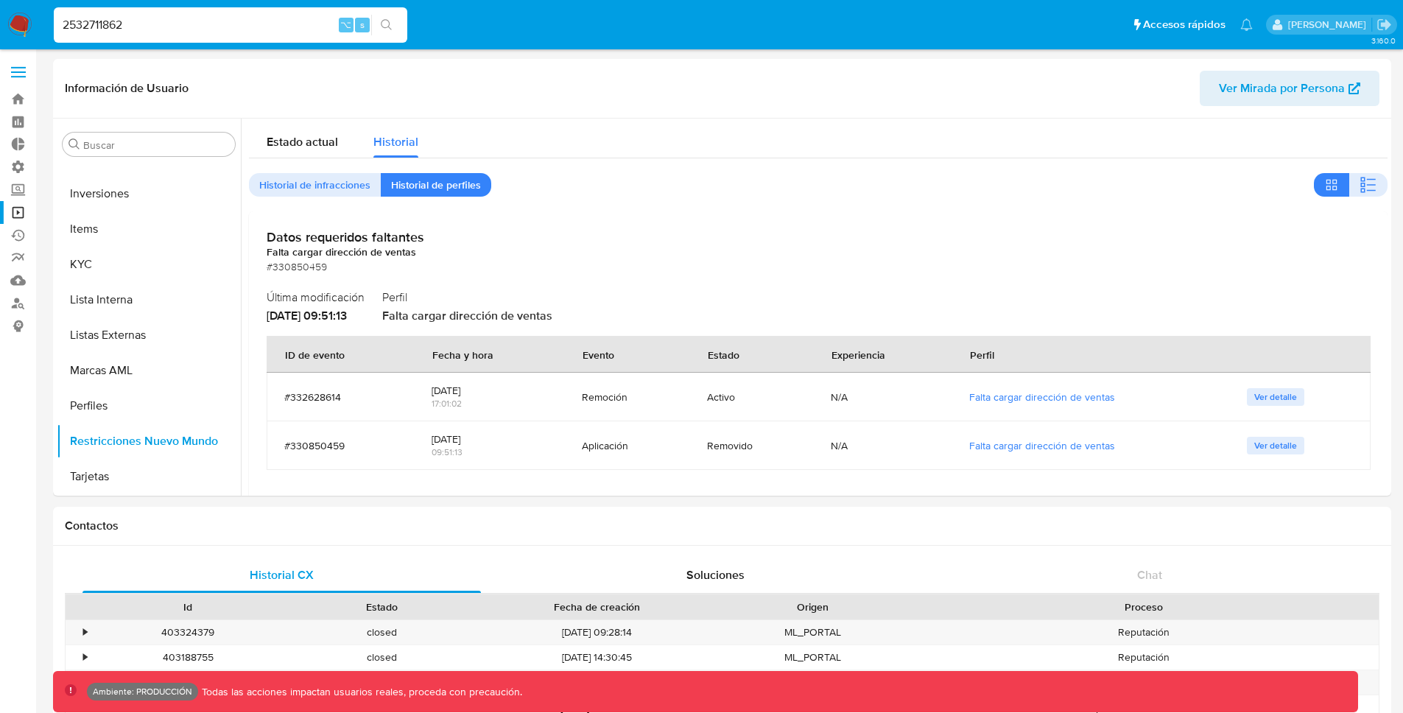
click at [270, 38] on div "2532711862 ⌥ s" at bounding box center [231, 24] width 354 height 35
click at [228, 18] on input "2532711862" at bounding box center [231, 24] width 354 height 19
drag, startPoint x: 226, startPoint y: 24, endPoint x: -63, endPoint y: 29, distance: 289.6
paste input "Unexpected error"
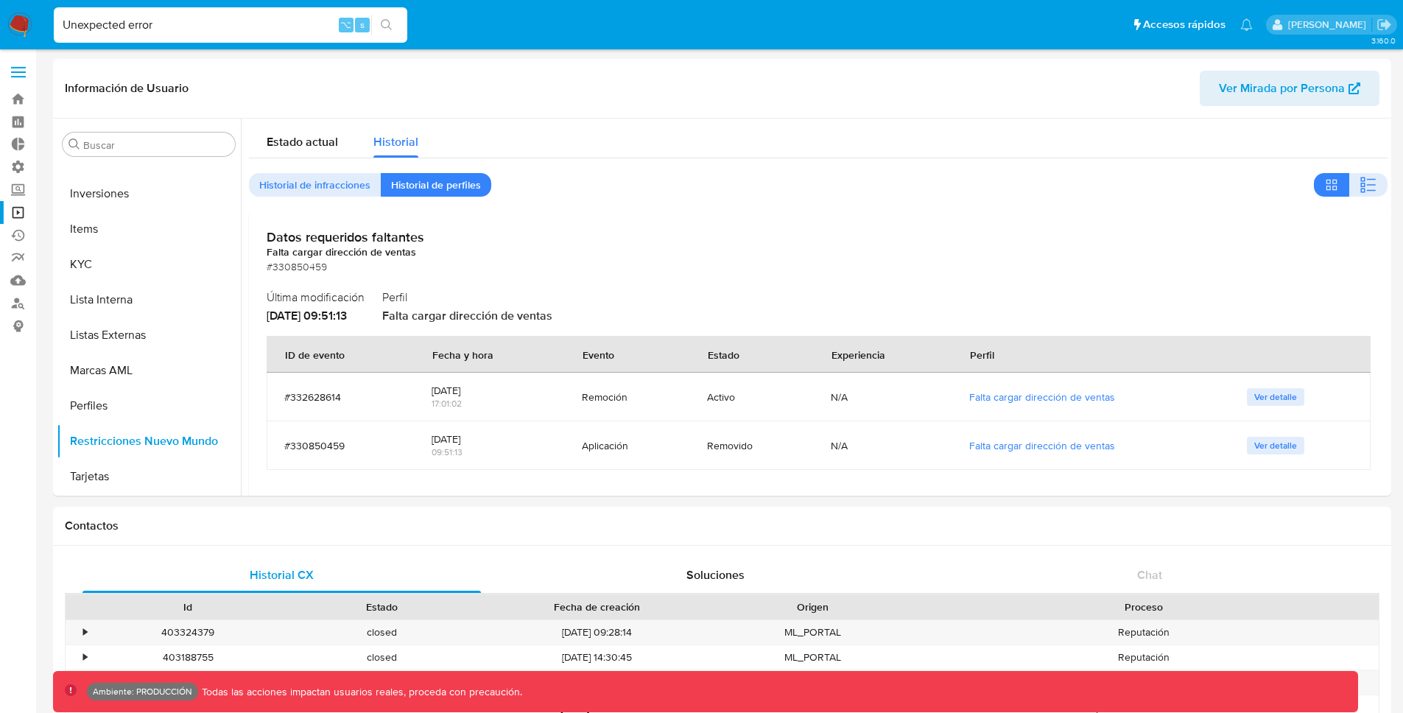
click at [181, 35] on div "Unexpected error ⌥ s" at bounding box center [231, 24] width 354 height 35
drag, startPoint x: 184, startPoint y: 29, endPoint x: 23, endPoint y: 29, distance: 161.3
click at [23, 29] on nav "Pausado Ver notificaciones Unexpected error ⌥ s Accesos rápidos Presiona las si…" at bounding box center [701, 24] width 1403 height 49
paste input "253522167"
type input "253522167"
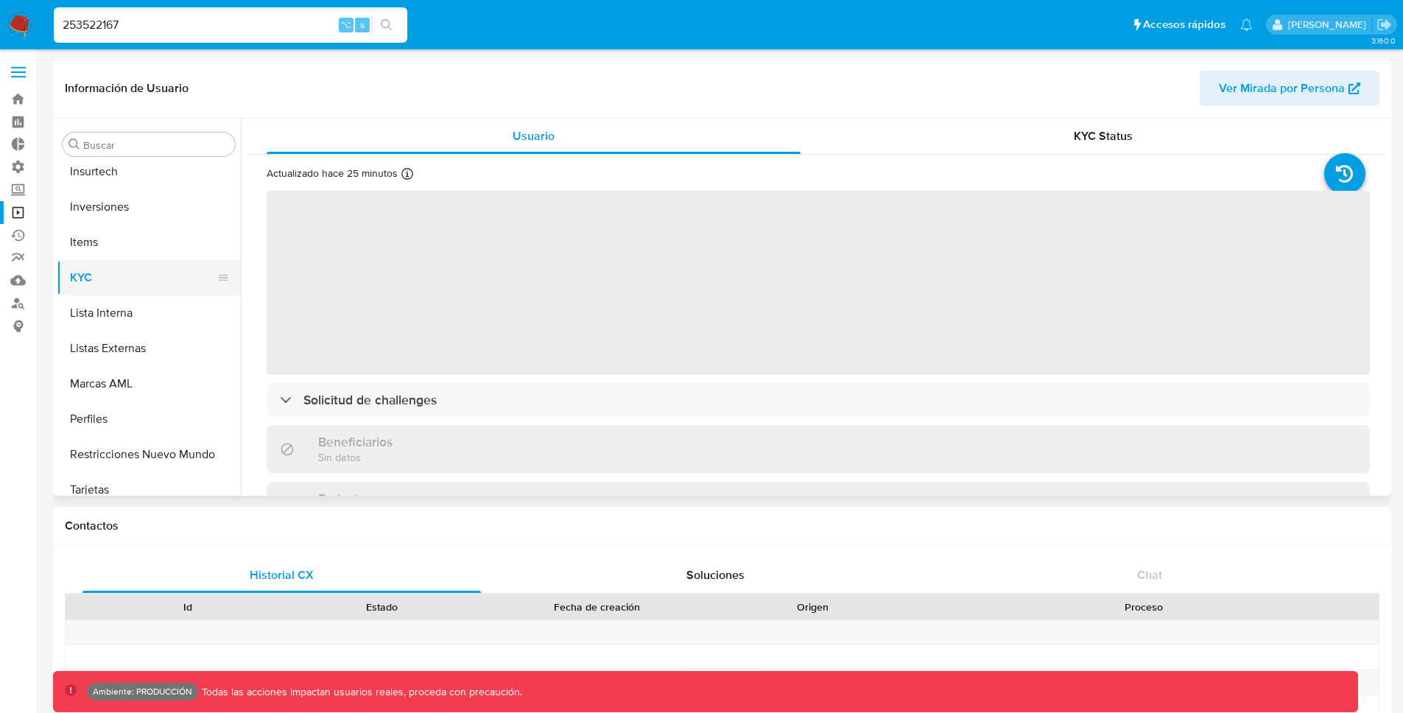
scroll to position [693, 0]
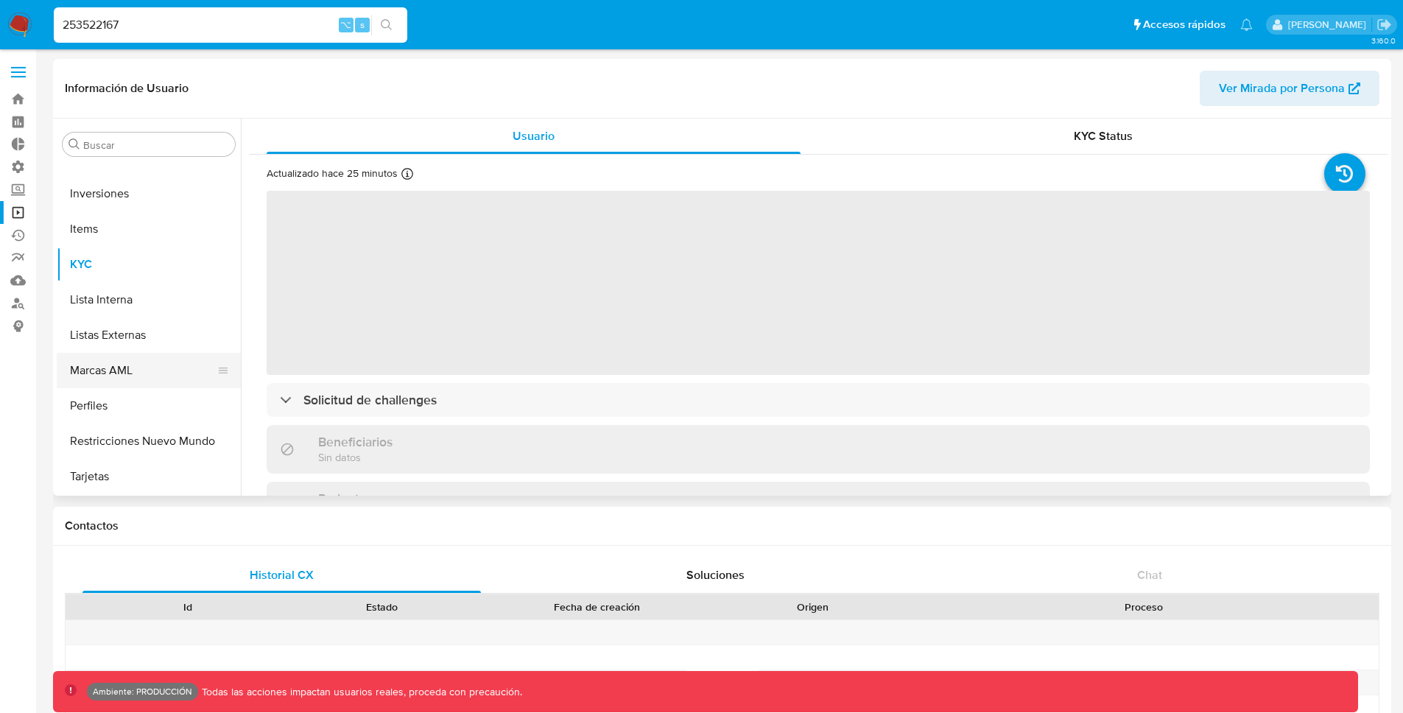
select select "10"
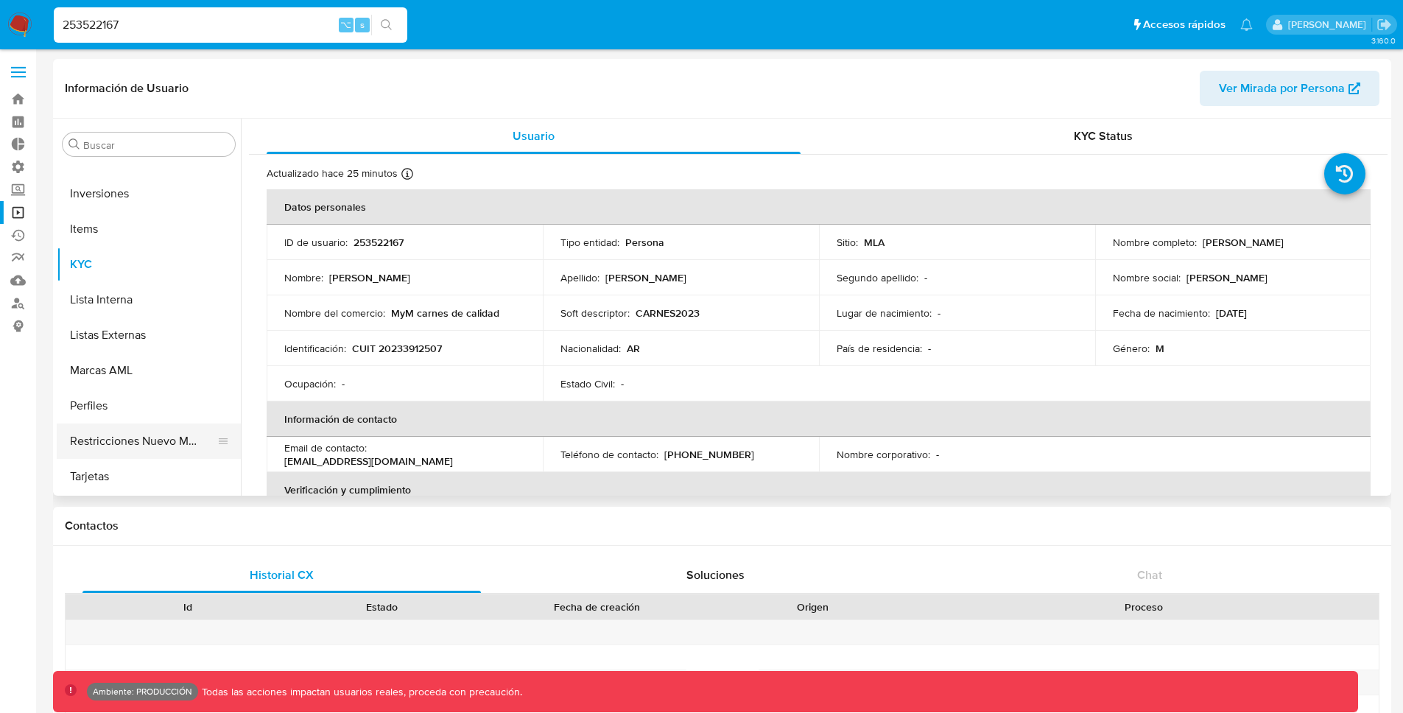
click at [175, 436] on button "Restricciones Nuevo Mundo" at bounding box center [143, 441] width 172 height 35
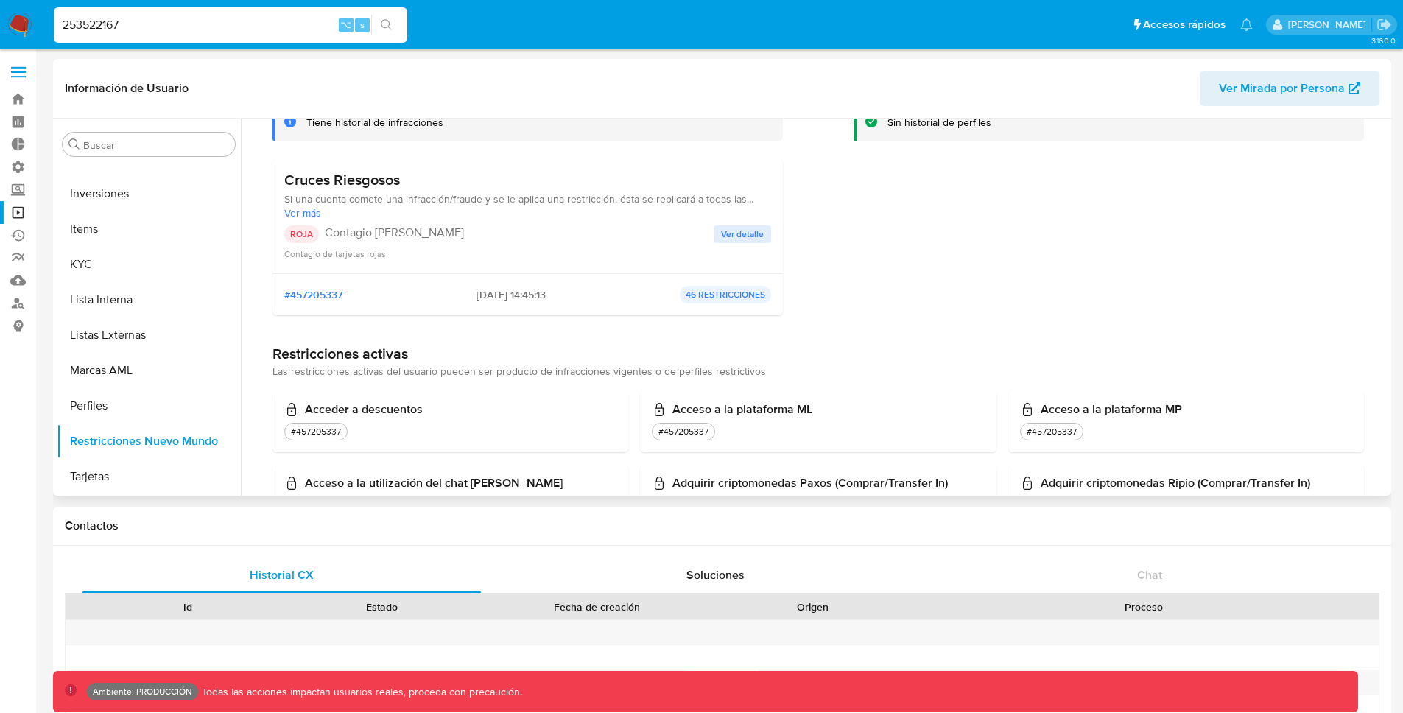
scroll to position [0, 0]
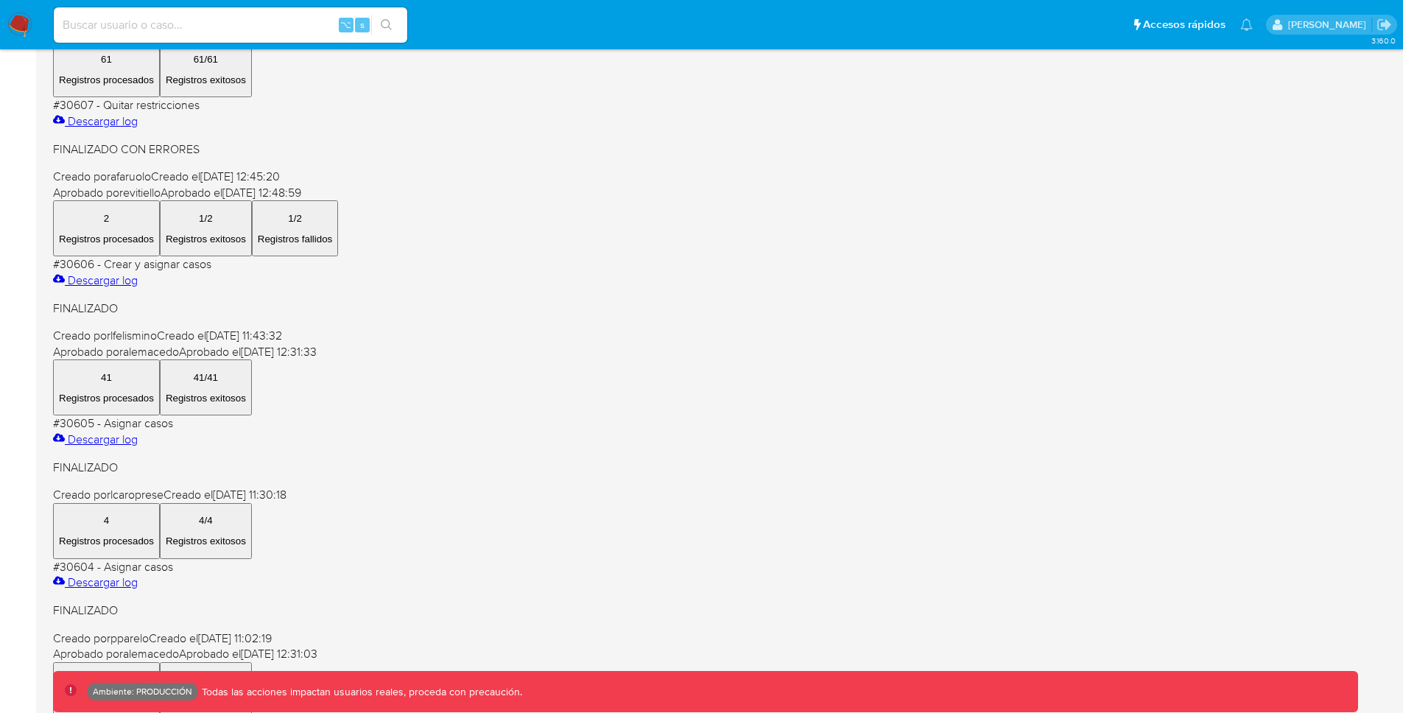
scroll to position [597, 0]
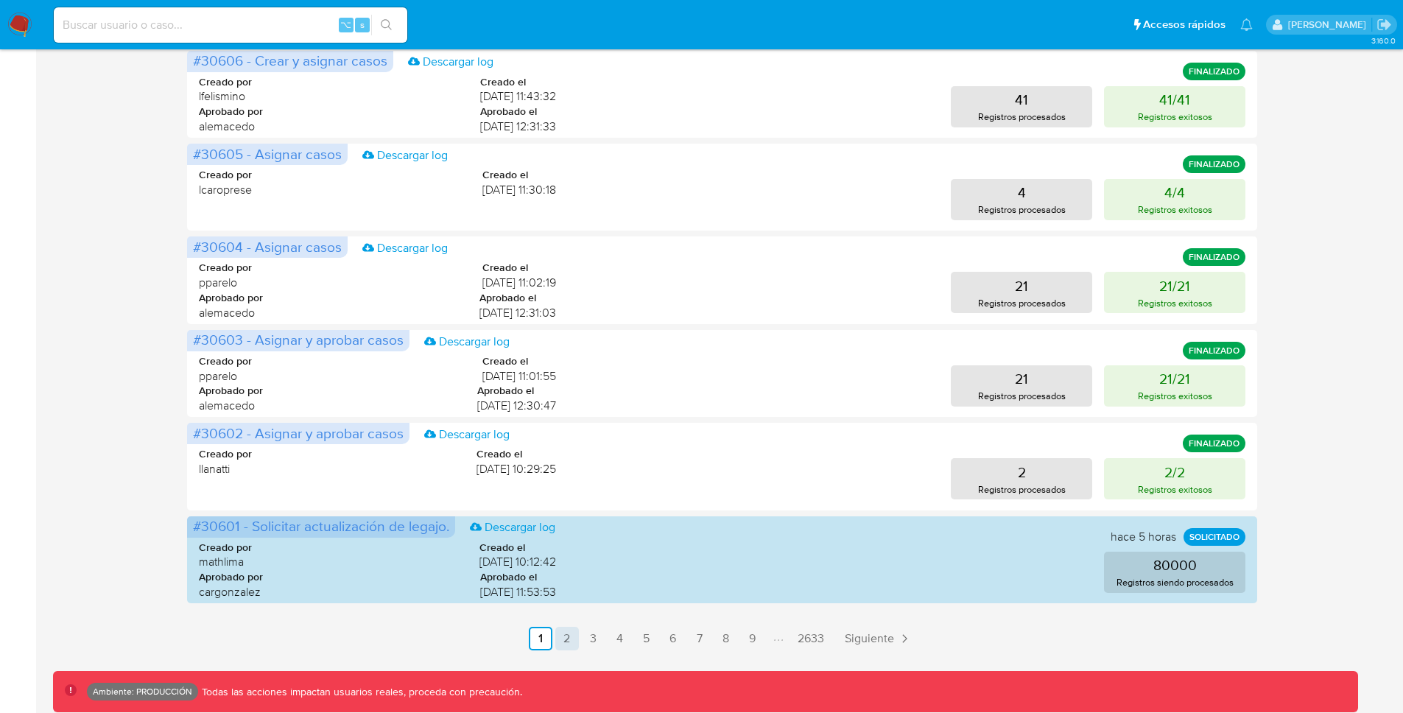
click at [572, 642] on link "2" at bounding box center [567, 639] width 24 height 24
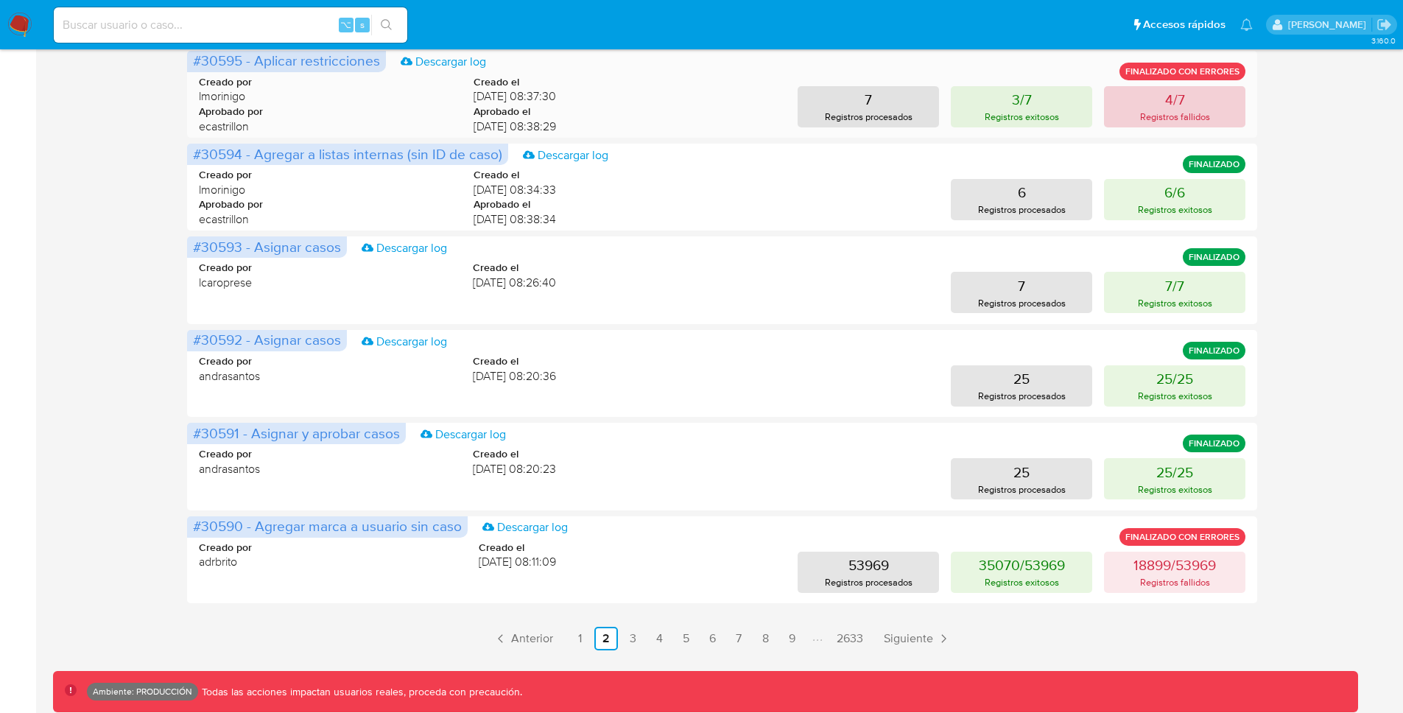
click at [1168, 106] on p "4/7" at bounding box center [1175, 99] width 20 height 21
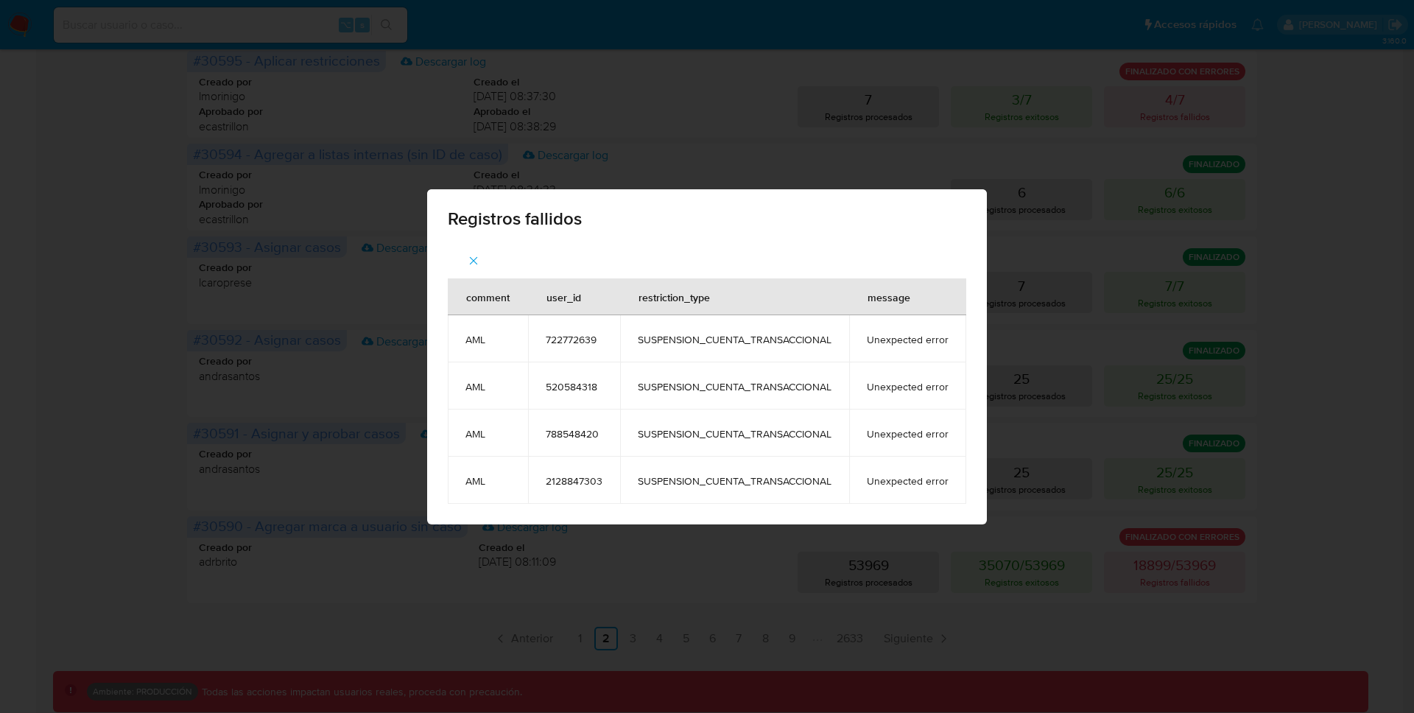
click at [742, 340] on span "SUSPENSION_CUENTA_TRANSACCIONAL" at bounding box center [735, 339] width 194 height 13
copy span "SUSPENSION_CUENTA_TRANSACCIONAL"
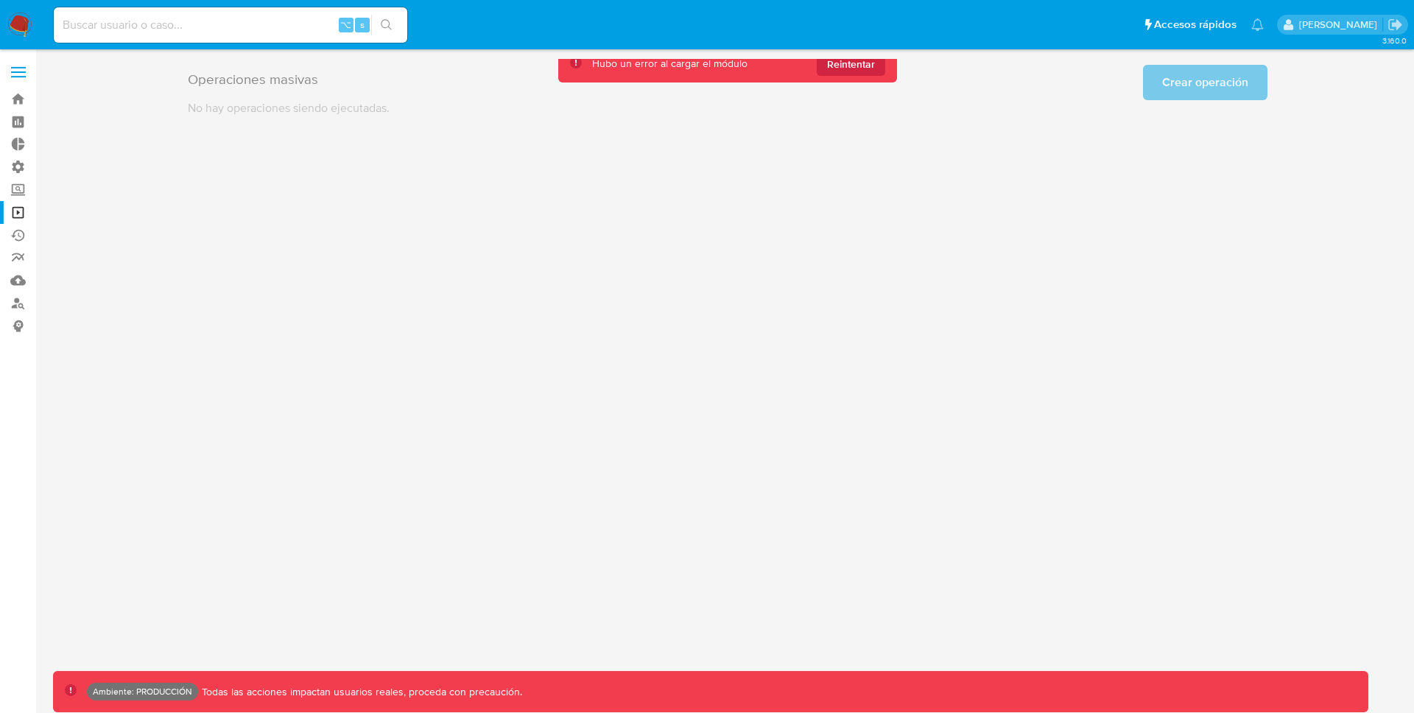
scroll to position [0, 0]
click at [871, 61] on span "Reintentar" at bounding box center [851, 64] width 48 height 24
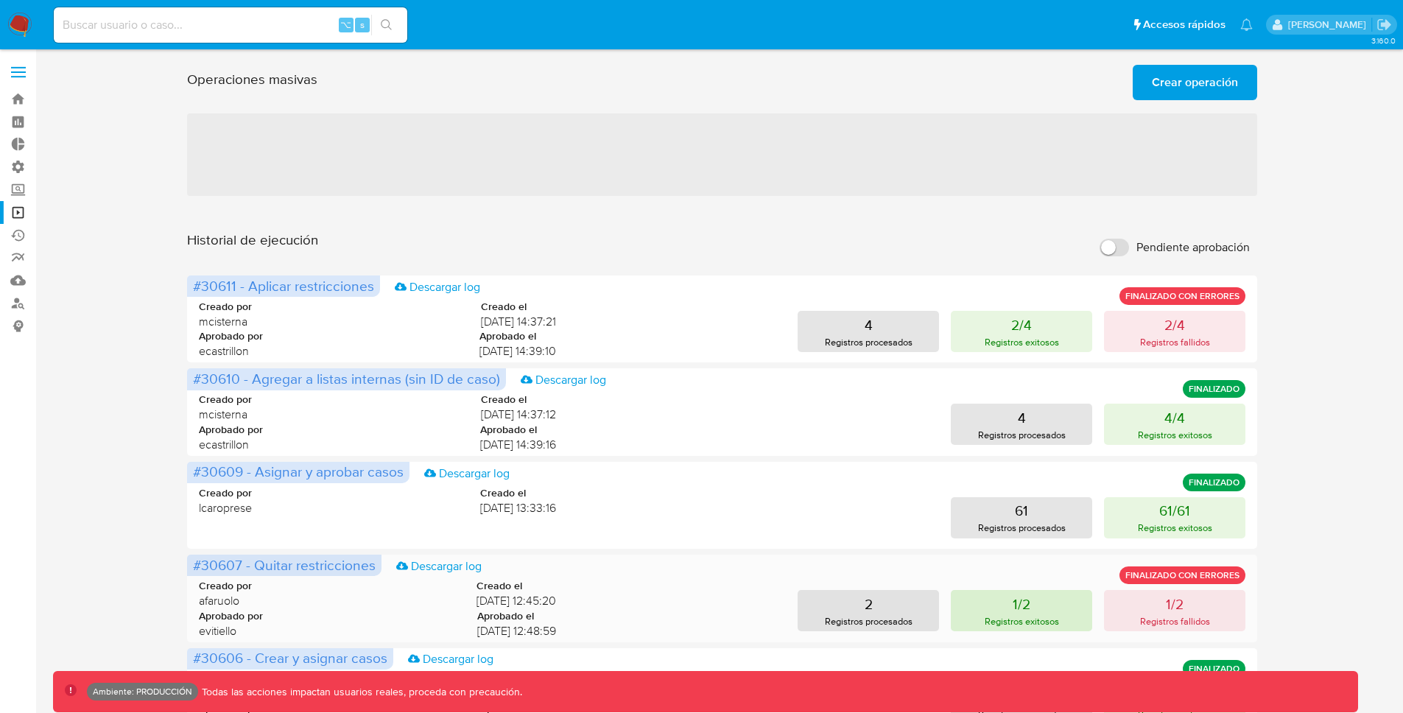
click at [980, 615] on button "1/2 Registros exitosos" at bounding box center [1021, 610] width 141 height 41
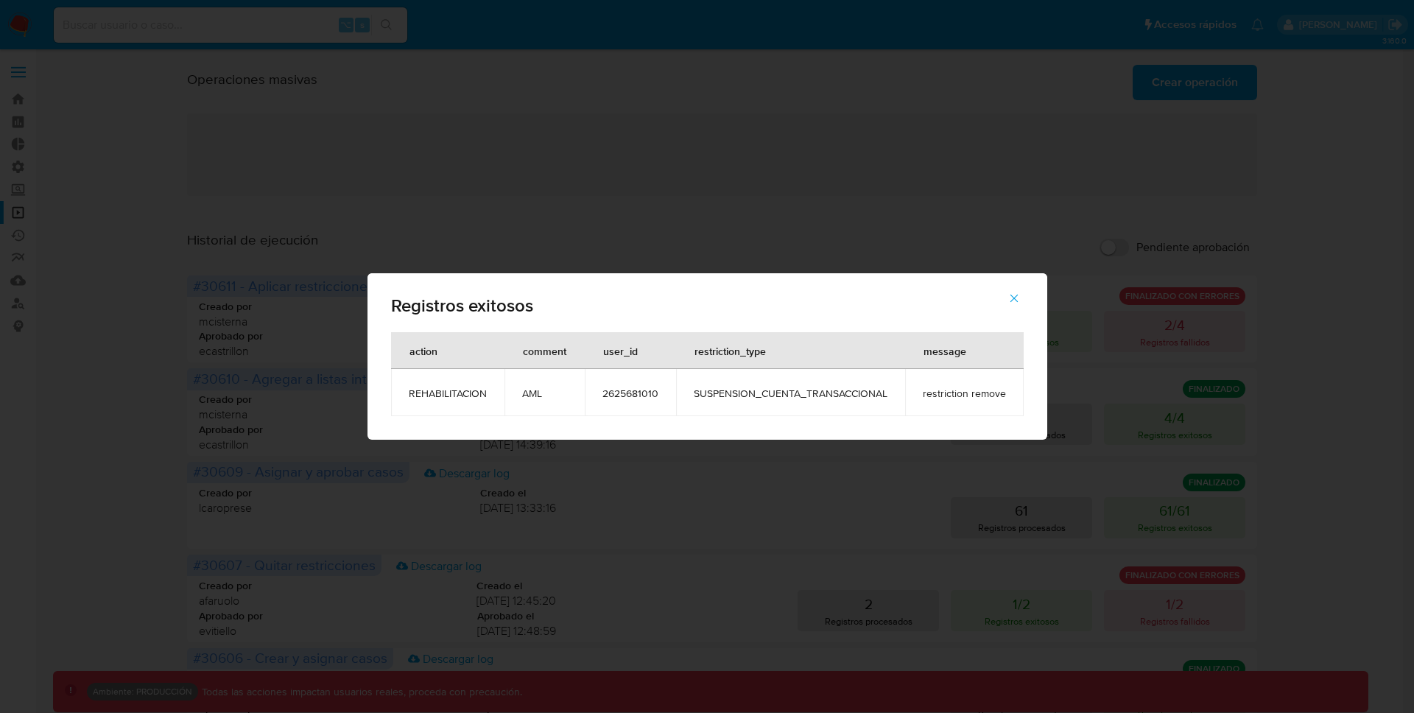
click at [464, 395] on span "REHABILITACION" at bounding box center [448, 393] width 78 height 13
click at [1024, 298] on button "button" at bounding box center [1015, 298] width 52 height 35
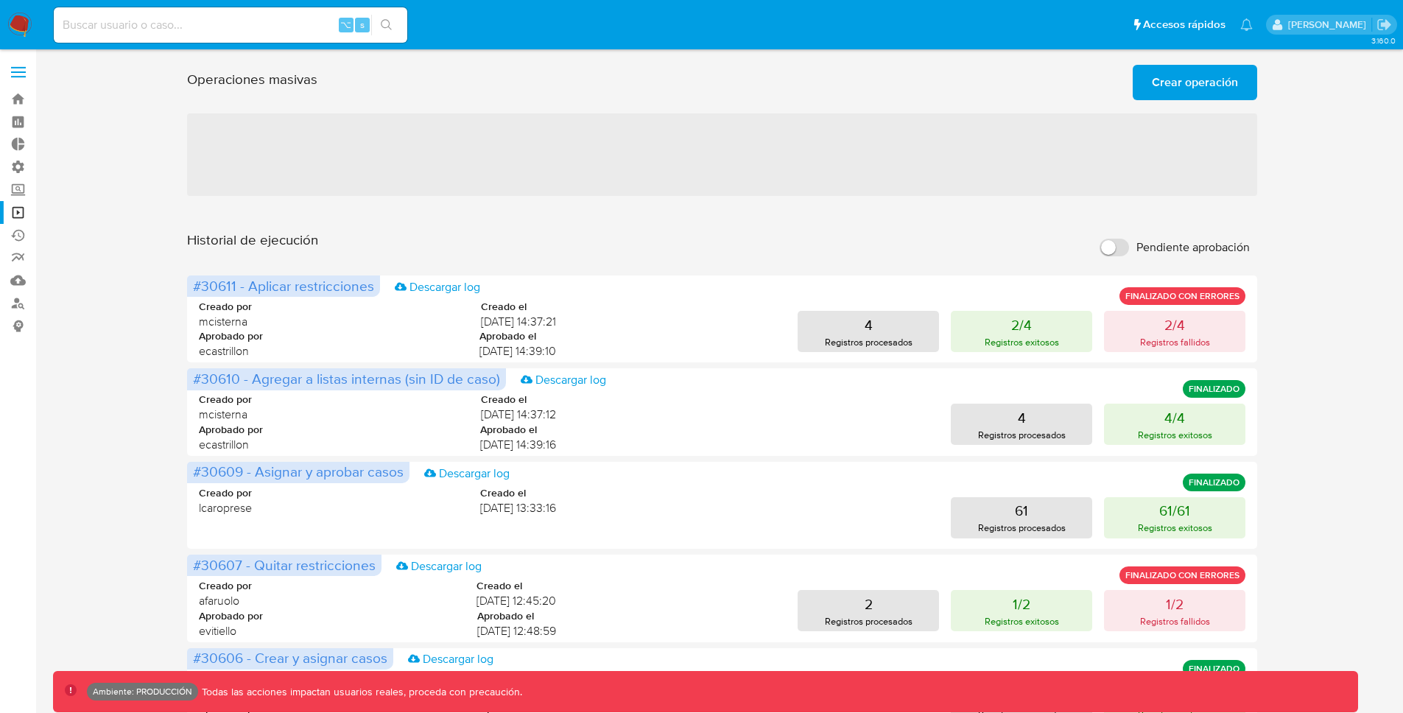
click at [1178, 81] on span "Crear operación" at bounding box center [1195, 82] width 86 height 32
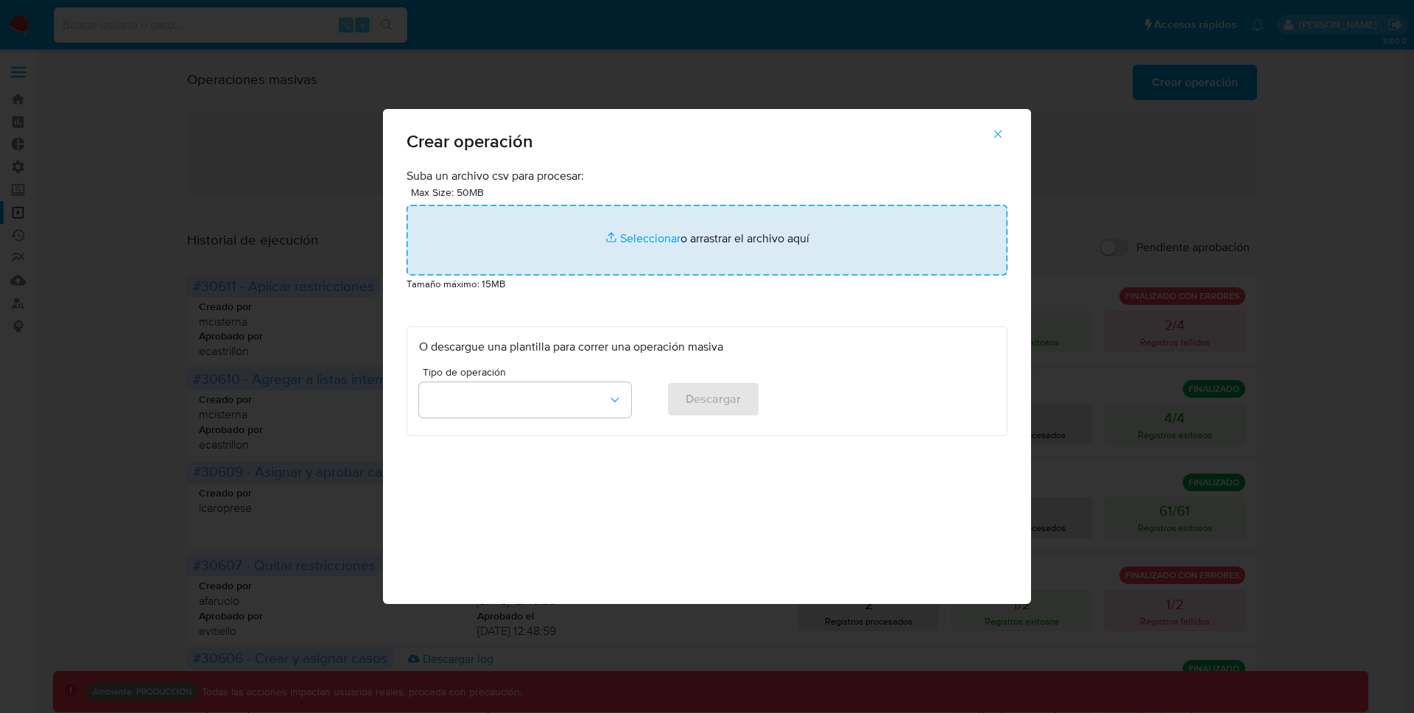
click at [640, 232] on input "file" at bounding box center [707, 240] width 601 height 71
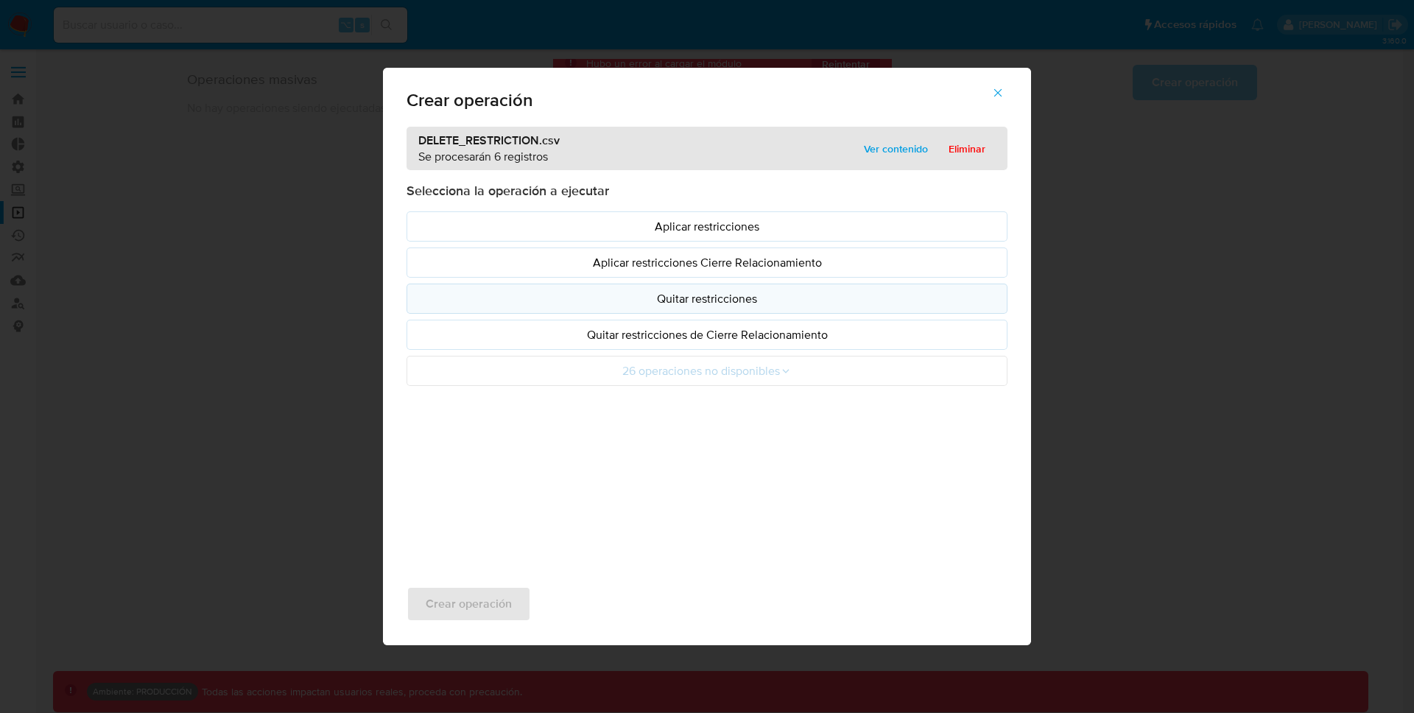
click at [738, 300] on p "Quitar restricciones" at bounding box center [707, 298] width 576 height 17
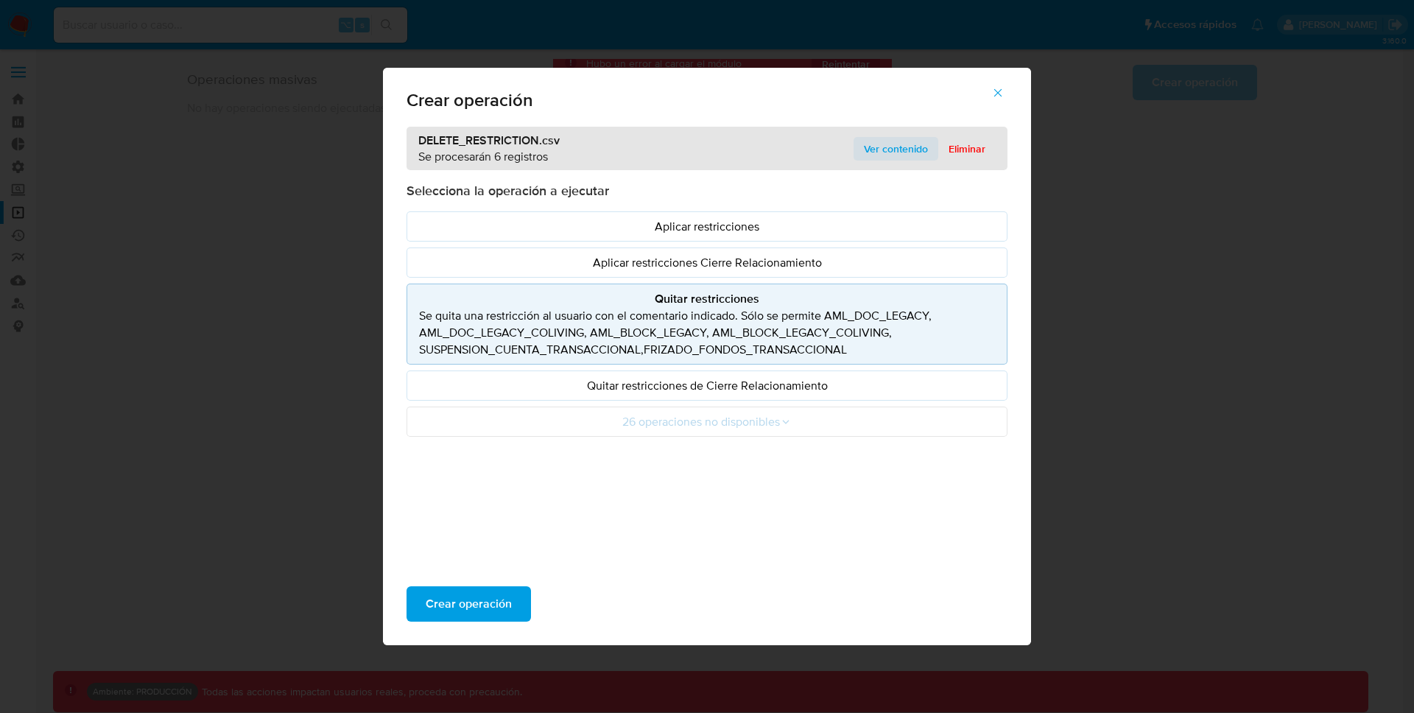
click at [889, 140] on span "Ver contenido" at bounding box center [896, 148] width 64 height 21
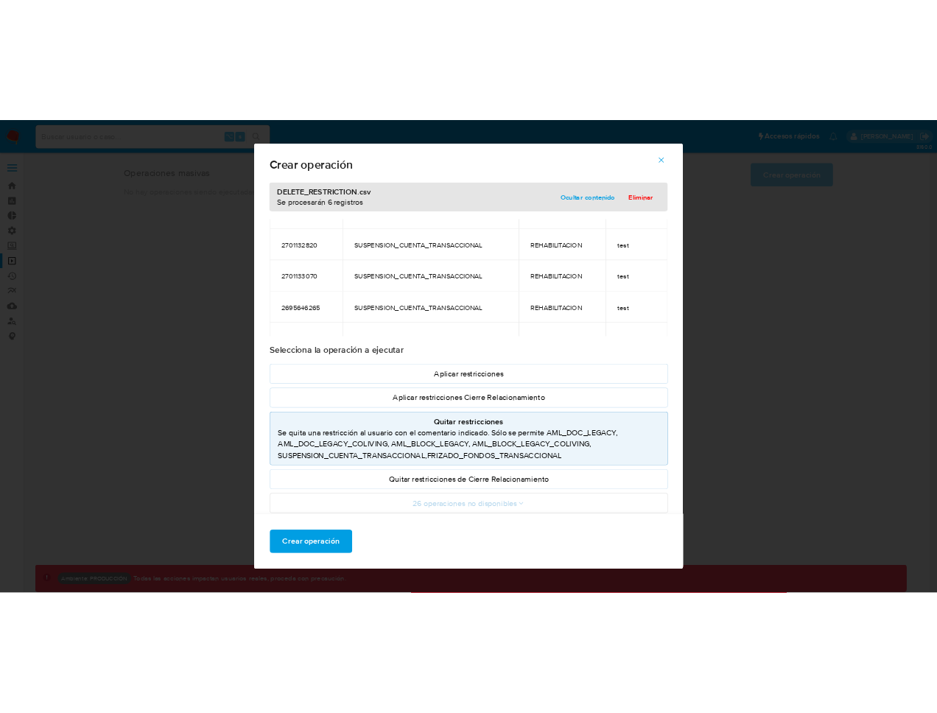
scroll to position [89, 0]
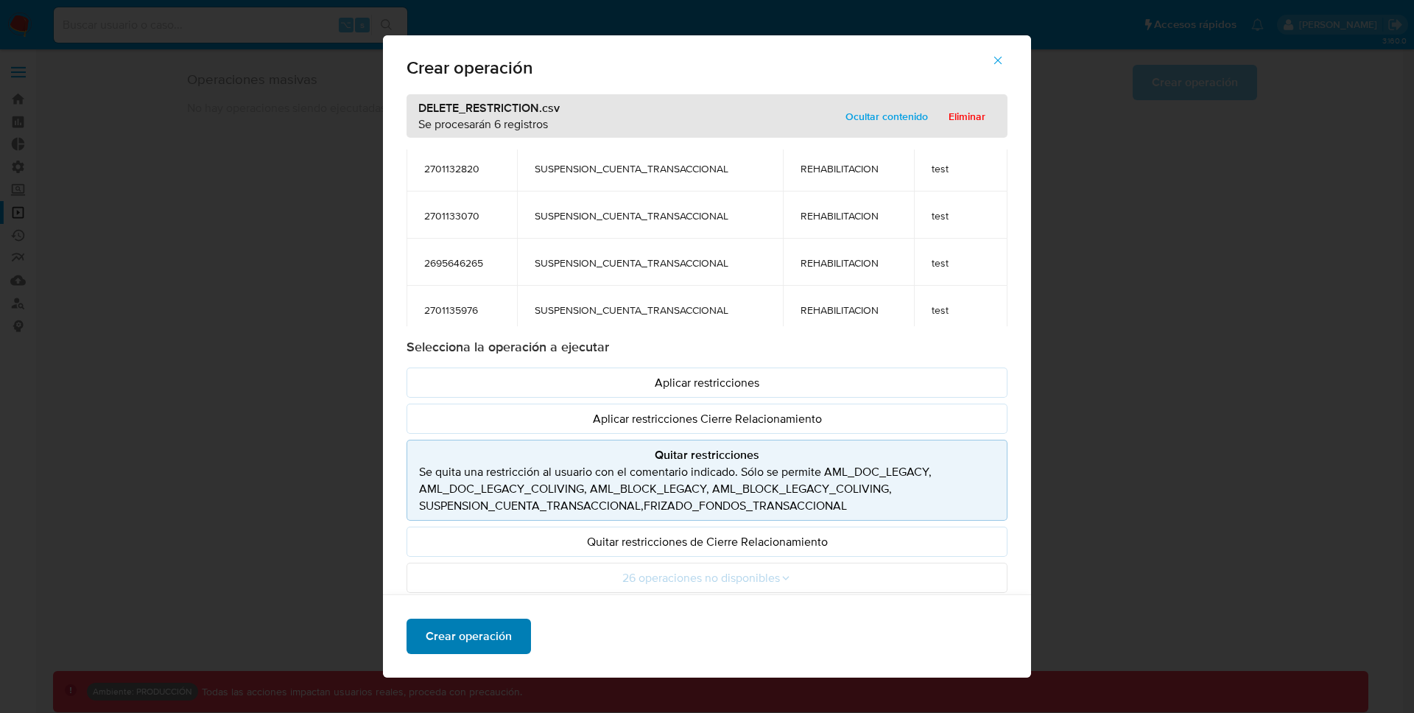
click at [492, 634] on span "Crear operación" at bounding box center [469, 636] width 86 height 32
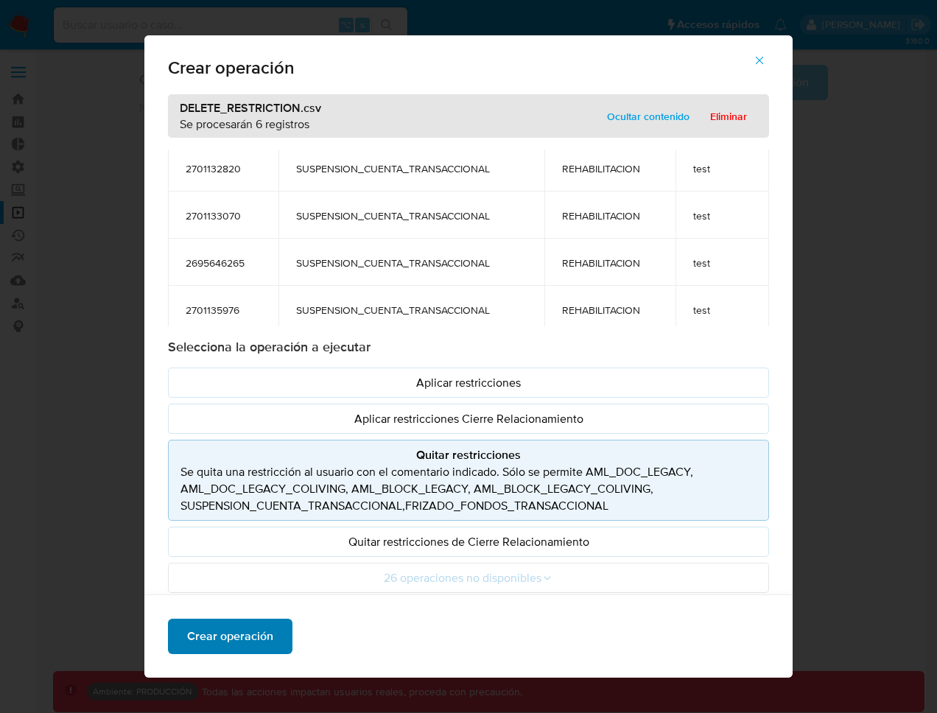
click at [235, 631] on span "Crear operación" at bounding box center [230, 636] width 86 height 32
